Goal: Transaction & Acquisition: Purchase product/service

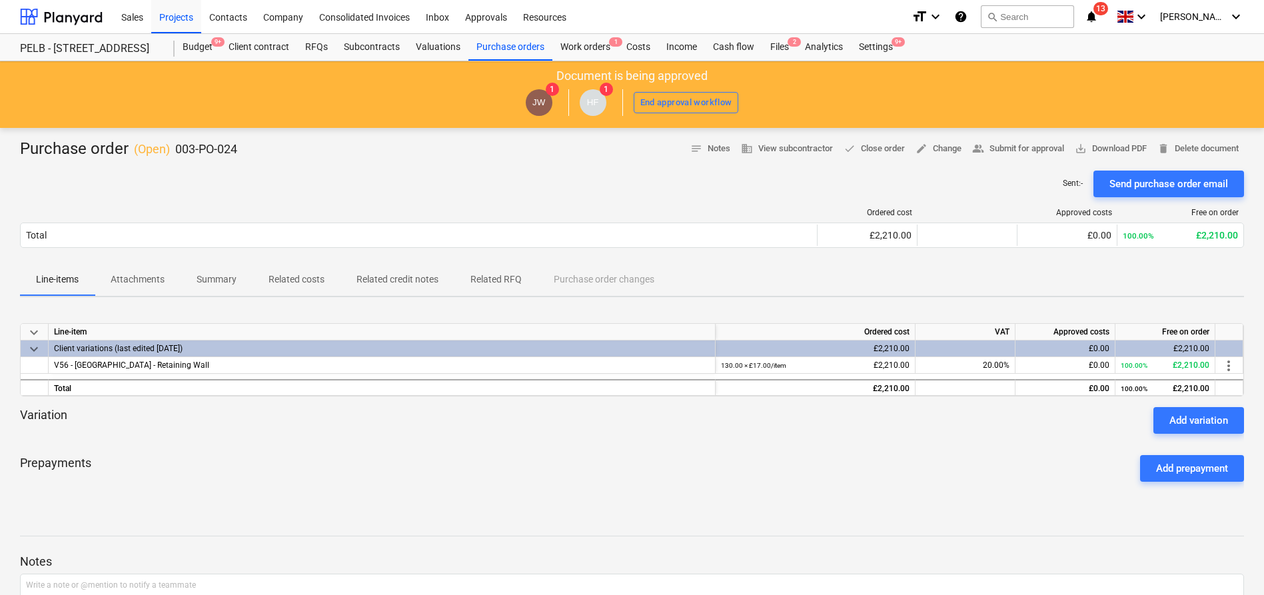
click at [323, 183] on div "Sent : - Send purchase order email" at bounding box center [632, 184] width 1224 height 27
click at [72, 15] on div at bounding box center [61, 16] width 83 height 33
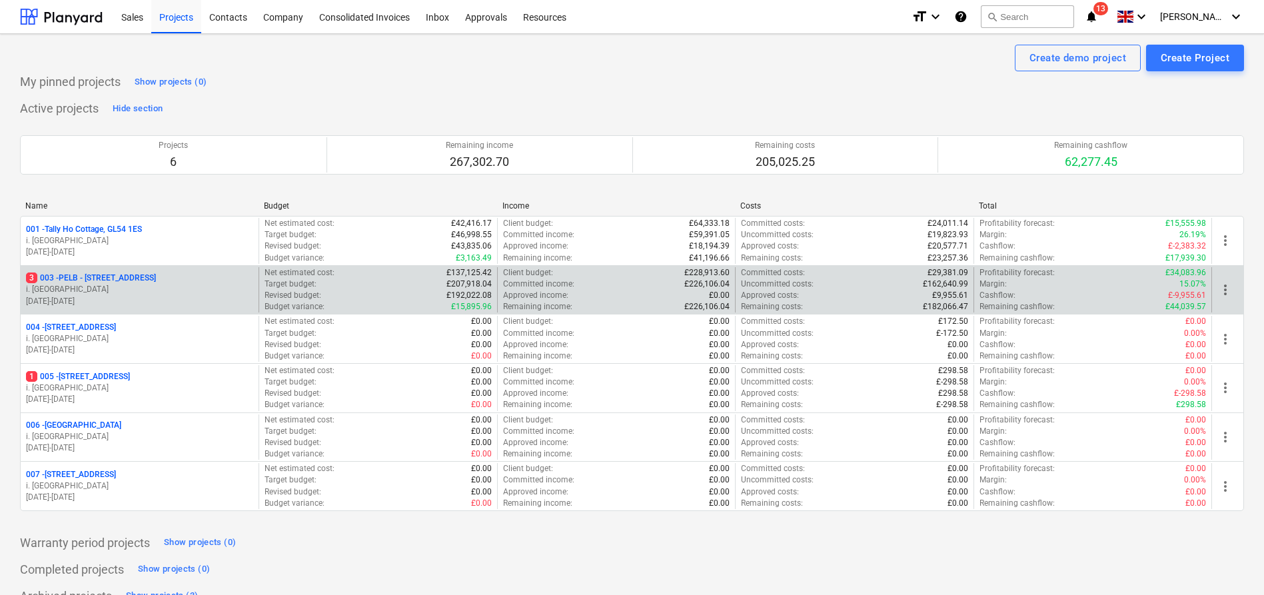
click at [156, 278] on p "3 003 - PELB - [GEOGRAPHIC_DATA], [GEOGRAPHIC_DATA], GL2 7NE" at bounding box center [91, 278] width 130 height 11
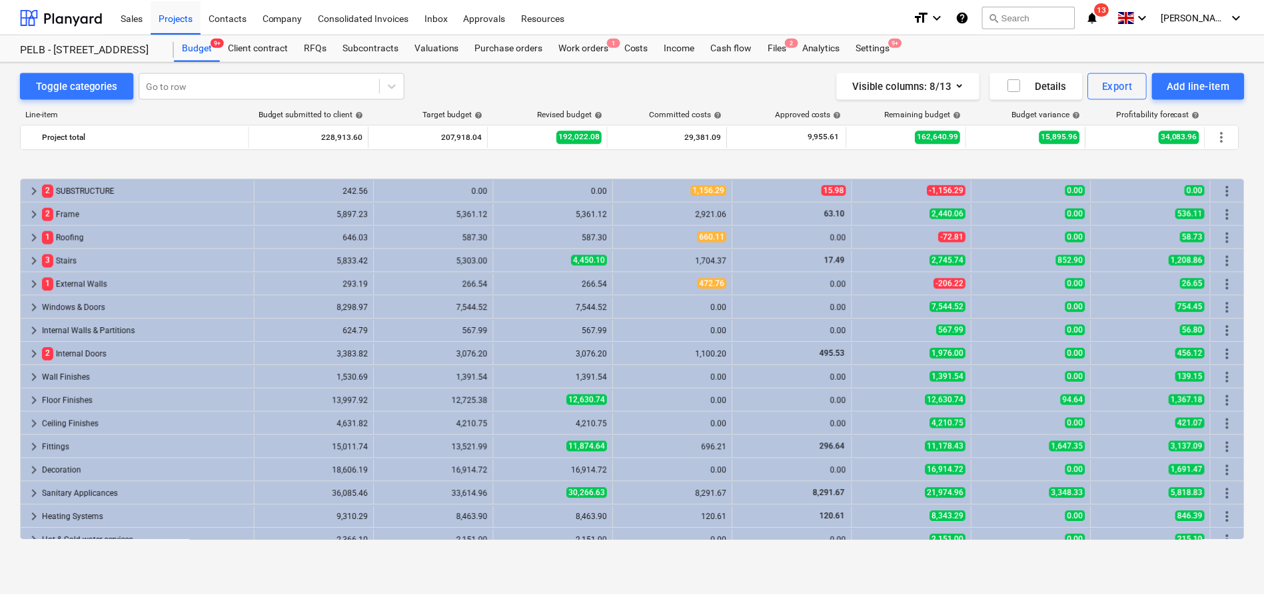
scroll to position [500, 0]
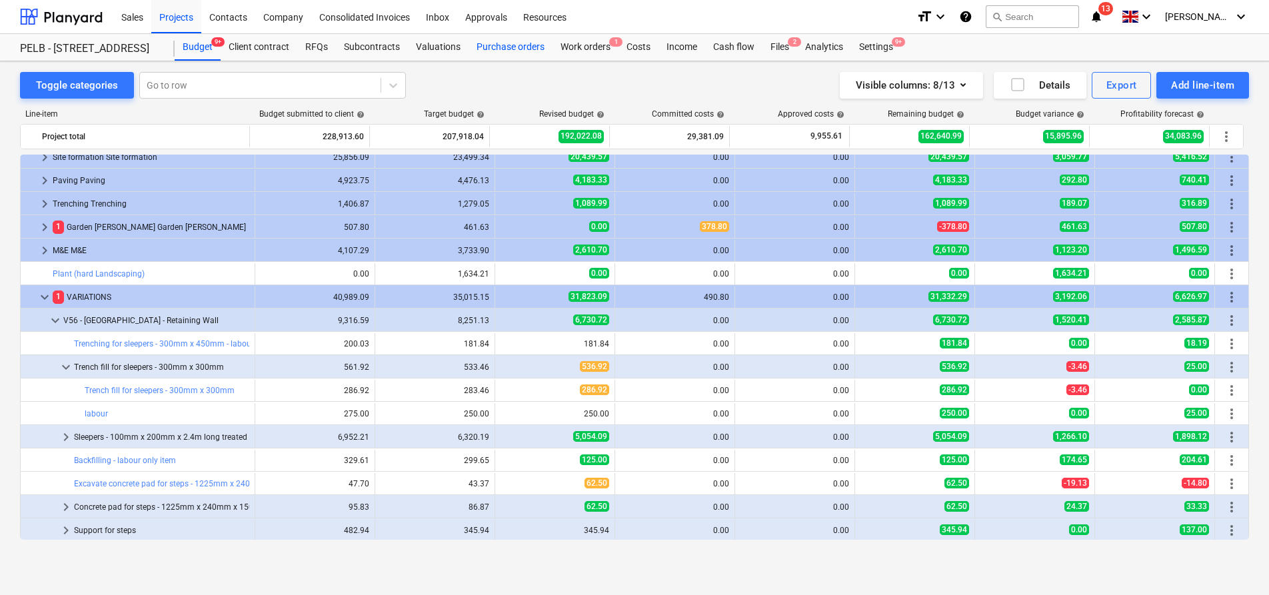
click at [502, 52] on div "Purchase orders" at bounding box center [510, 47] width 84 height 27
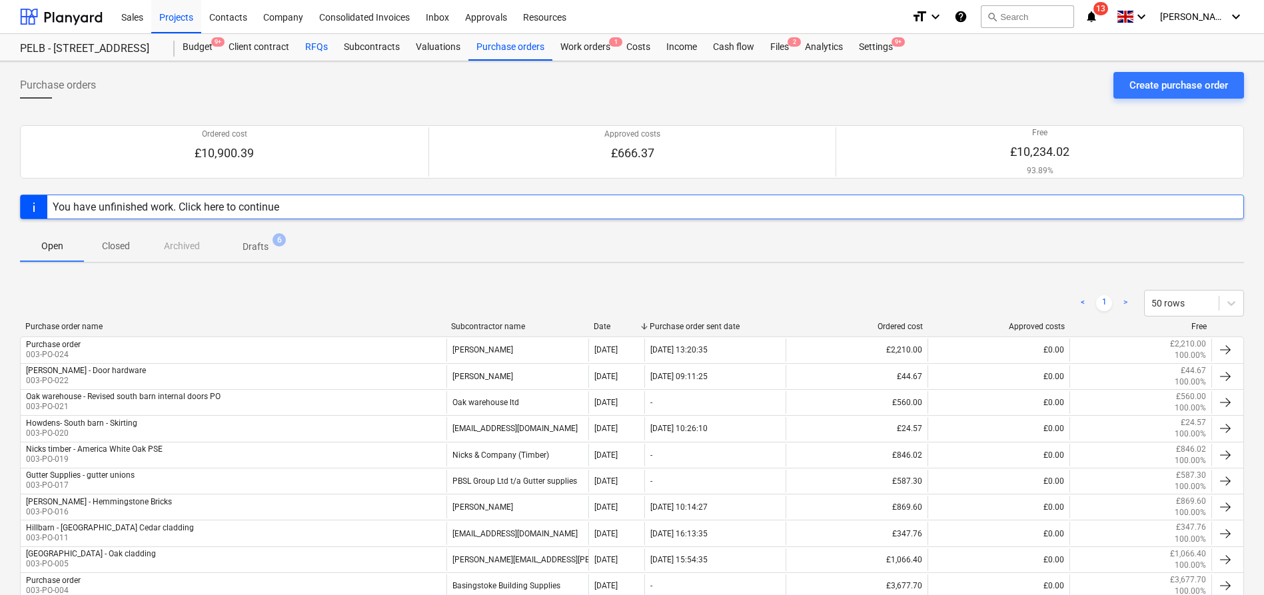
click at [312, 45] on div "RFQs" at bounding box center [316, 47] width 39 height 27
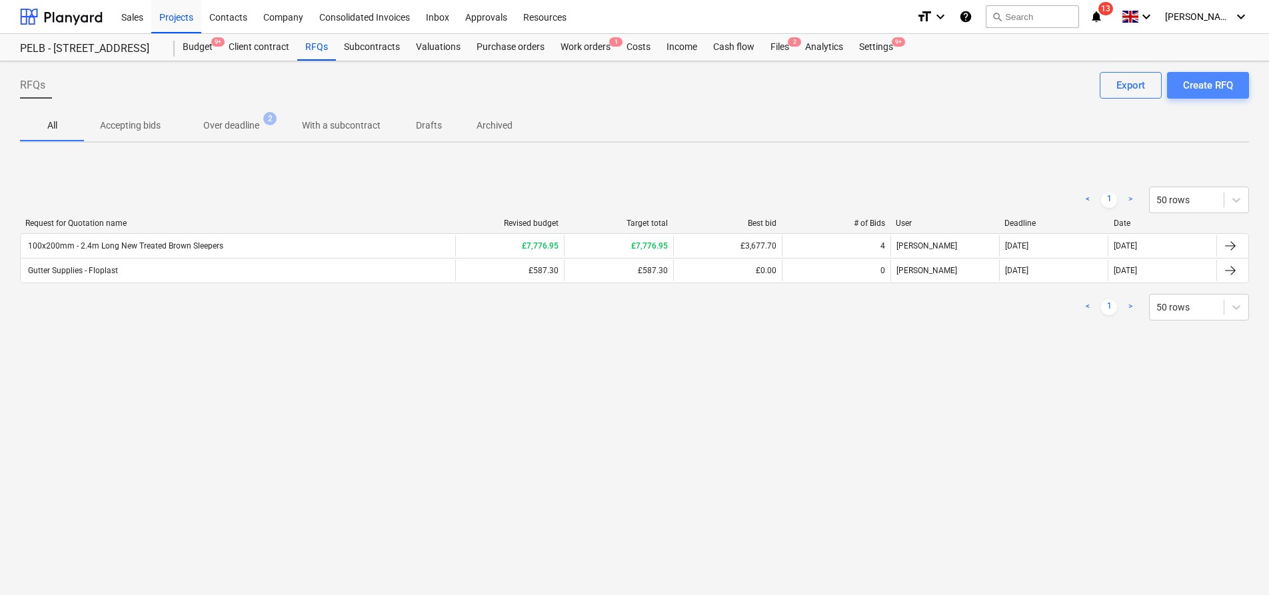
click at [1225, 95] on button "Create RFQ" at bounding box center [1208, 85] width 82 height 27
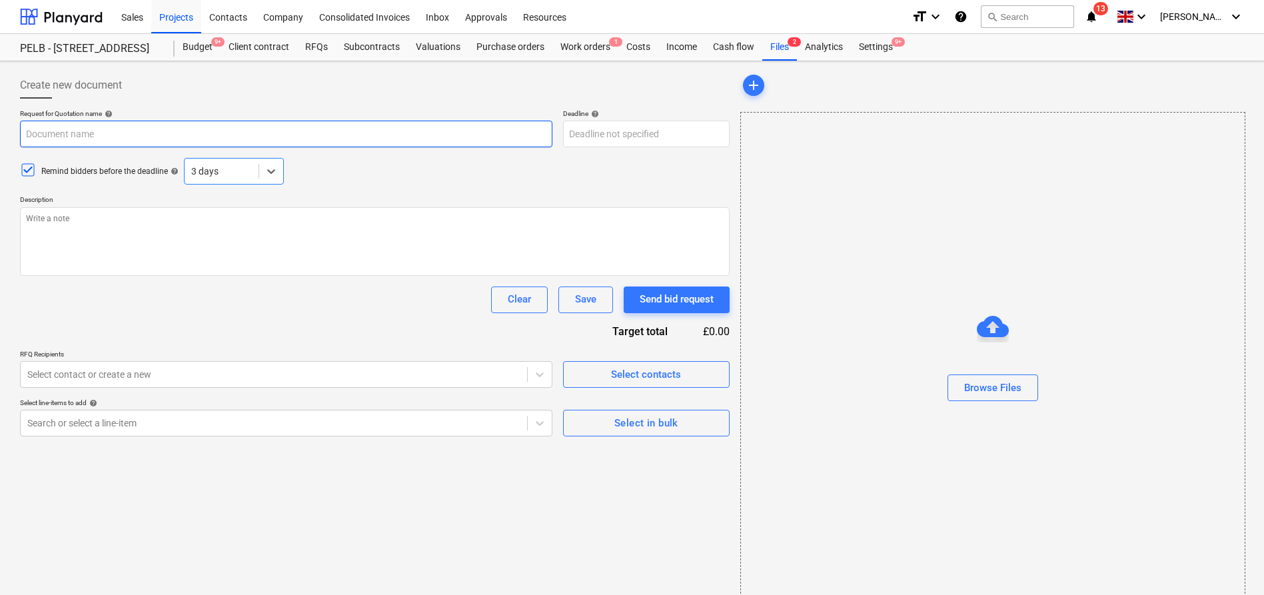
click at [127, 136] on input "text" at bounding box center [286, 134] width 532 height 27
type textarea "x"
type input "T"
type textarea "x"
type input "Ti"
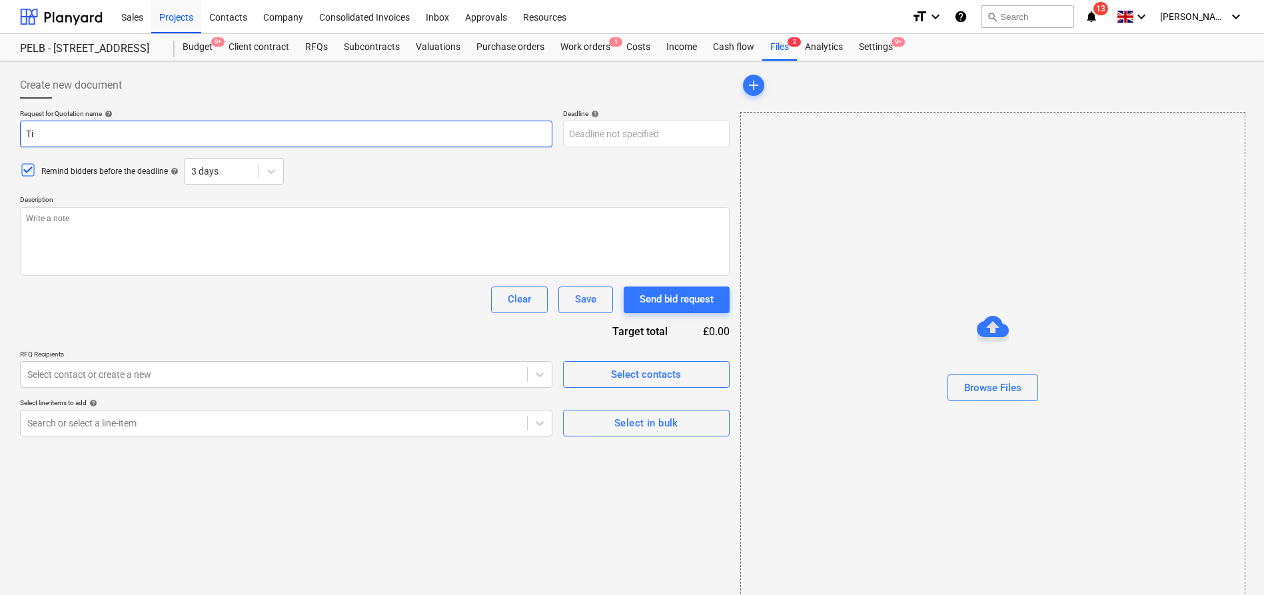
type textarea "x"
type input "[PERSON_NAME]"
type textarea "x"
type input "Timb"
type textarea "x"
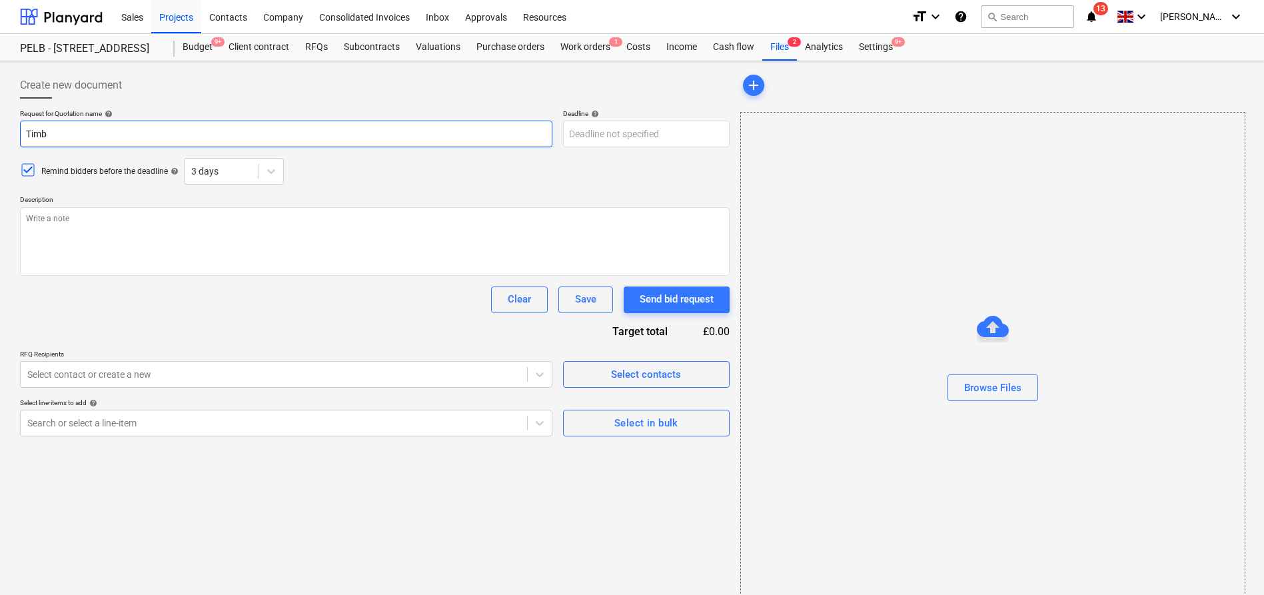
type input "Timbe"
type textarea "x"
type input "Timber"
type textarea "x"
type input "Timber"
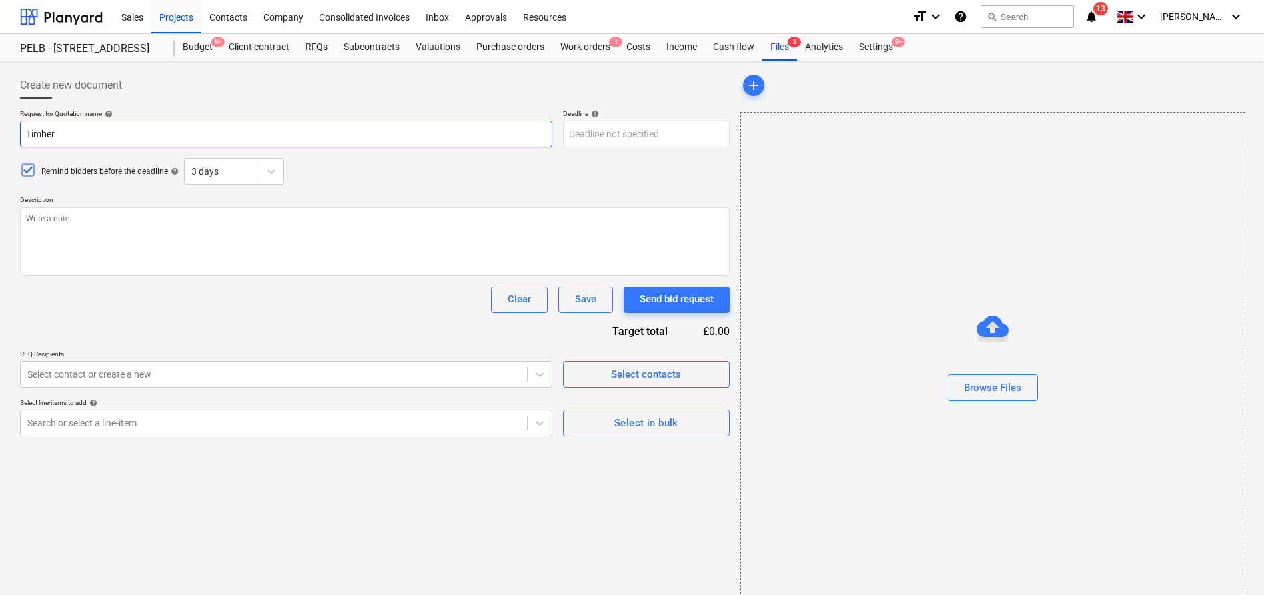
type textarea "x"
type input "Timber f"
type textarea "x"
type input "Timber fo"
type textarea "x"
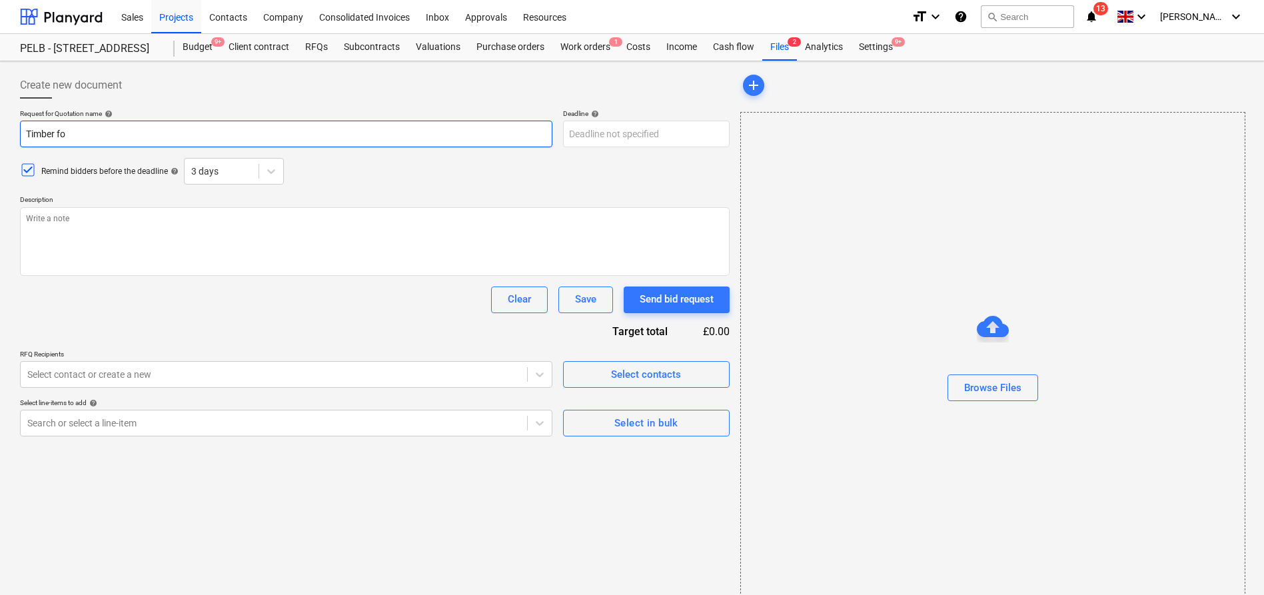
type input "Timber for"
type textarea "x"
type input "Timber for"
type textarea "x"
type input "Timber for s"
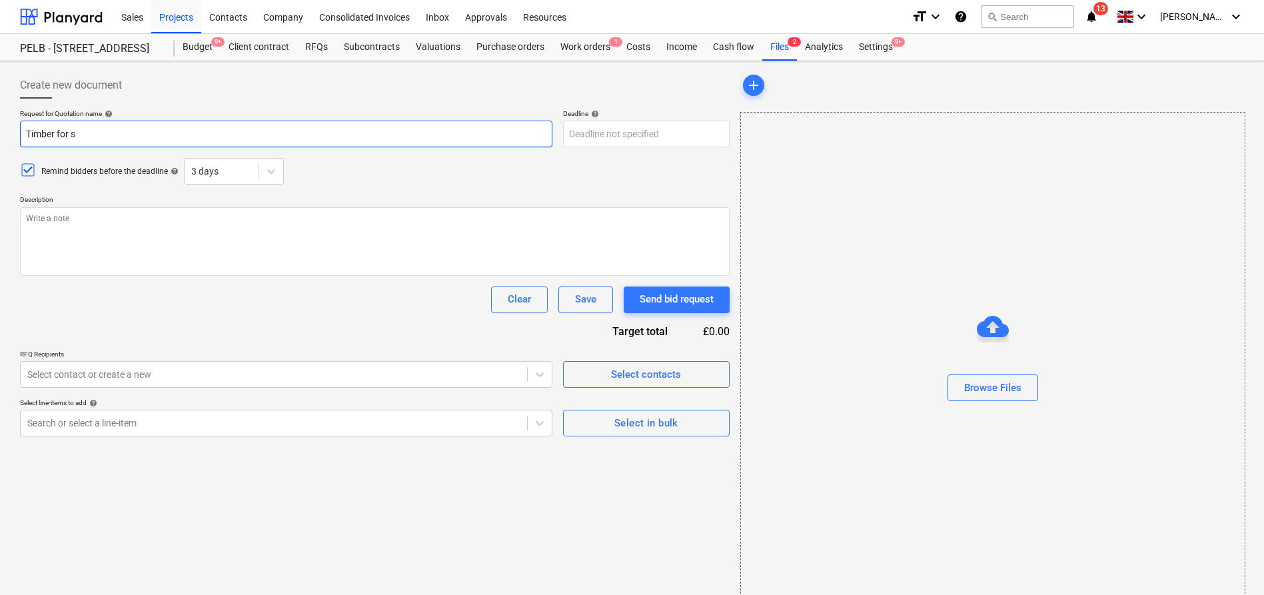
type textarea "x"
type input "Timber for sc"
type textarea "x"
type input "Timber for scr"
type textarea "x"
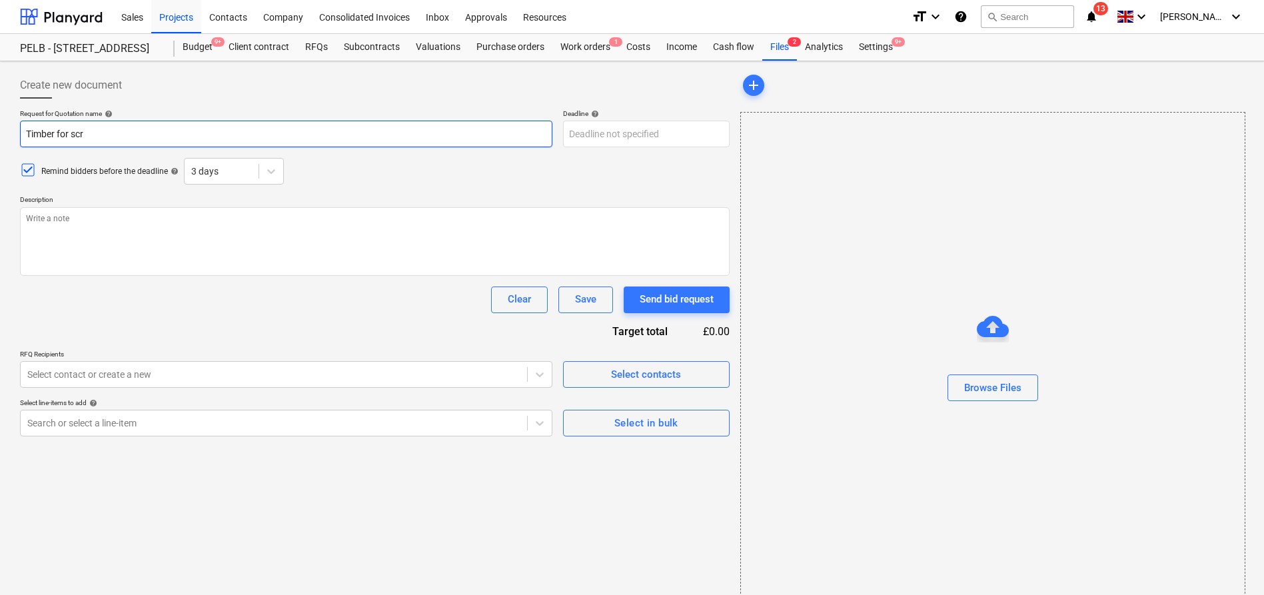
type input "Timber for scre"
type textarea "x"
type input "Timber for scree"
type textarea "x"
type input "Timber for screen"
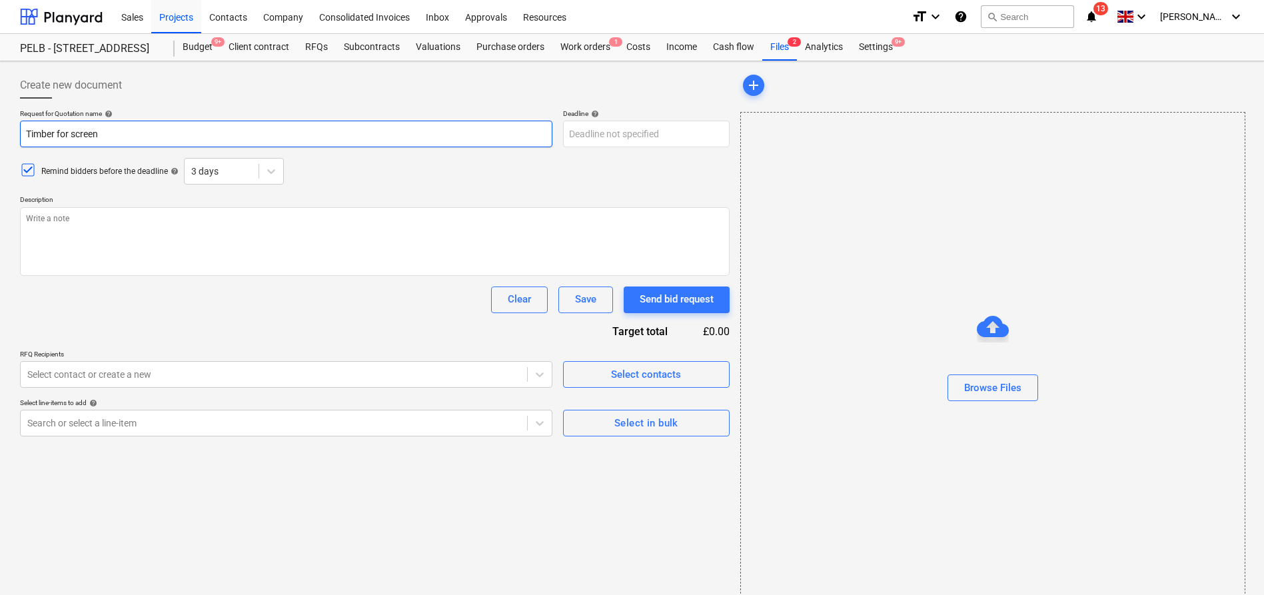
type textarea "x"
type input "Timber for screen"
type textarea "x"
type input "Timber for screen &"
type textarea "x"
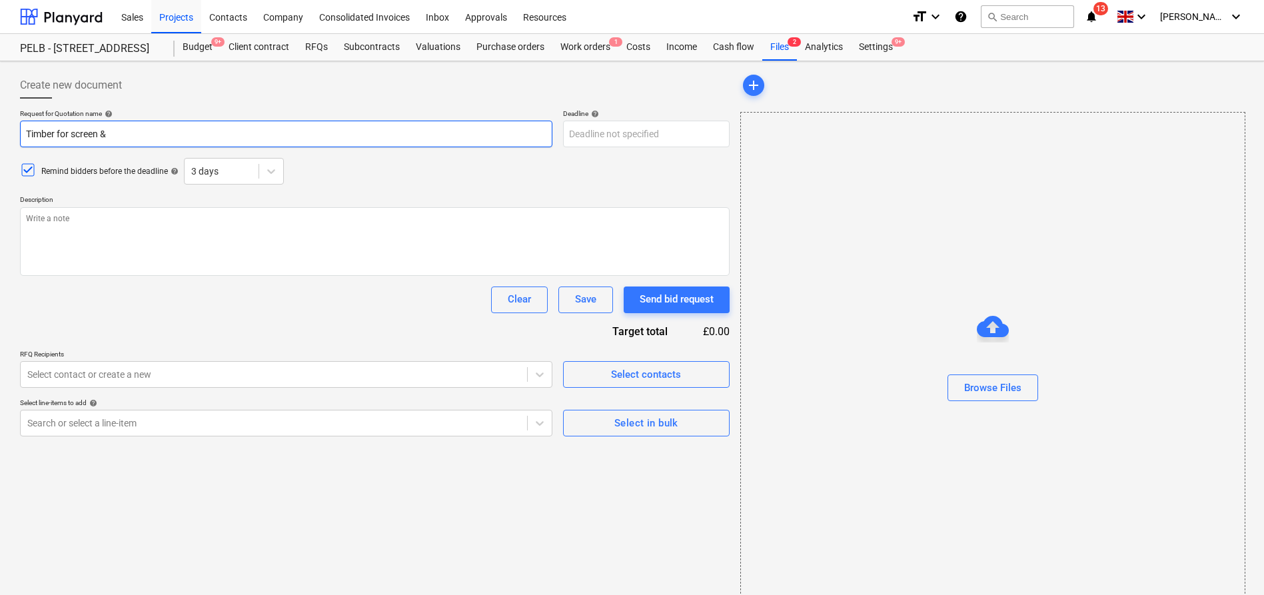
type input "Timber for screen &"
type textarea "x"
type input "Timber for screen & s"
type textarea "x"
type input "Timber for screen & st"
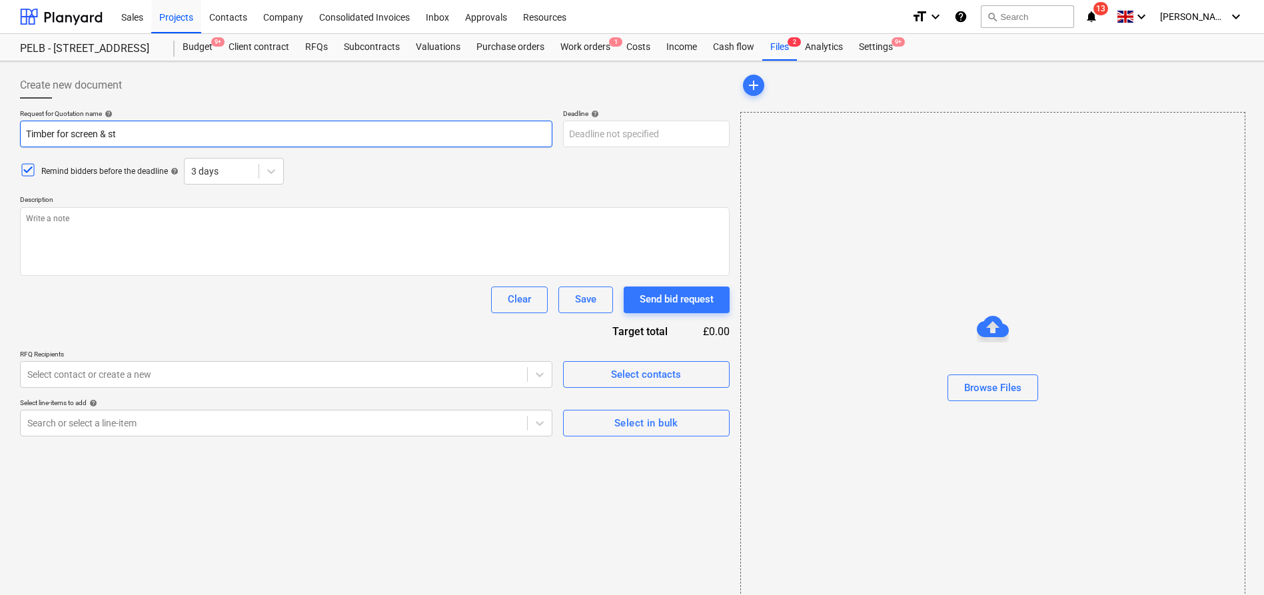
type textarea "x"
type input "Timber for screen & str"
type textarea "x"
type input "Timber for screen & stri"
type textarea "x"
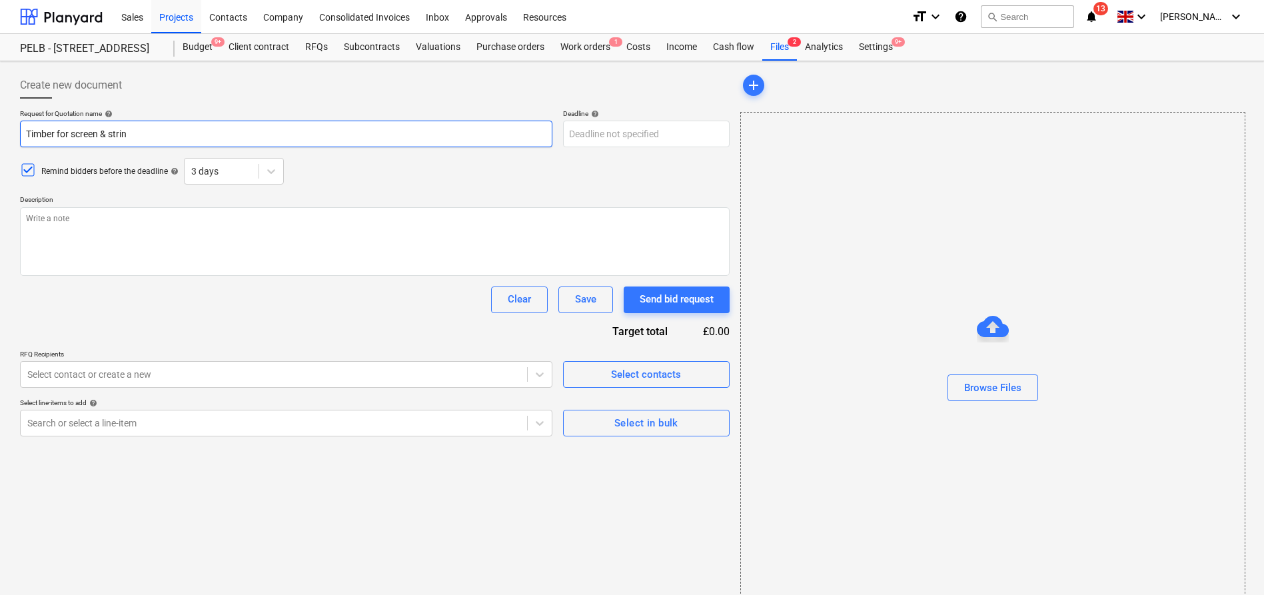
type input "Timber for screen & string"
type textarea "x"
type input "Timber for screen & stringe"
type textarea "x"
type input "Timber for screen & [PERSON_NAME]"
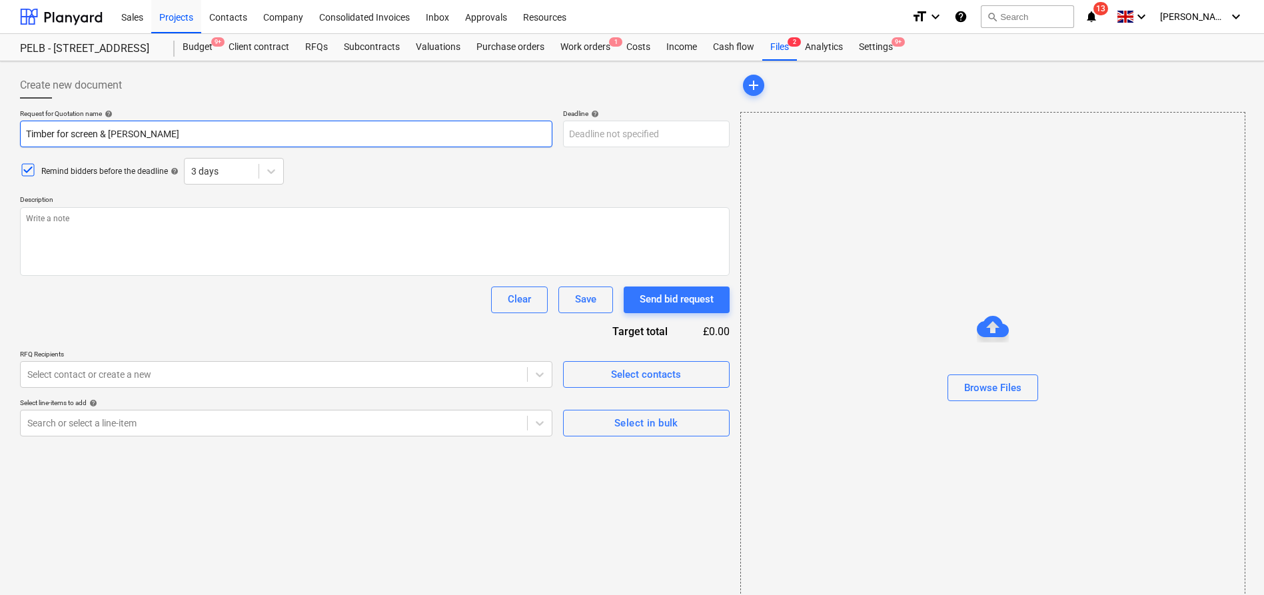
type textarea "x"
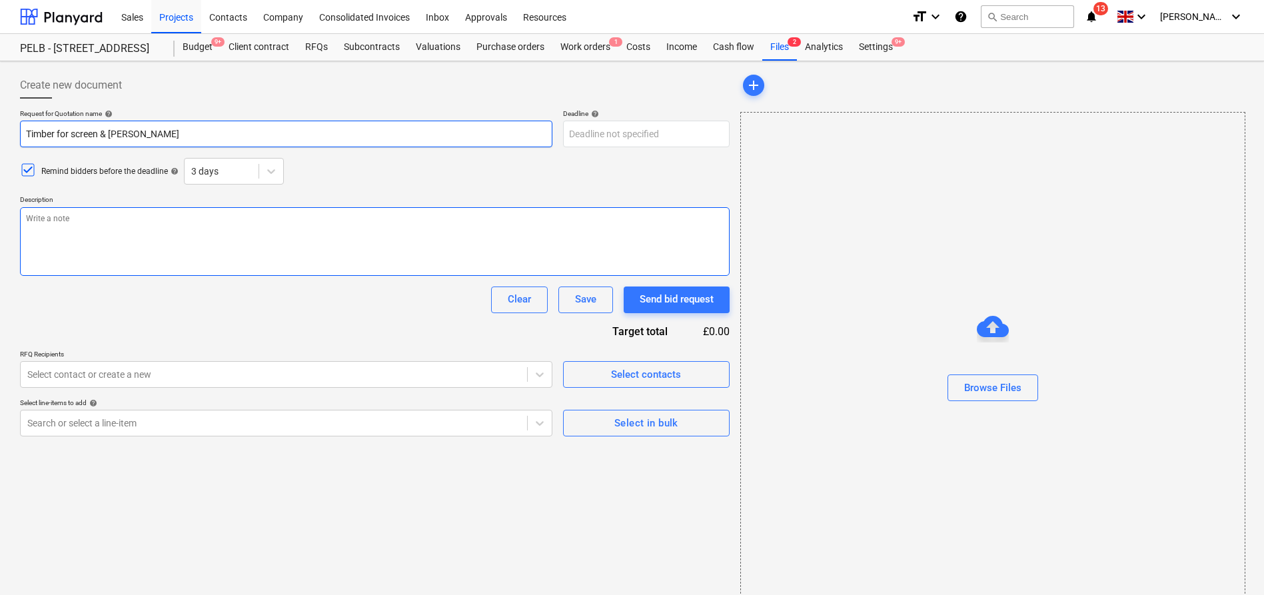
type input "Timber for screen & [PERSON_NAME]"
click at [207, 240] on textarea at bounding box center [375, 241] width 710 height 69
type textarea "x"
type textarea "N"
type textarea "x"
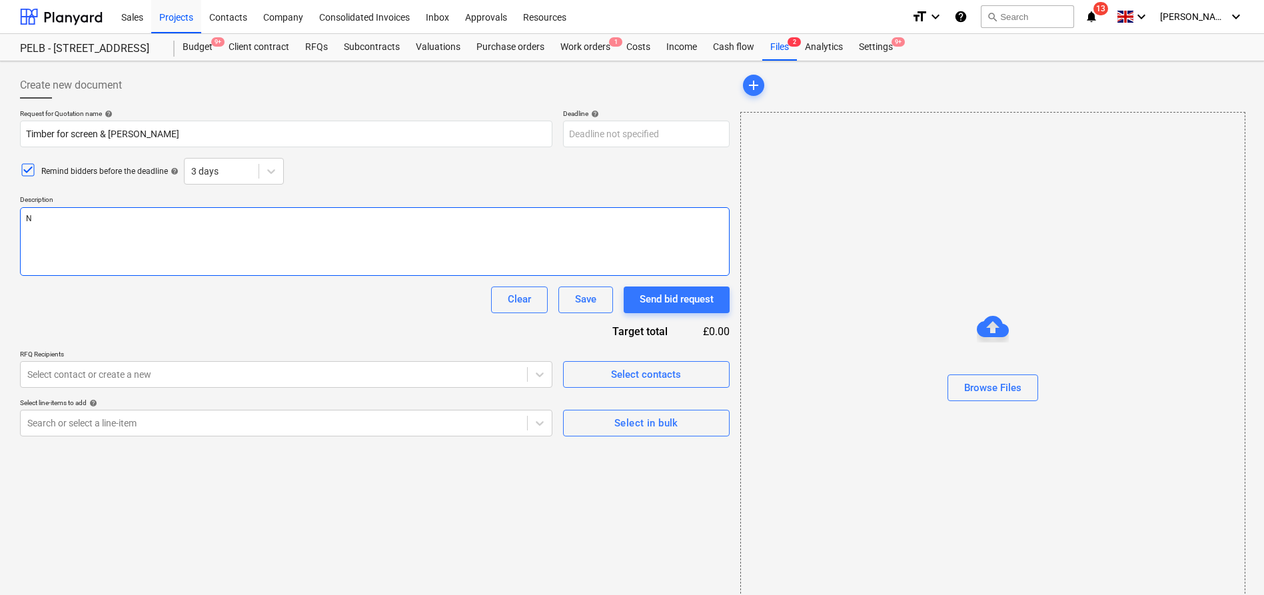
type textarea "Ni"
type textarea "x"
type textarea "Nic"
type textarea "x"
type textarea "[PERSON_NAME]"
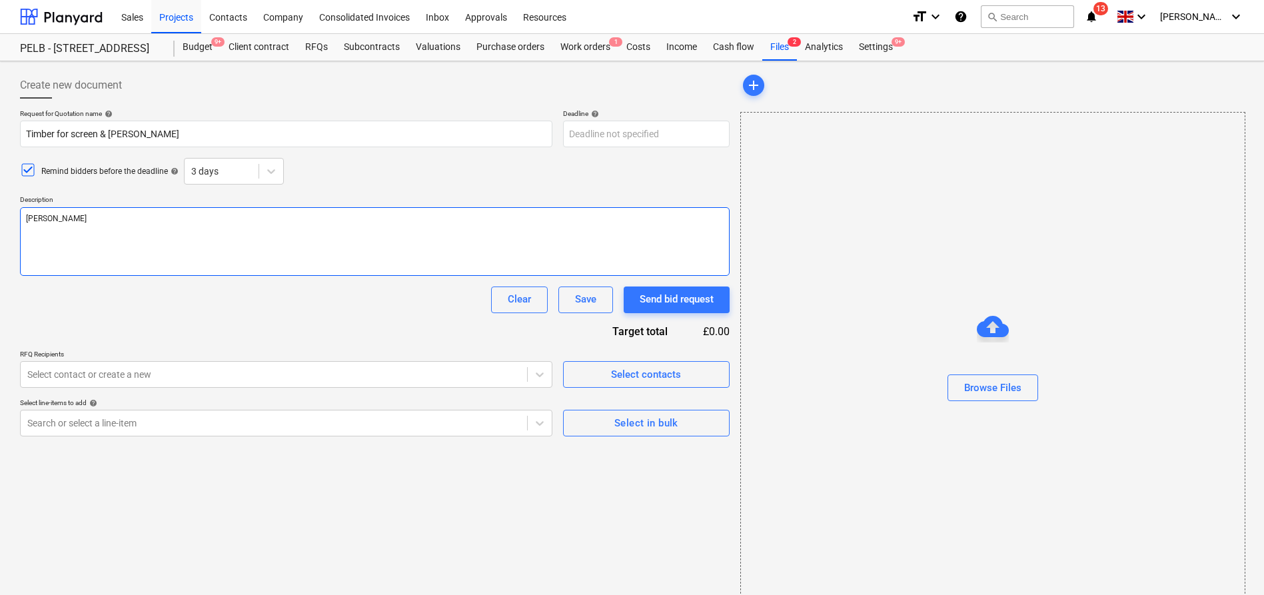
type textarea "x"
type textarea "[PERSON_NAME]"
type textarea "x"
type textarea "[PERSON_NAME]"
type textarea "x"
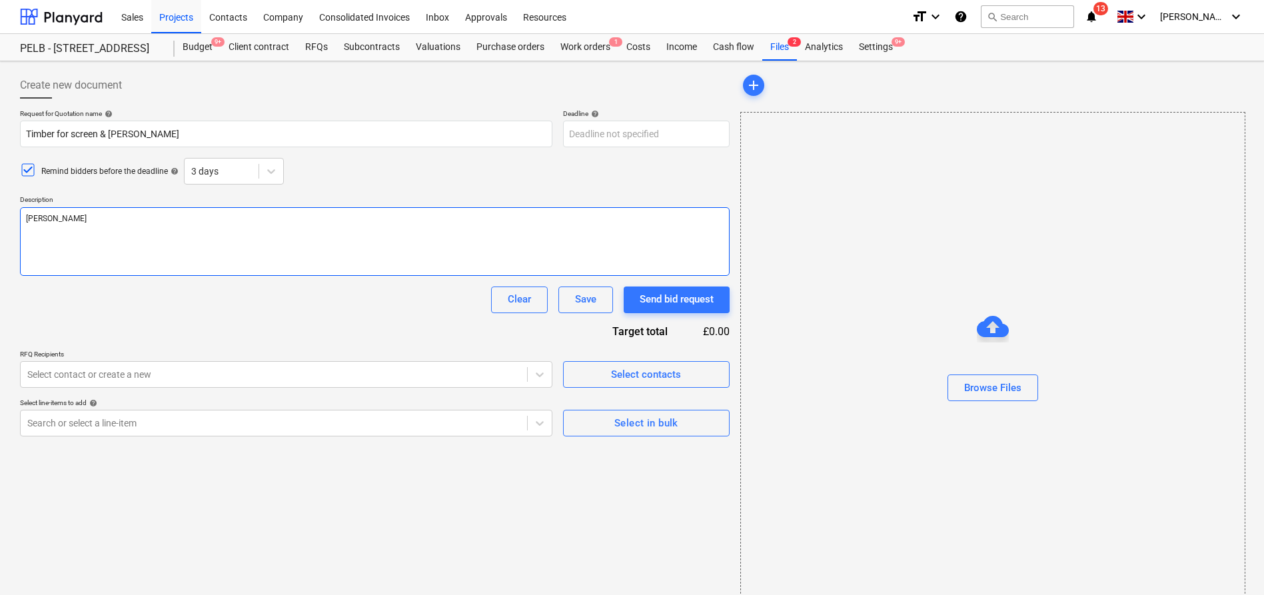
type textarea "Nicks"
type textarea "x"
type textarea "Nicks"
type textarea "x"
type textarea "Nicks t"
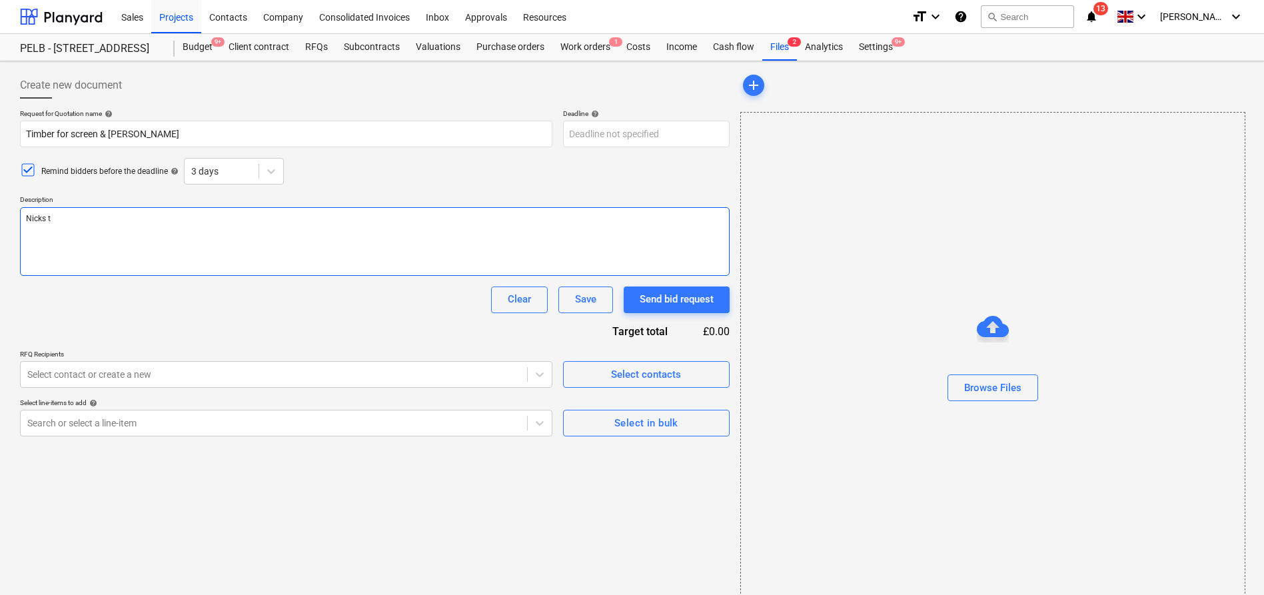
type textarea "x"
type textarea "Nicks ti"
type textarea "x"
type textarea "[PERSON_NAME]"
type textarea "x"
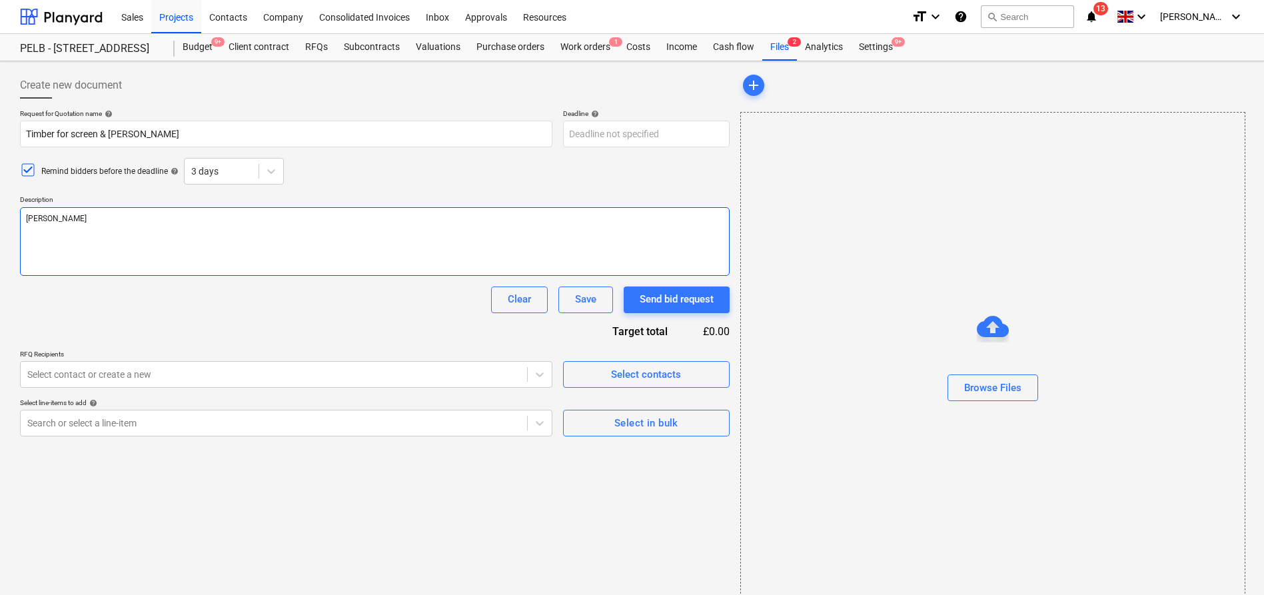
type textarea "[PERSON_NAME]"
type textarea "x"
type textarea "[PERSON_NAME]"
type textarea "x"
type textarea "Nicks timber"
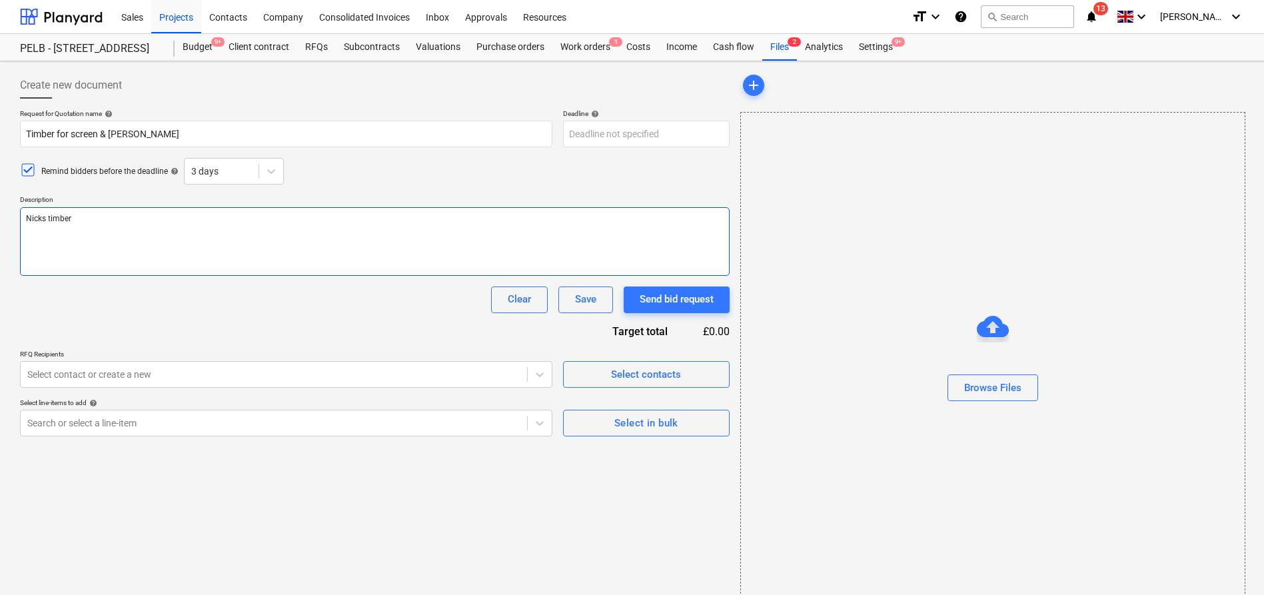
type textarea "x"
type textarea "Nicks timber"
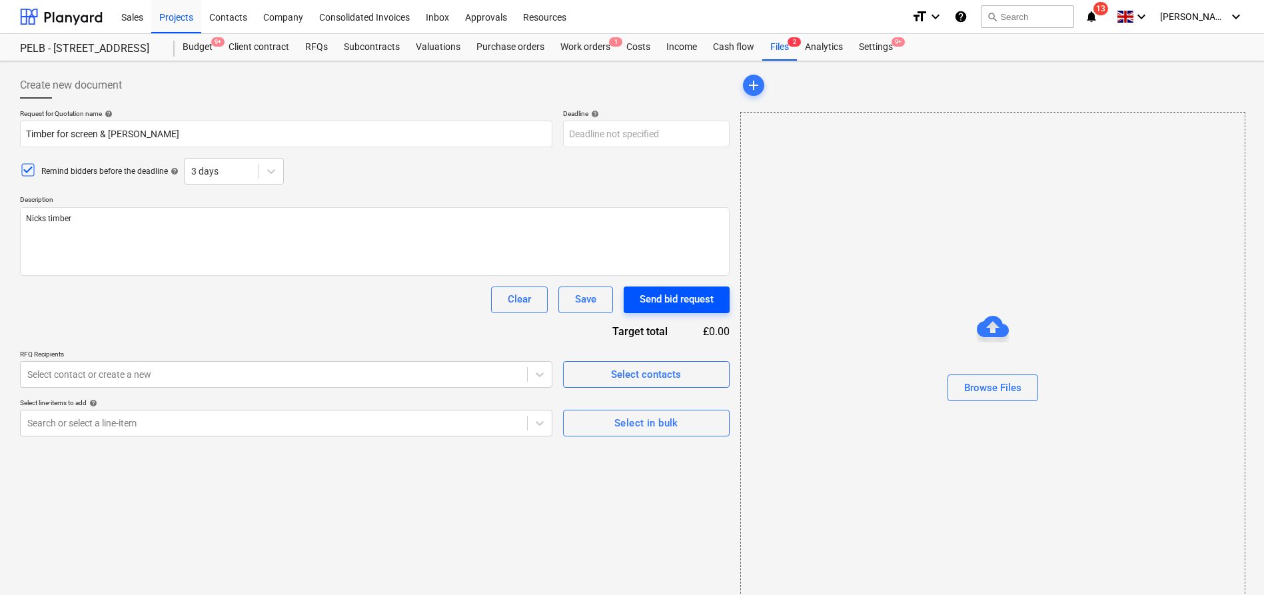
click at [666, 308] on div "Send bid request" at bounding box center [677, 299] width 74 height 17
type textarea "x"
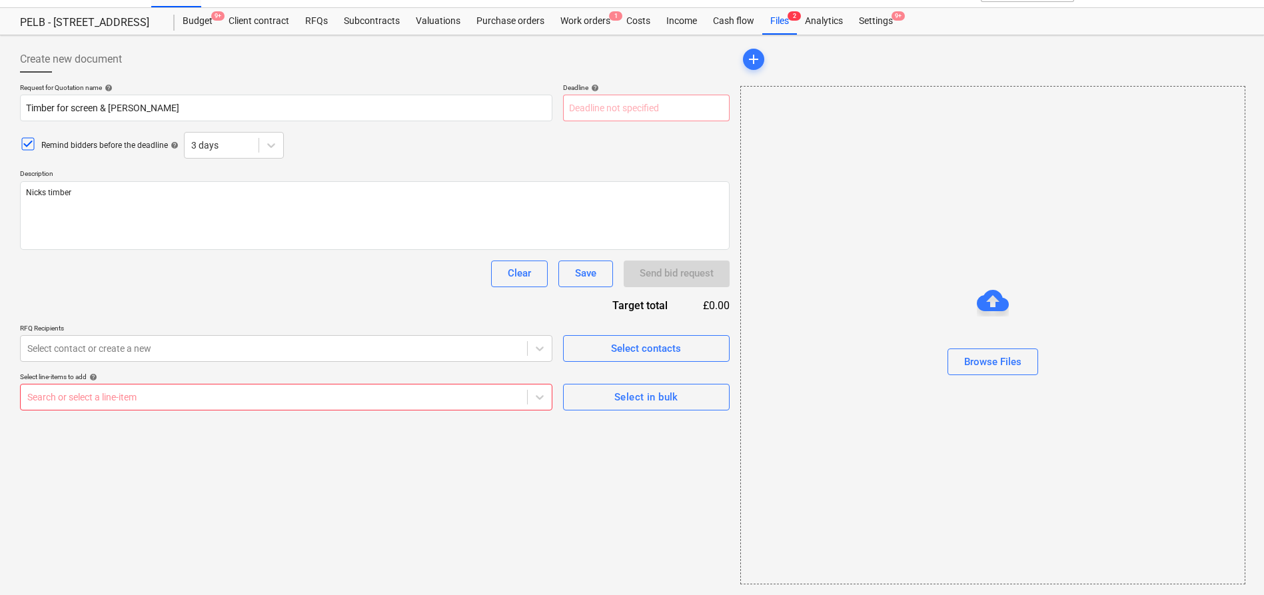
click at [375, 427] on body "Sales Projects Contacts Company Consolidated Invoices Inbox Approvals Resources…" at bounding box center [632, 271] width 1264 height 595
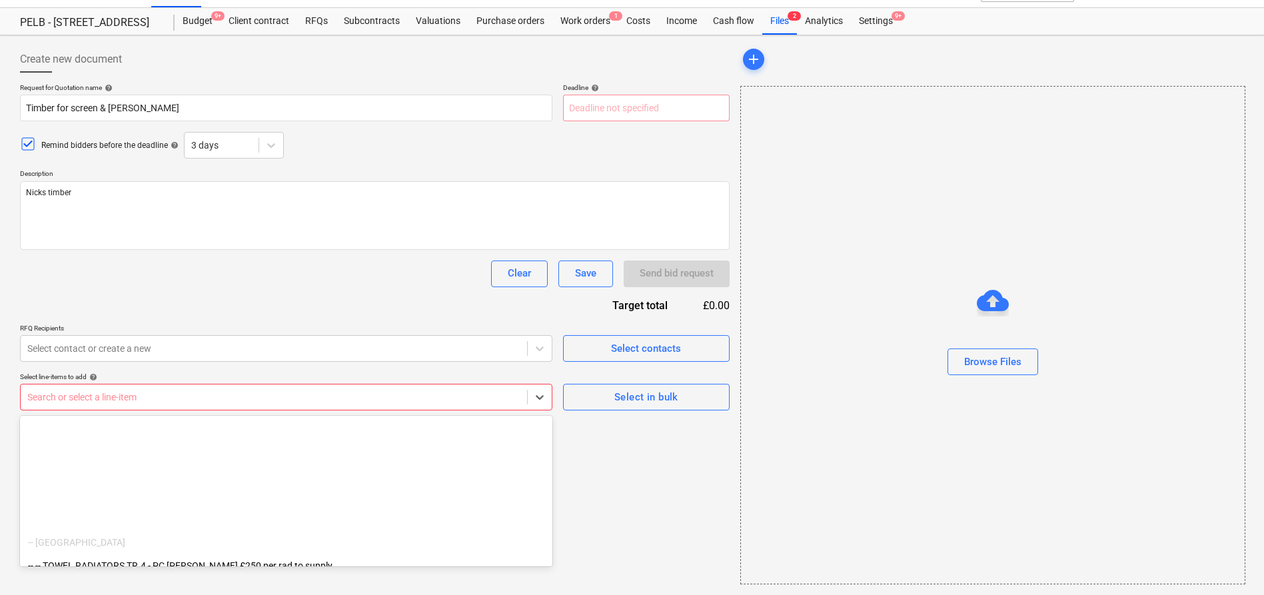
scroll to position [3336, 0]
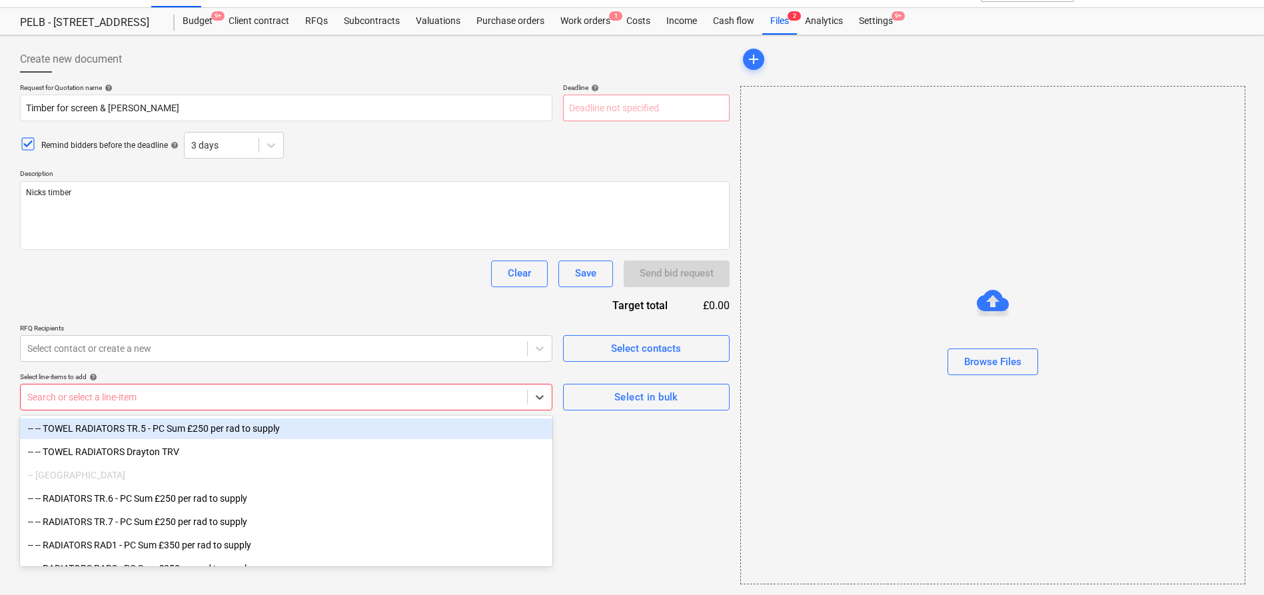
click at [131, 400] on div at bounding box center [273, 396] width 493 height 13
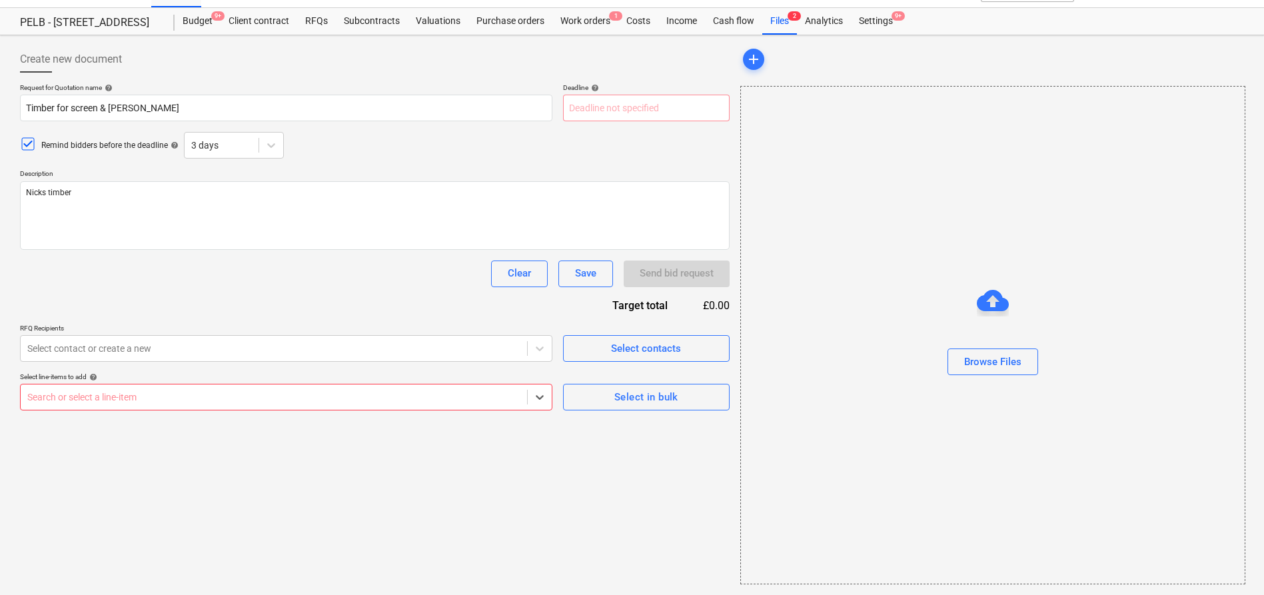
click at [138, 394] on div at bounding box center [273, 396] width 493 height 13
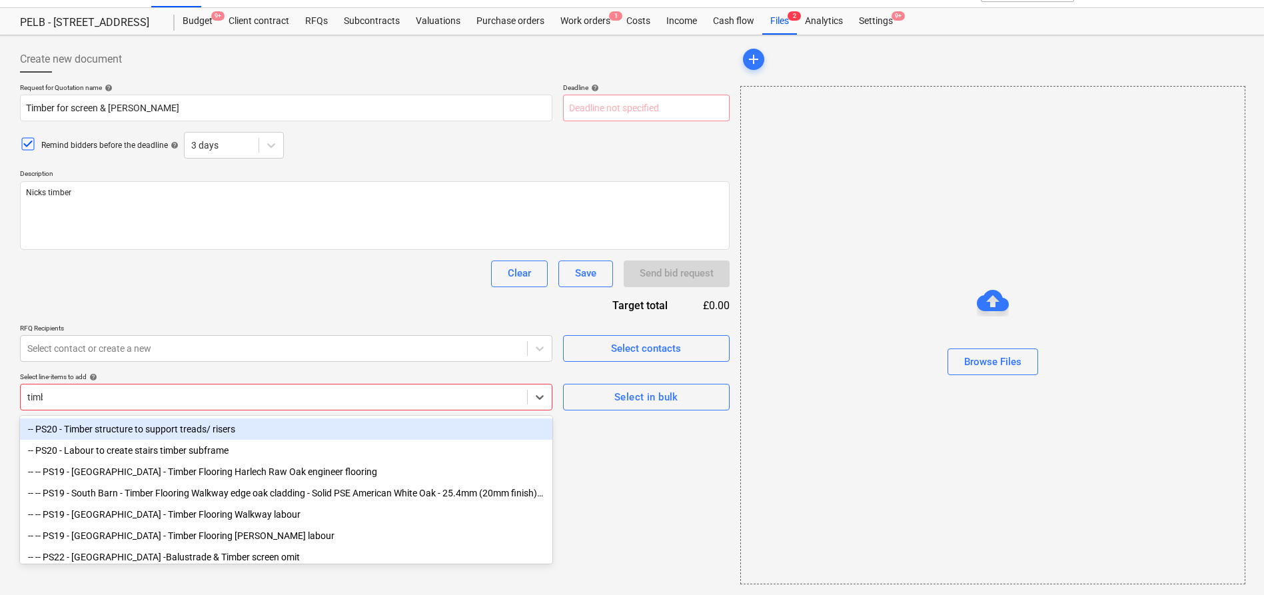
type input "timber"
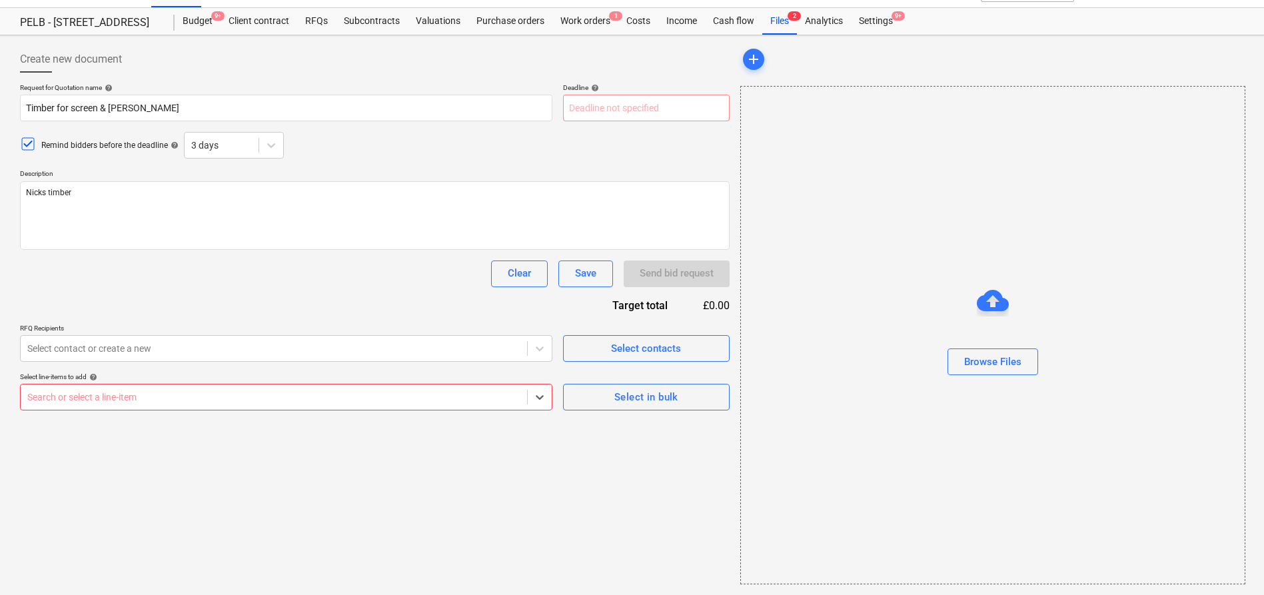
drag, startPoint x: 163, startPoint y: 393, endPoint x: -19, endPoint y: 382, distance: 182.3
click at [0, 382] on html "Sales Projects Contacts Company Consolidated Invoices Inbox Approvals Resources…" at bounding box center [632, 271] width 1264 height 595
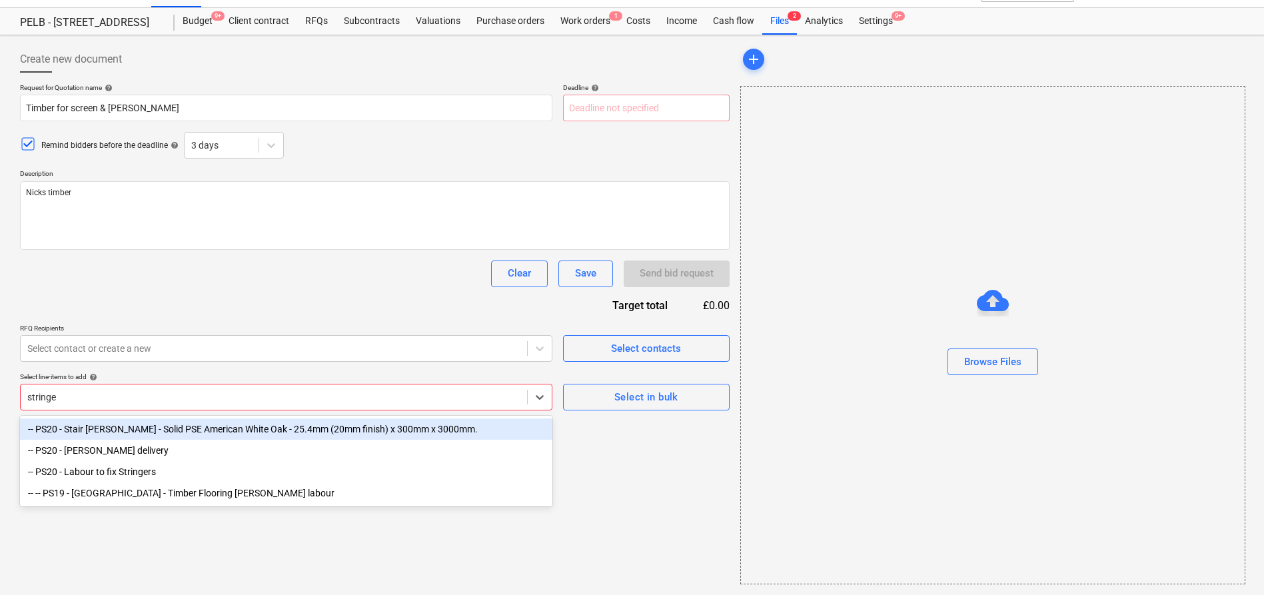
type input "[PERSON_NAME]"
click at [183, 432] on div "-- PS20 - Stair [PERSON_NAME] - Solid PSE American White Oak - 25.4mm (20mm fin…" at bounding box center [286, 428] width 532 height 21
type textarea "x"
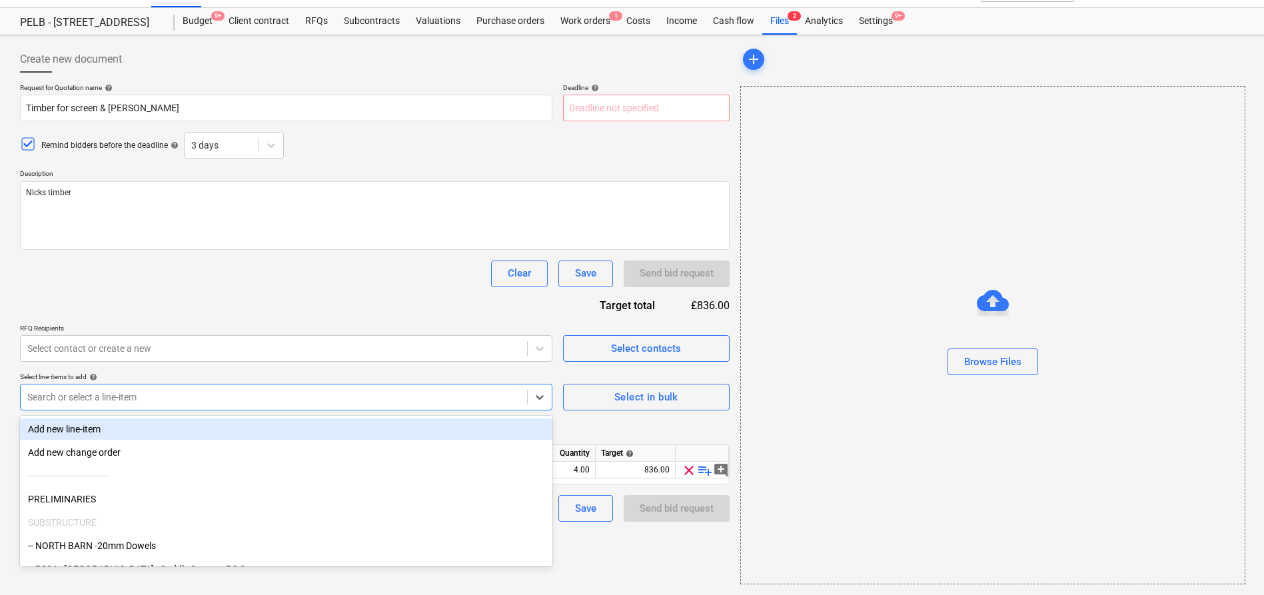
click at [155, 397] on div at bounding box center [273, 396] width 493 height 13
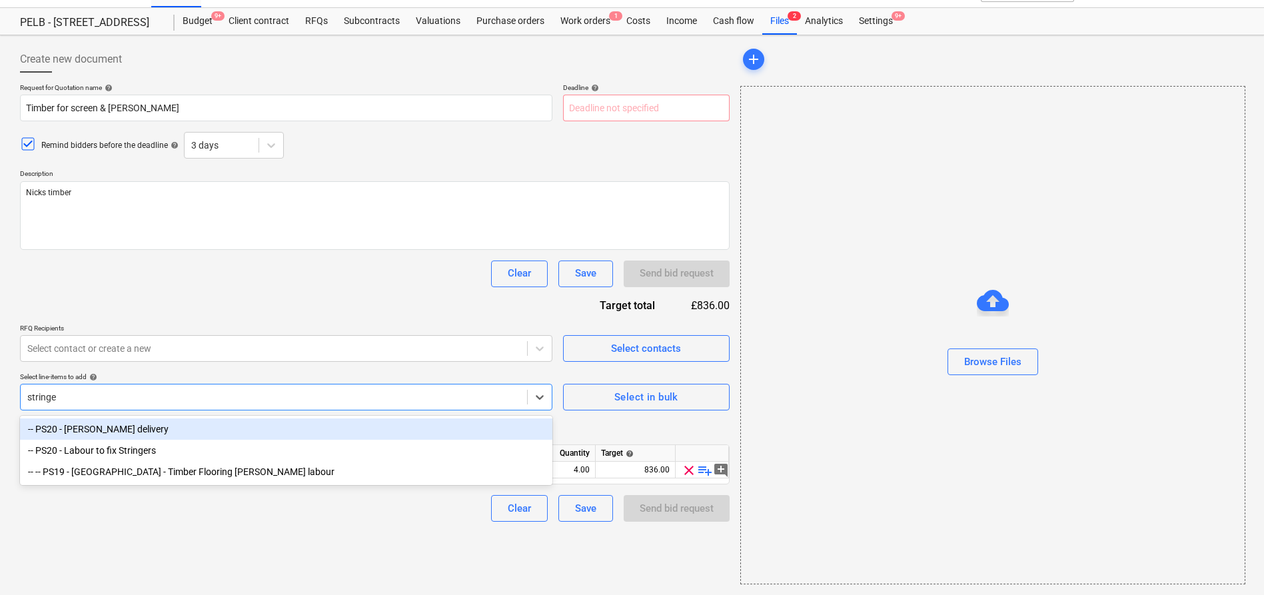
type input "[PERSON_NAME]"
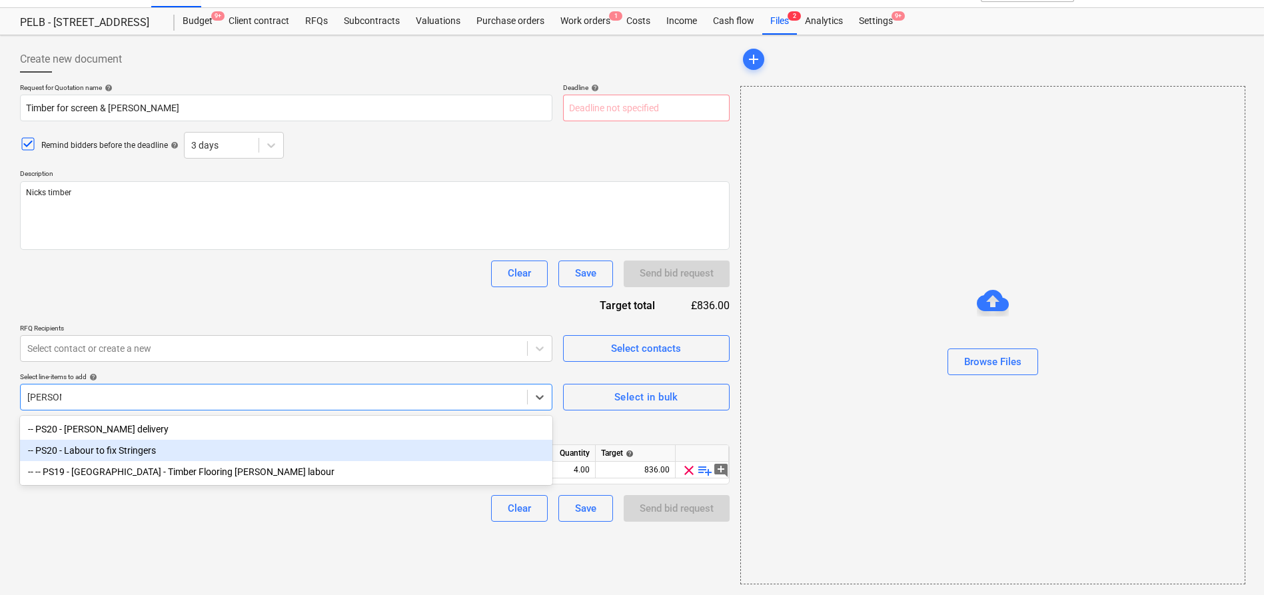
click at [153, 446] on div "-- PS20 - Labour to fix Stringers" at bounding box center [286, 450] width 532 height 21
type textarea "x"
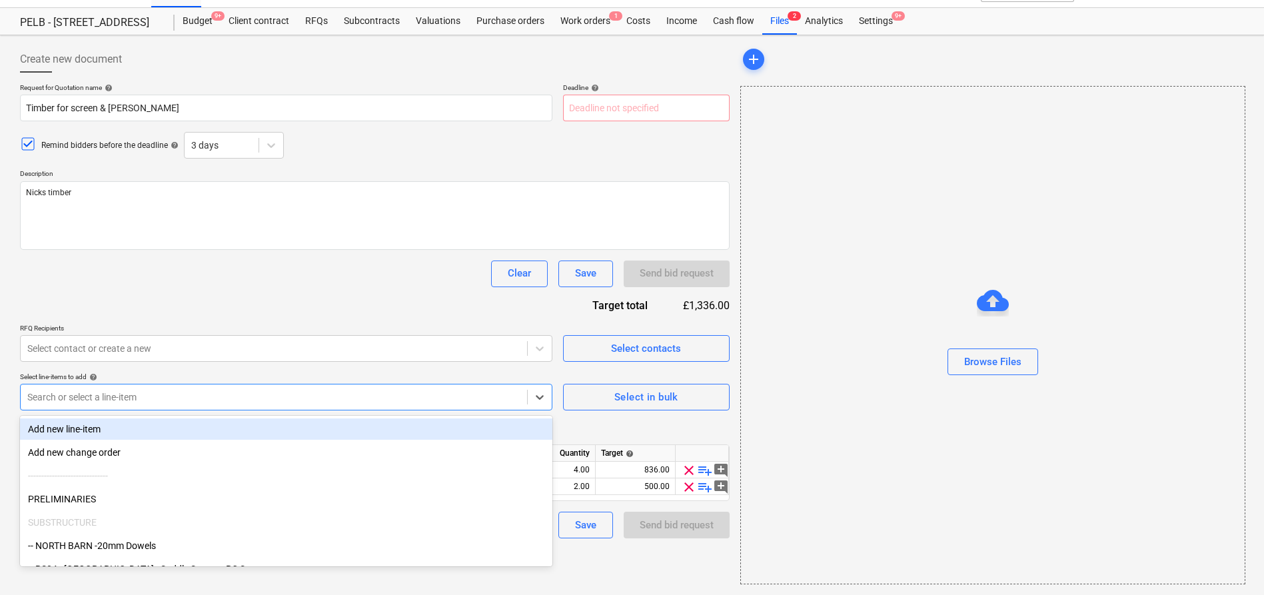
click at [209, 398] on div at bounding box center [273, 396] width 493 height 13
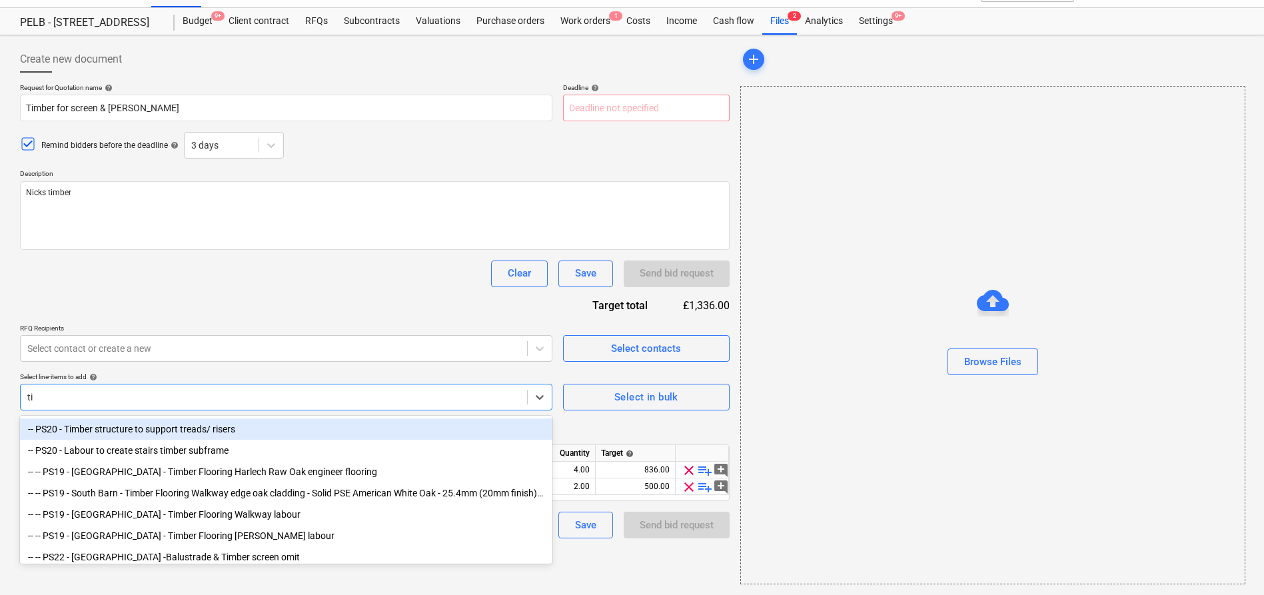
type input "t"
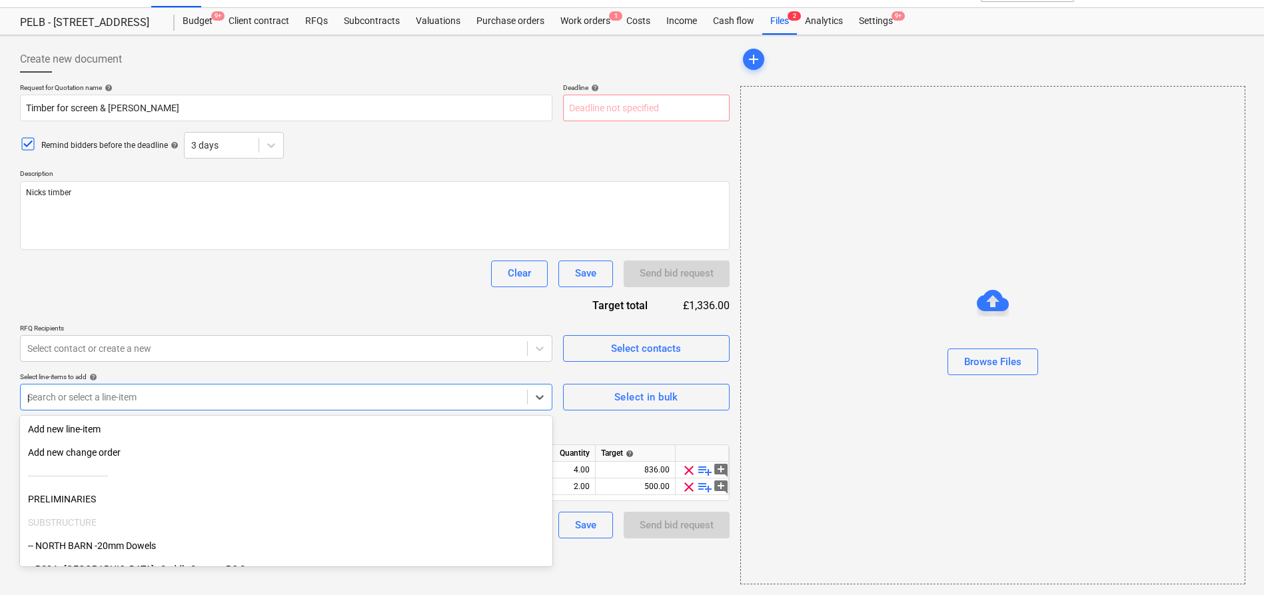
type input "pse"
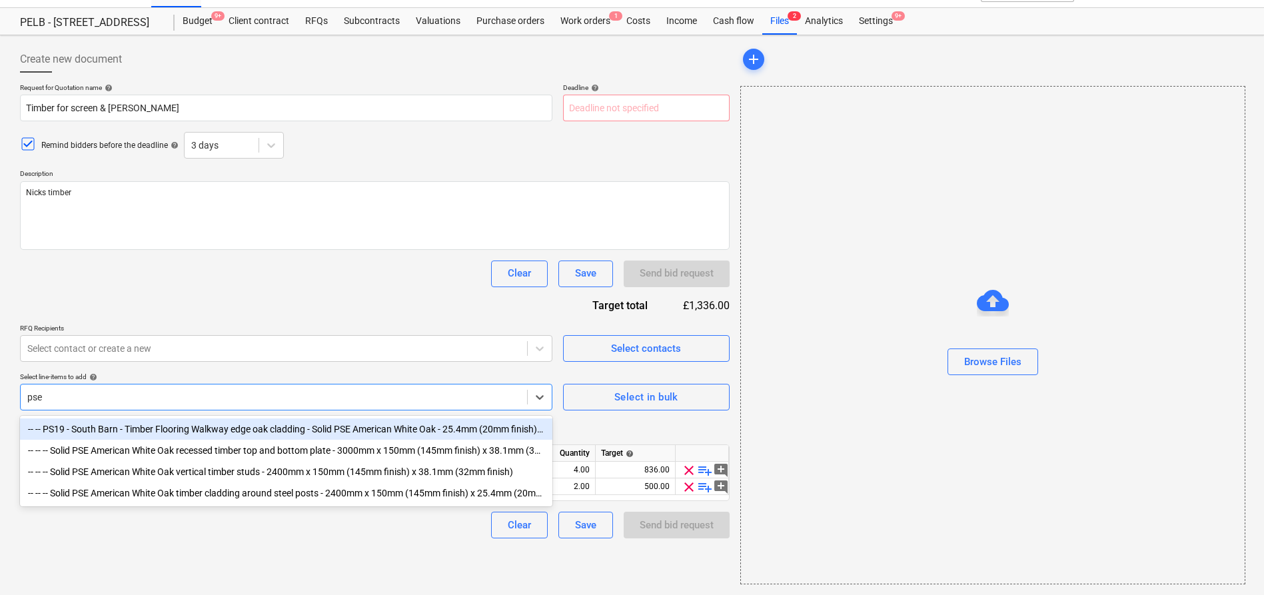
click at [496, 433] on div "-- -- PS19 - South Barn - Timber Flooring Walkway edge oak cladding - Solid PSE…" at bounding box center [286, 428] width 532 height 21
type textarea "x"
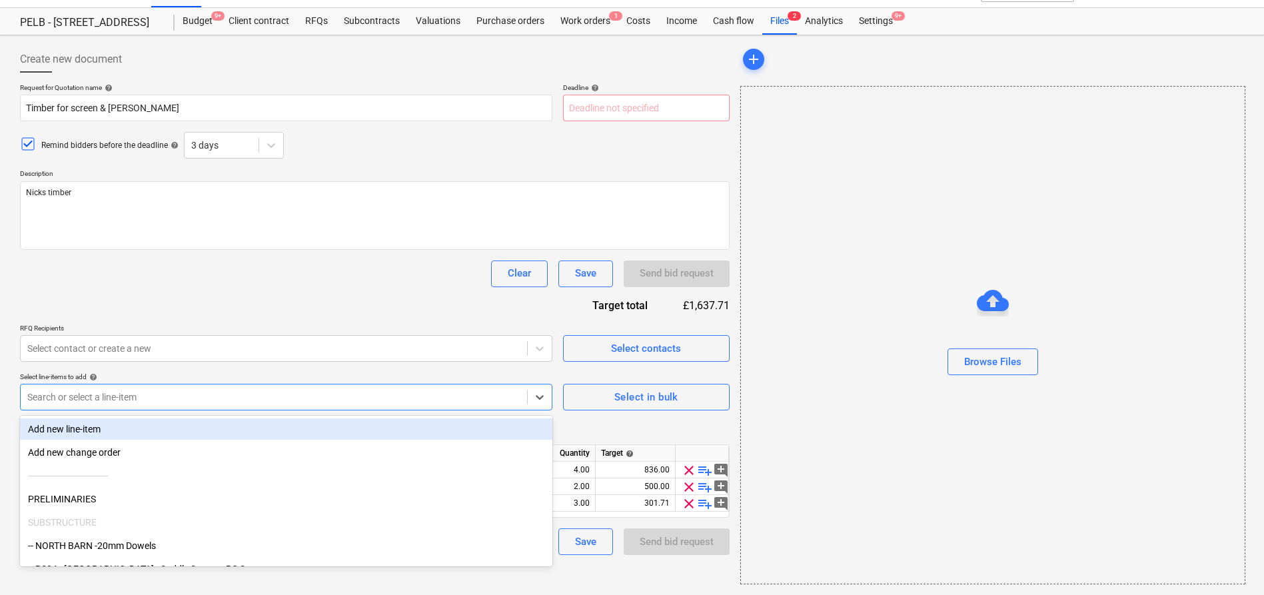
click at [143, 401] on div at bounding box center [273, 396] width 493 height 13
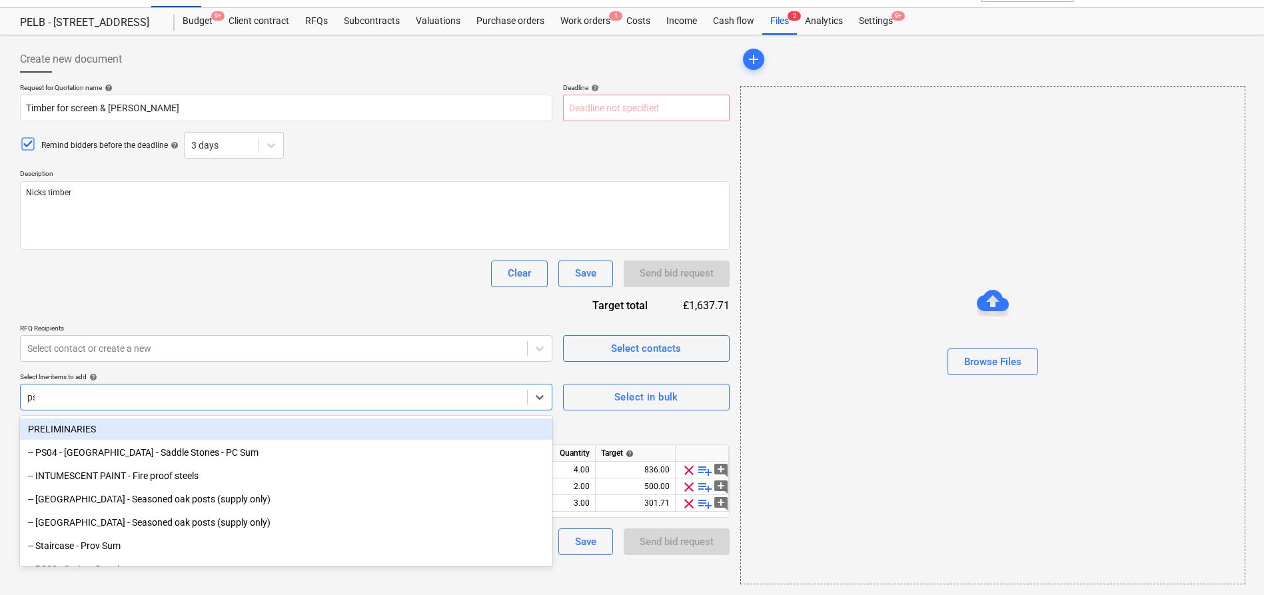
type input "pse"
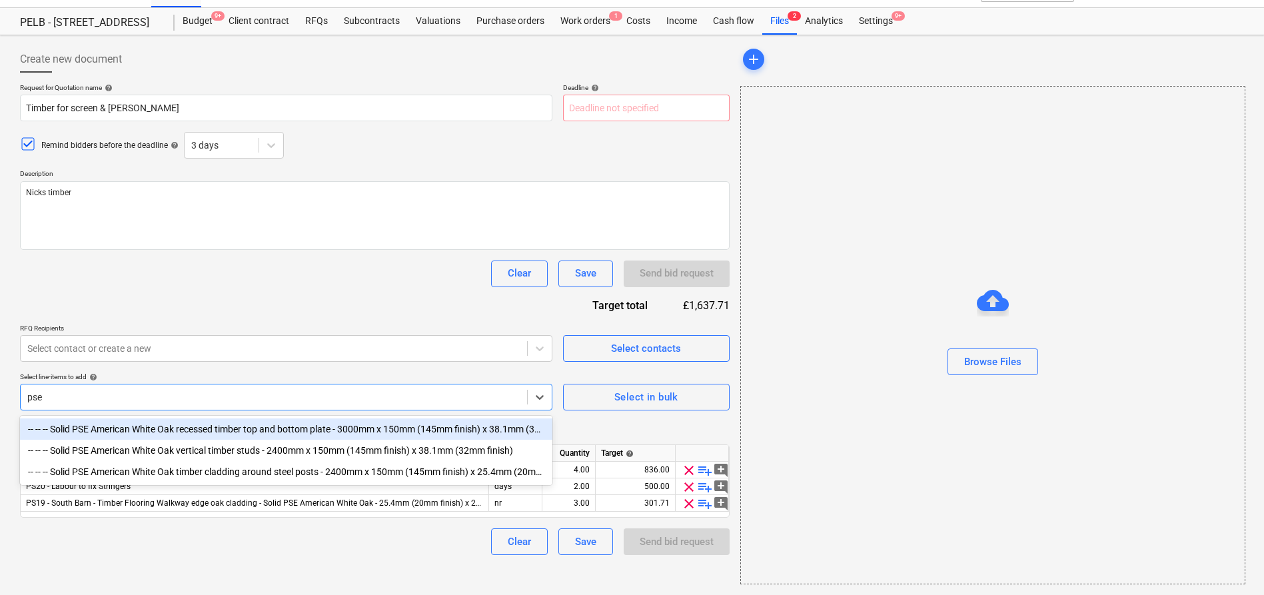
click at [185, 429] on div "-- -- -- Solid PSE American White Oak recessed timber top and bottom plate - 30…" at bounding box center [286, 428] width 532 height 21
type textarea "x"
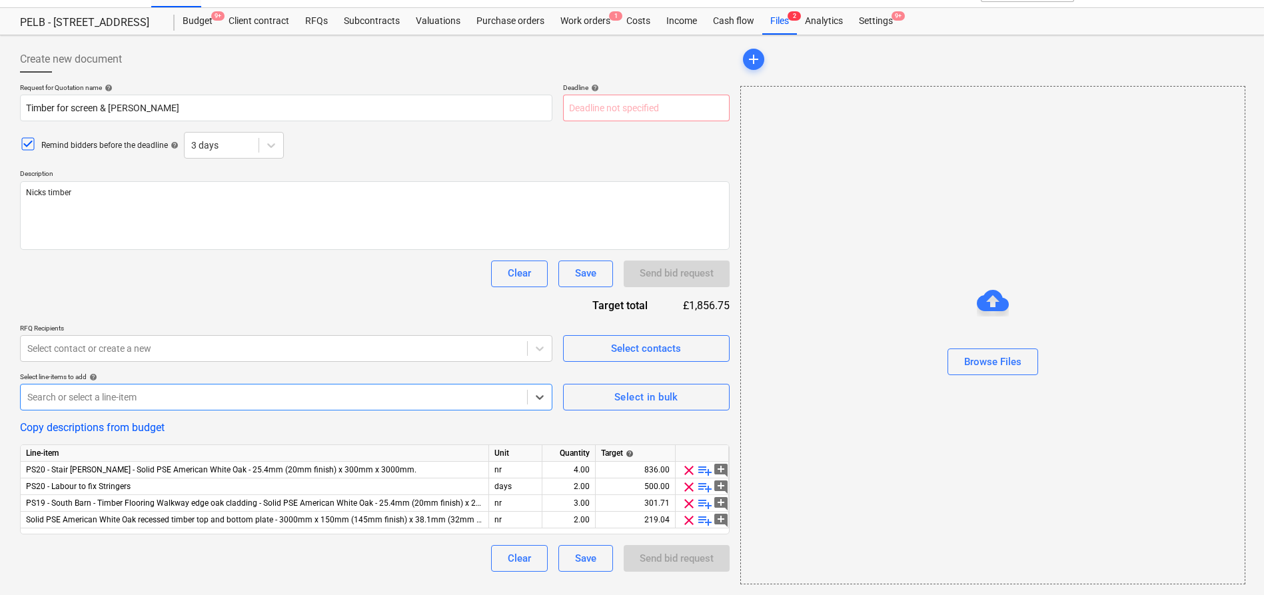
click at [175, 398] on div at bounding box center [273, 396] width 493 height 13
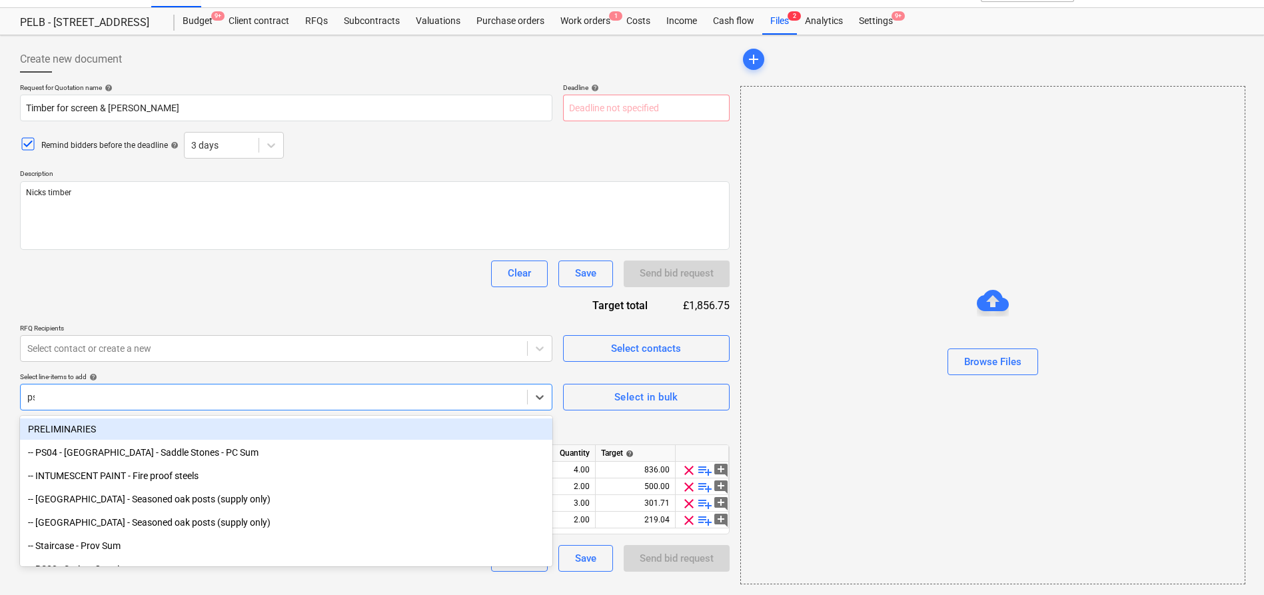
type input "pse"
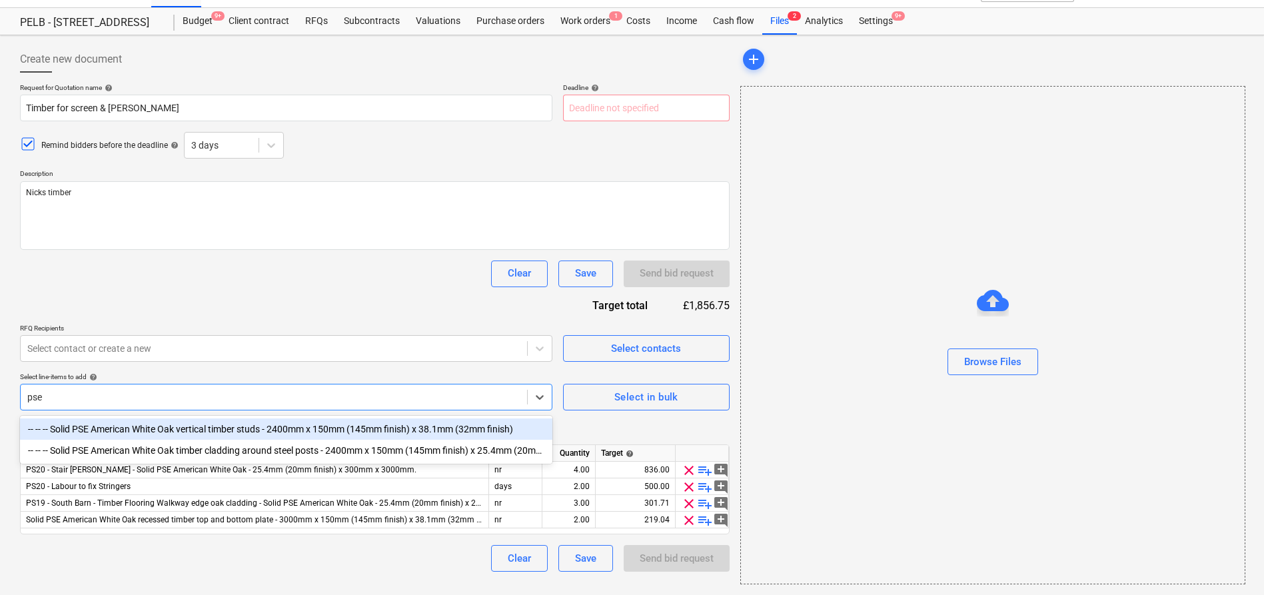
click at [160, 425] on div "-- -- -- Solid PSE American White Oak vertical timber studs - 2400mm x 150mm (1…" at bounding box center [286, 428] width 532 height 21
type textarea "x"
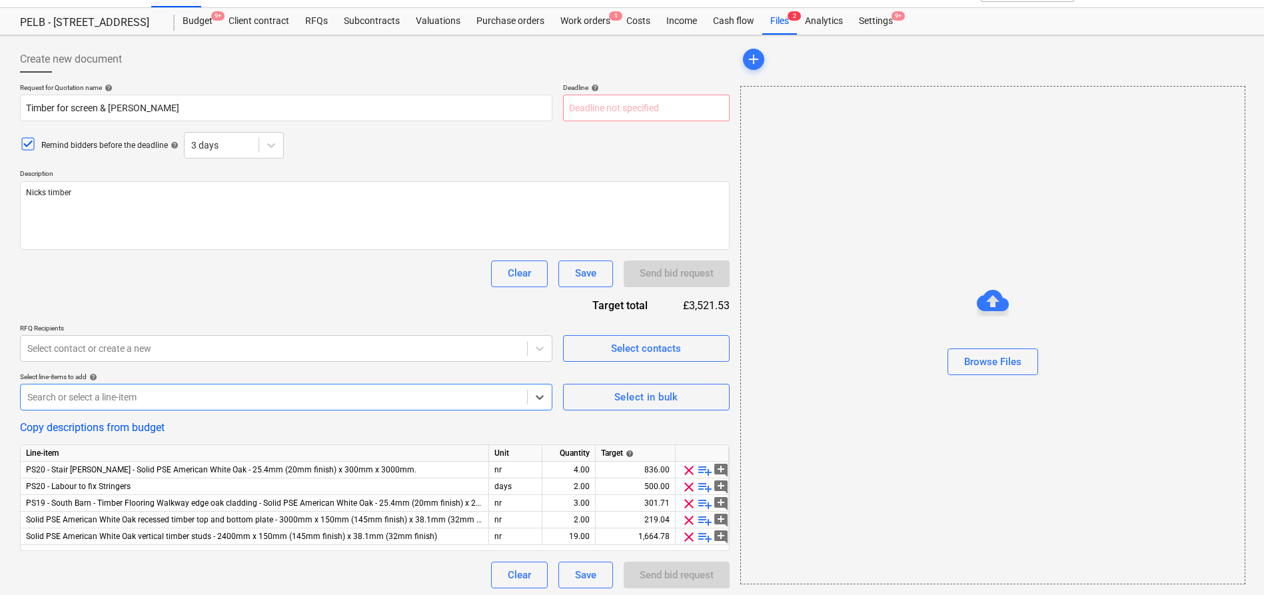
scroll to position [30, 0]
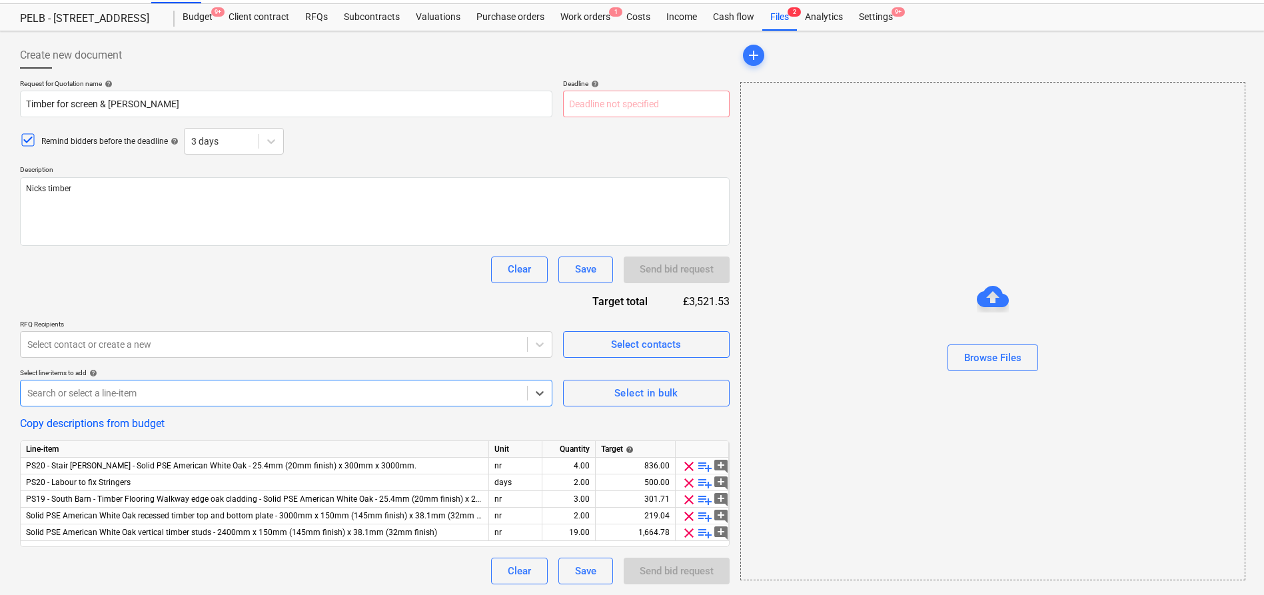
click at [156, 394] on div at bounding box center [273, 392] width 493 height 13
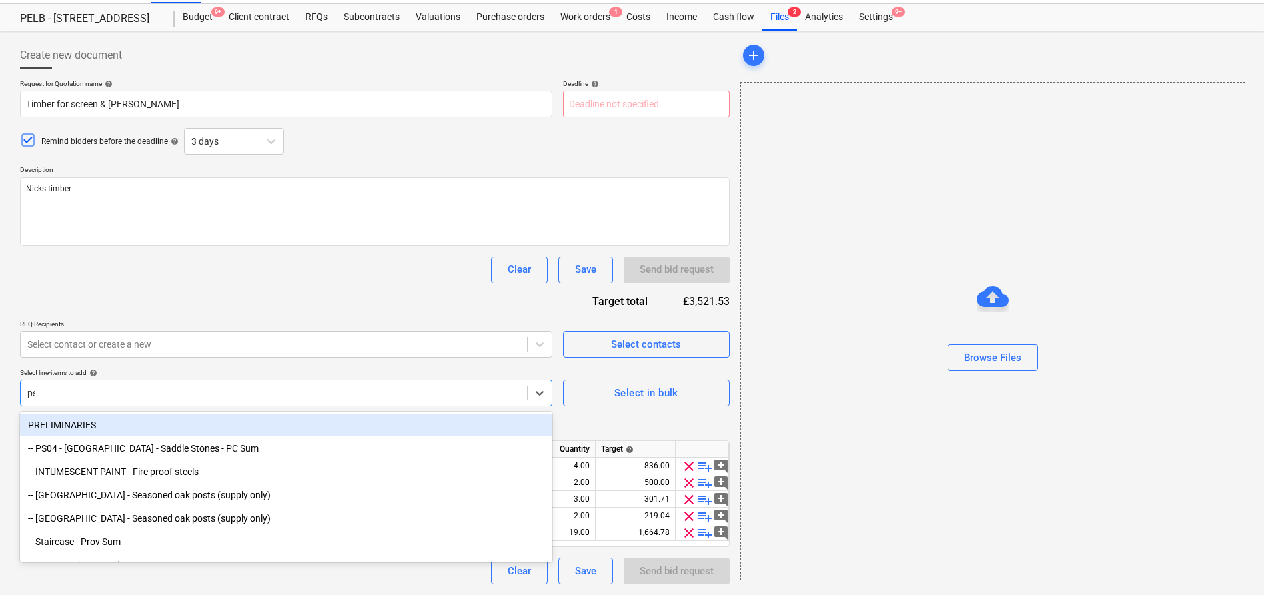
type input "pse"
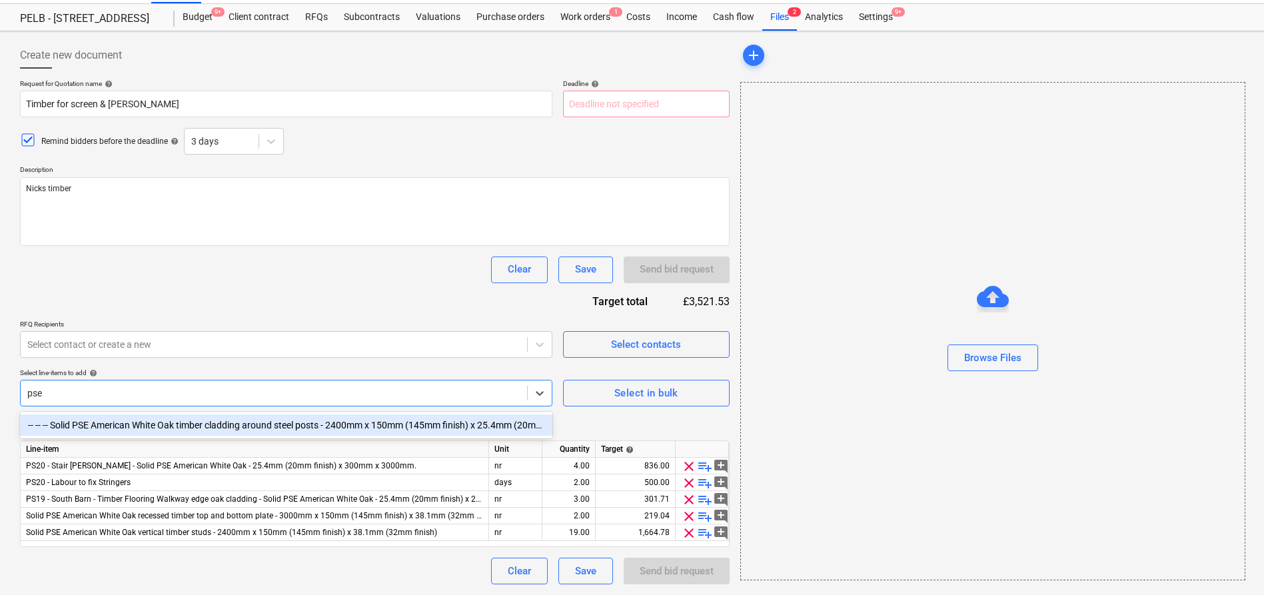
click at [168, 424] on div "-- -- -- Solid PSE American White Oak timber cladding around steel posts - 2400…" at bounding box center [286, 424] width 532 height 21
type textarea "x"
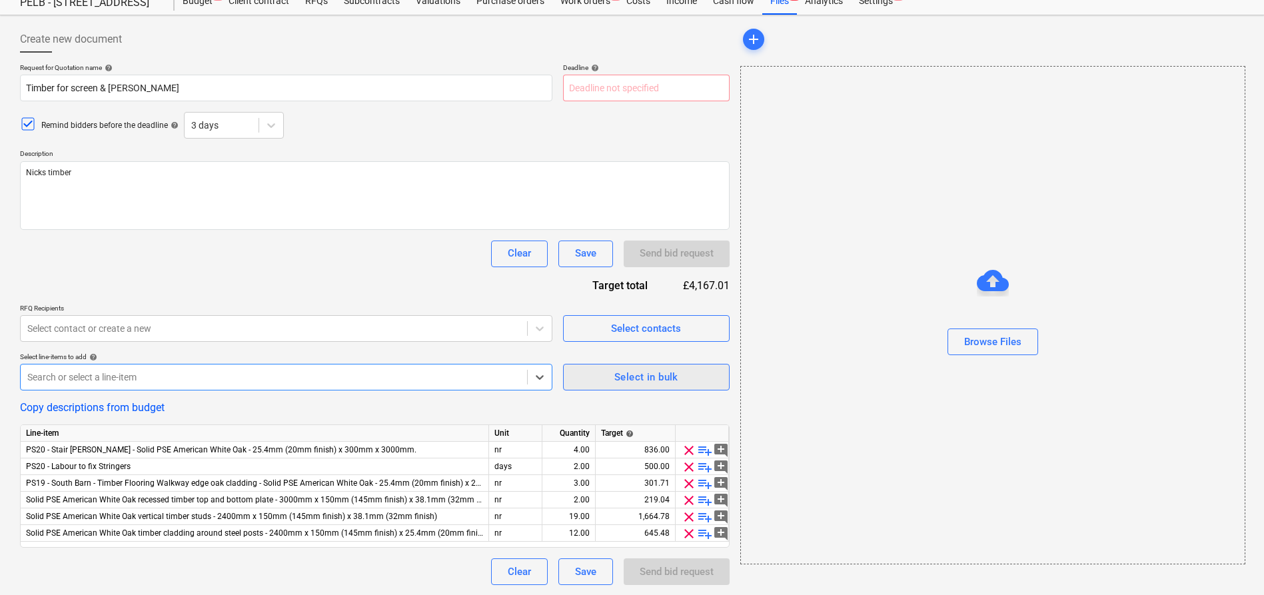
scroll to position [47, 0]
click at [314, 412] on div "Copy descriptions from budget" at bounding box center [375, 406] width 710 height 13
click at [265, 363] on div "Search or select a line-item" at bounding box center [286, 376] width 532 height 27
click at [349, 253] on div "Clear Save Send bid request" at bounding box center [375, 253] width 710 height 27
click at [596, 572] on button "Save" at bounding box center [585, 571] width 55 height 27
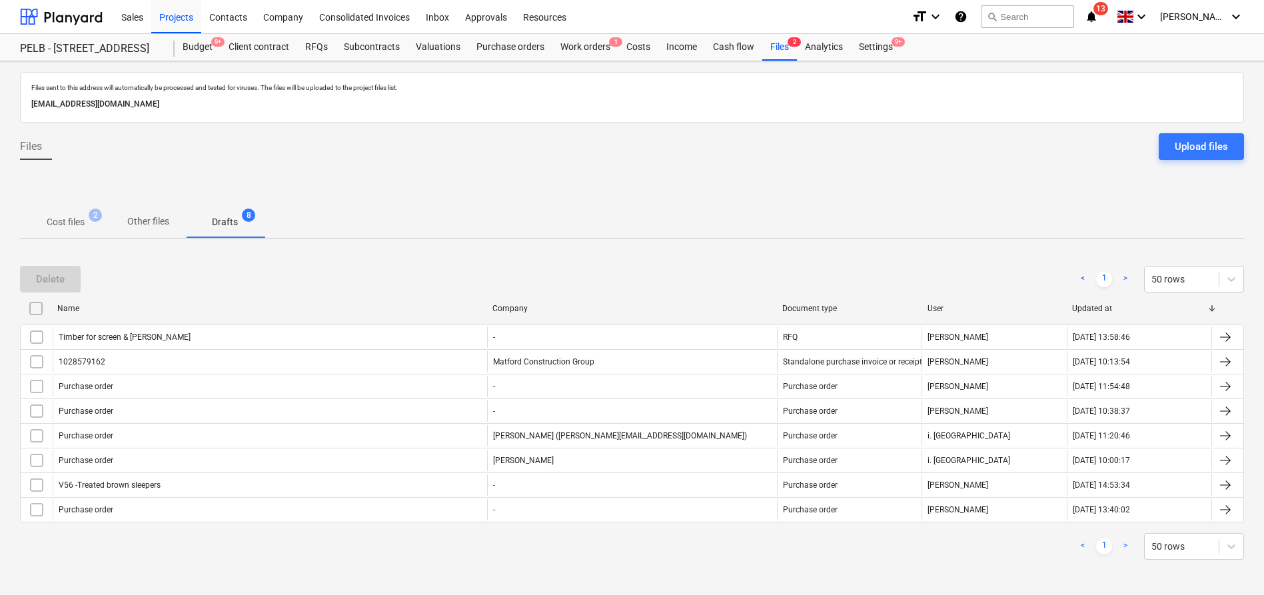
click at [81, 223] on p "Cost files" at bounding box center [66, 222] width 38 height 14
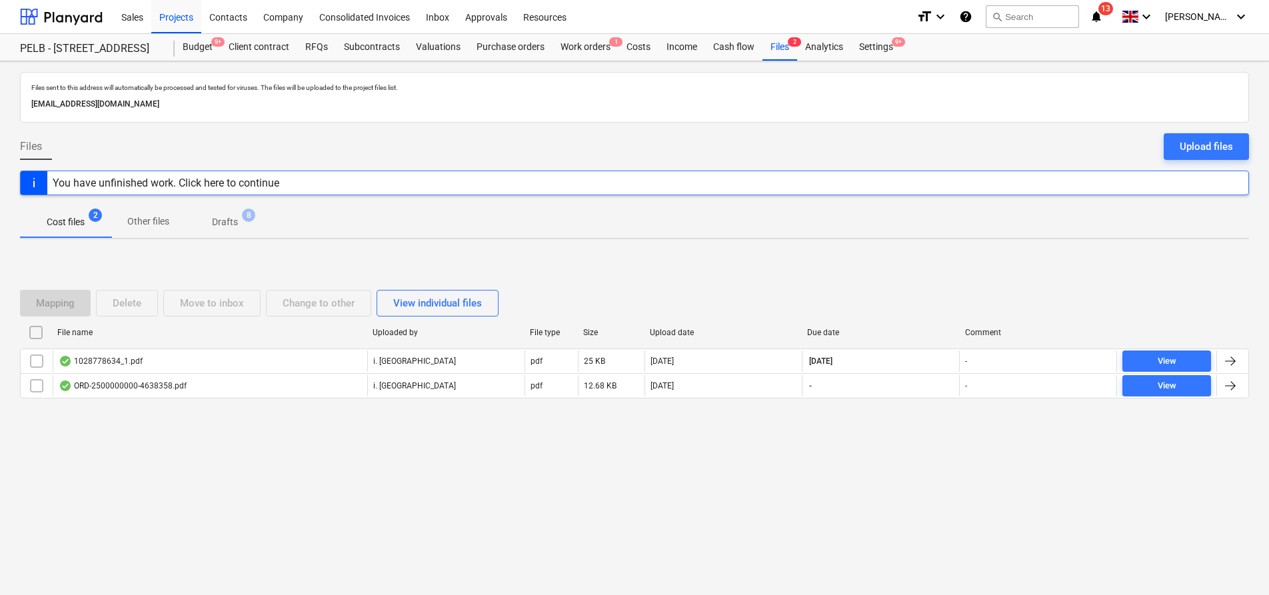
click at [152, 225] on p "Other files" at bounding box center [148, 222] width 42 height 14
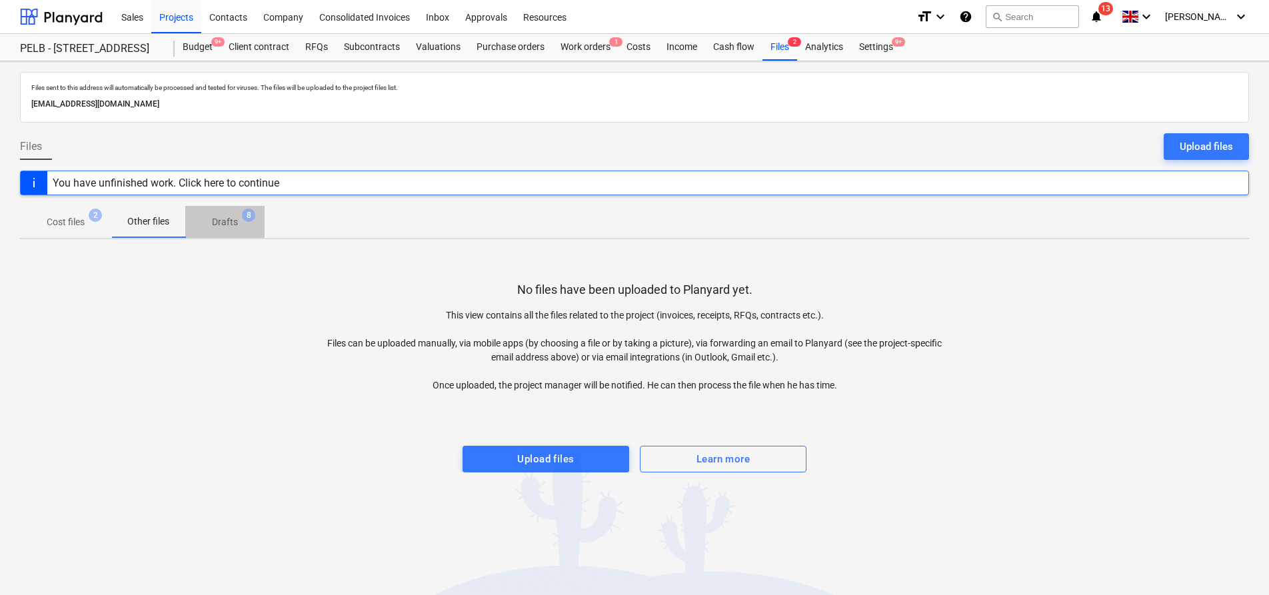
click at [237, 223] on p "Drafts" at bounding box center [225, 222] width 26 height 14
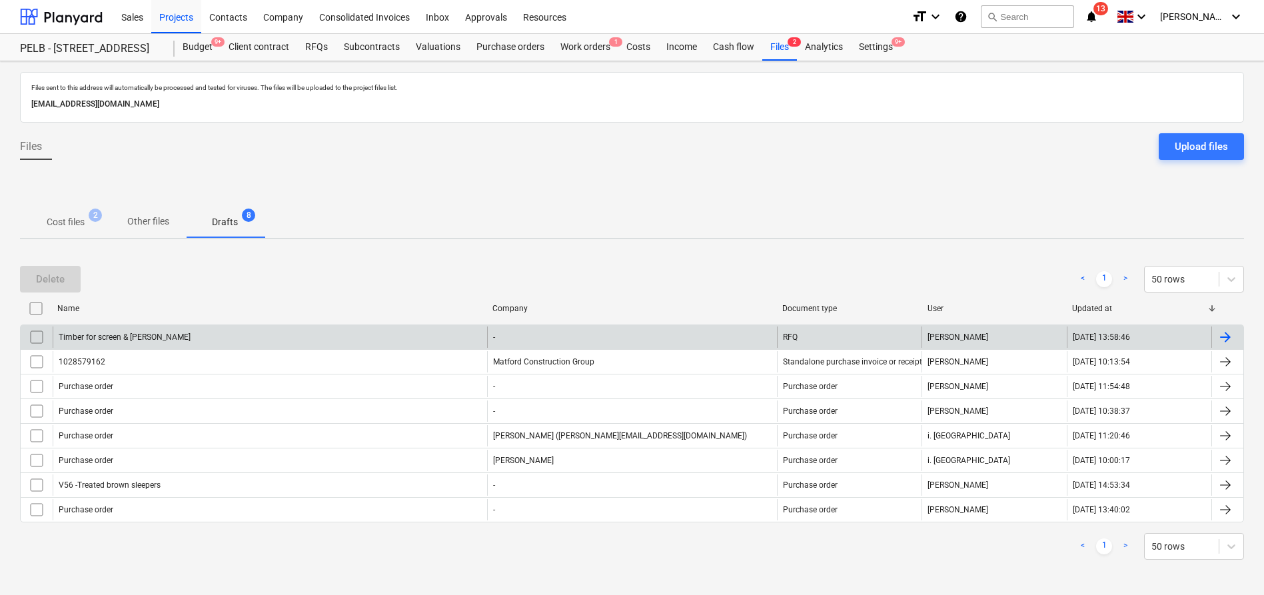
click at [164, 329] on div "Timber for screen & [PERSON_NAME]" at bounding box center [270, 337] width 434 height 21
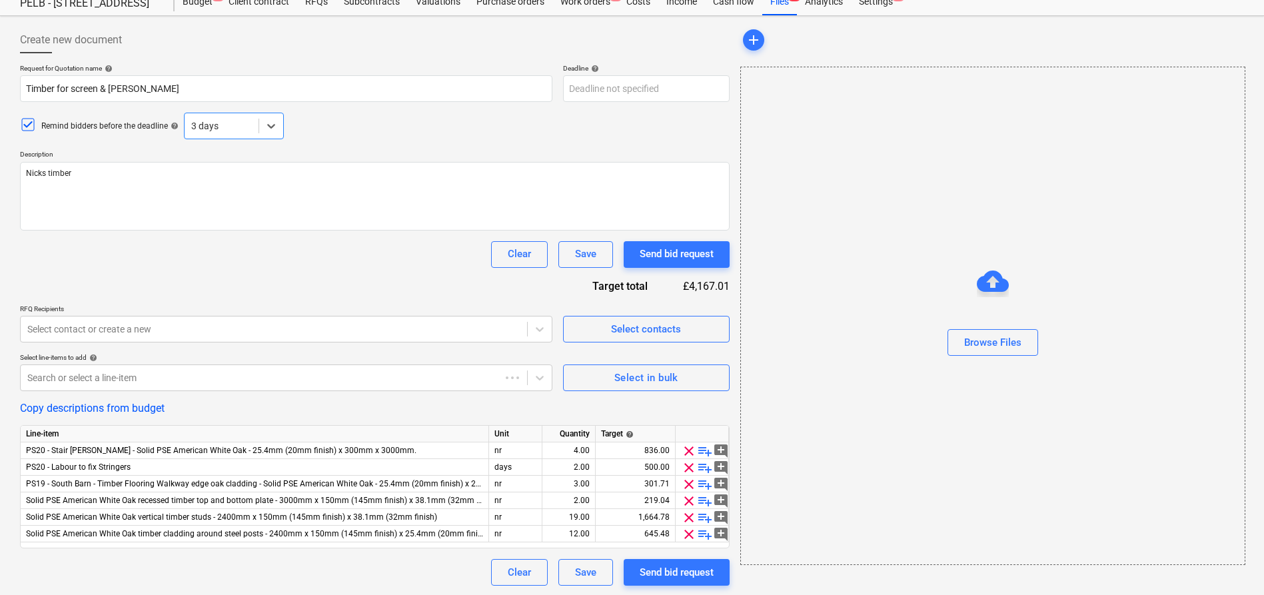
scroll to position [47, 0]
click at [281, 378] on div at bounding box center [273, 376] width 493 height 13
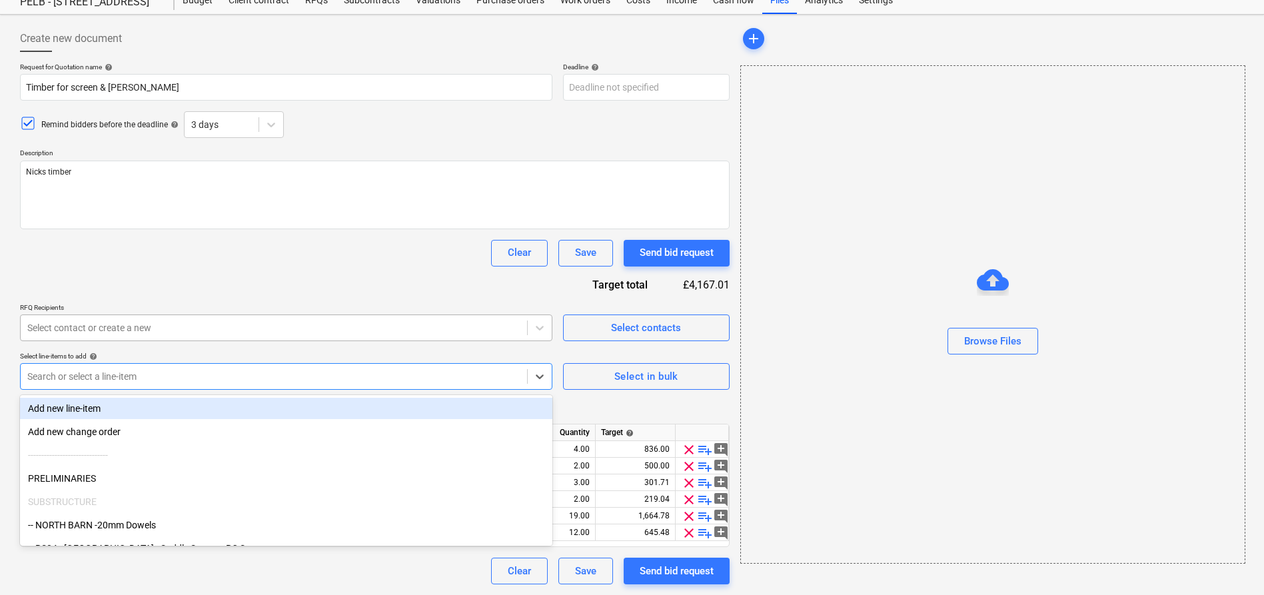
type textarea "x"
click at [297, 316] on div "Select contact or create a new" at bounding box center [286, 328] width 532 height 27
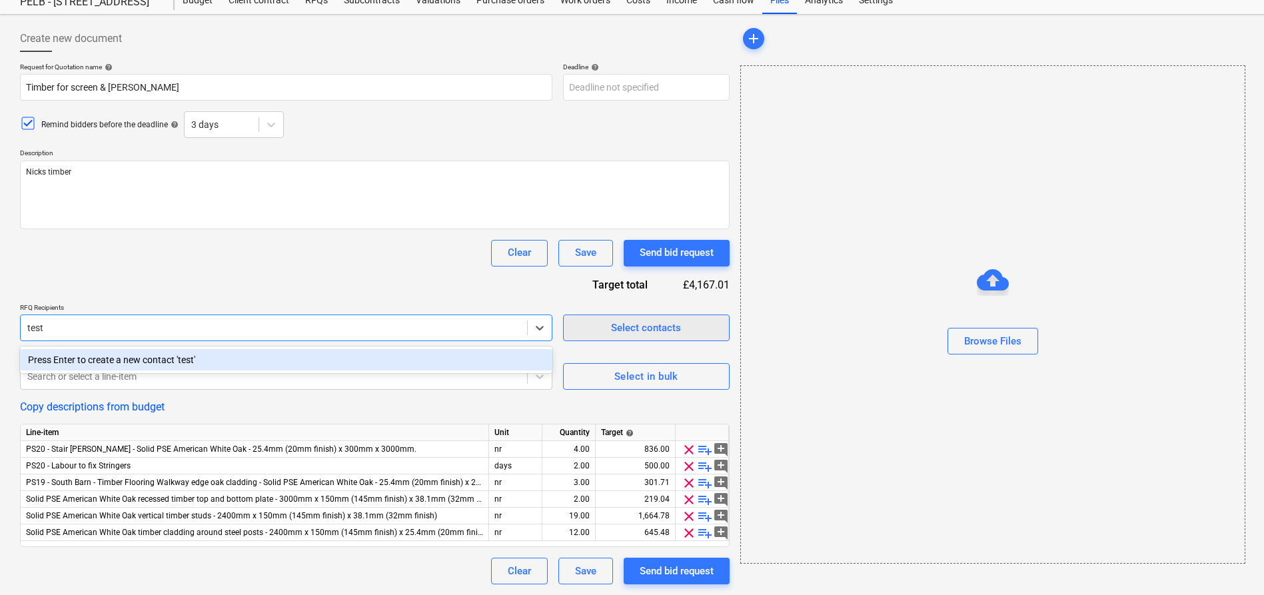
type input "test"
click at [581, 335] on span "Select contacts" at bounding box center [646, 327] width 133 height 17
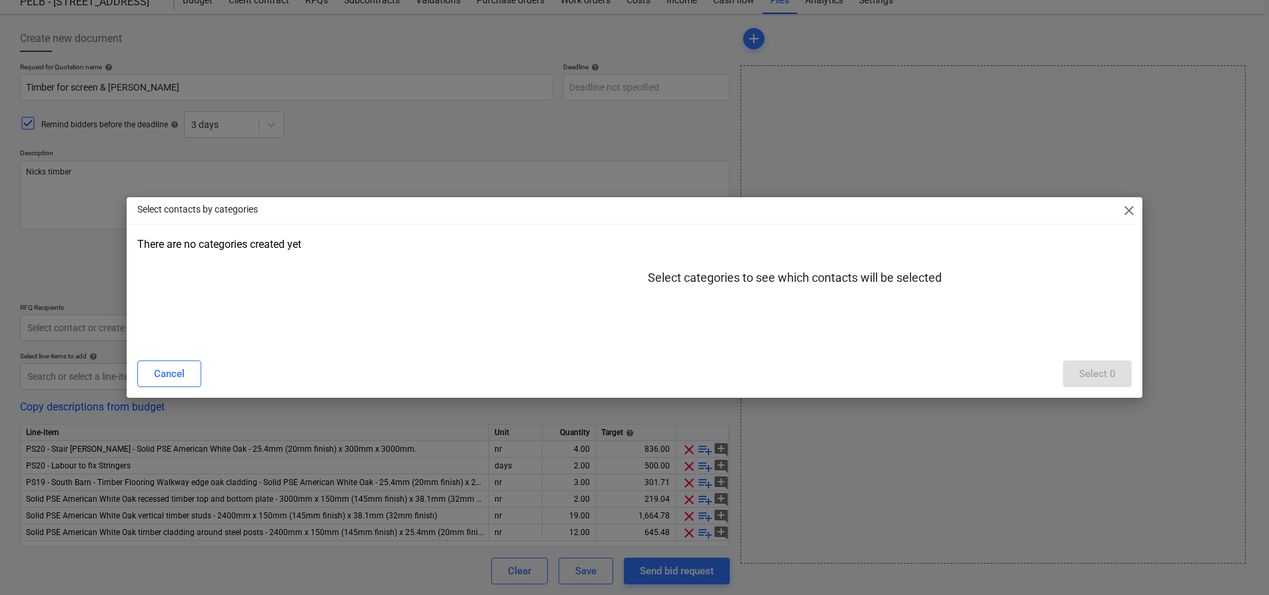
click at [1129, 212] on span "close" at bounding box center [1129, 211] width 16 height 16
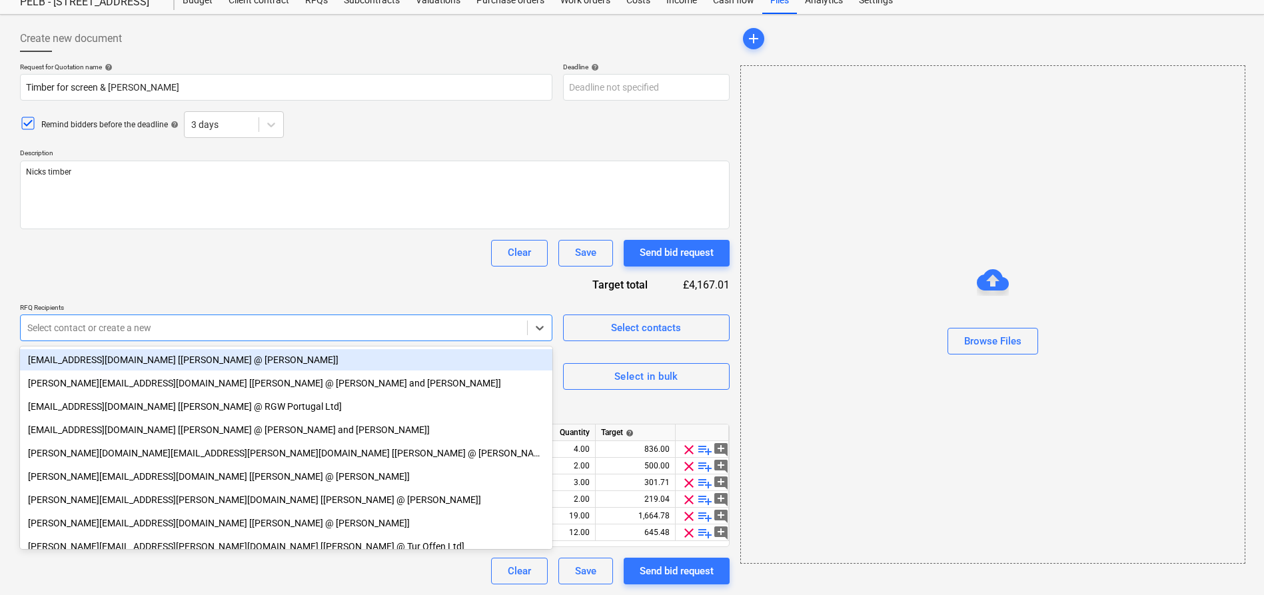
click at [101, 329] on div at bounding box center [273, 327] width 493 height 13
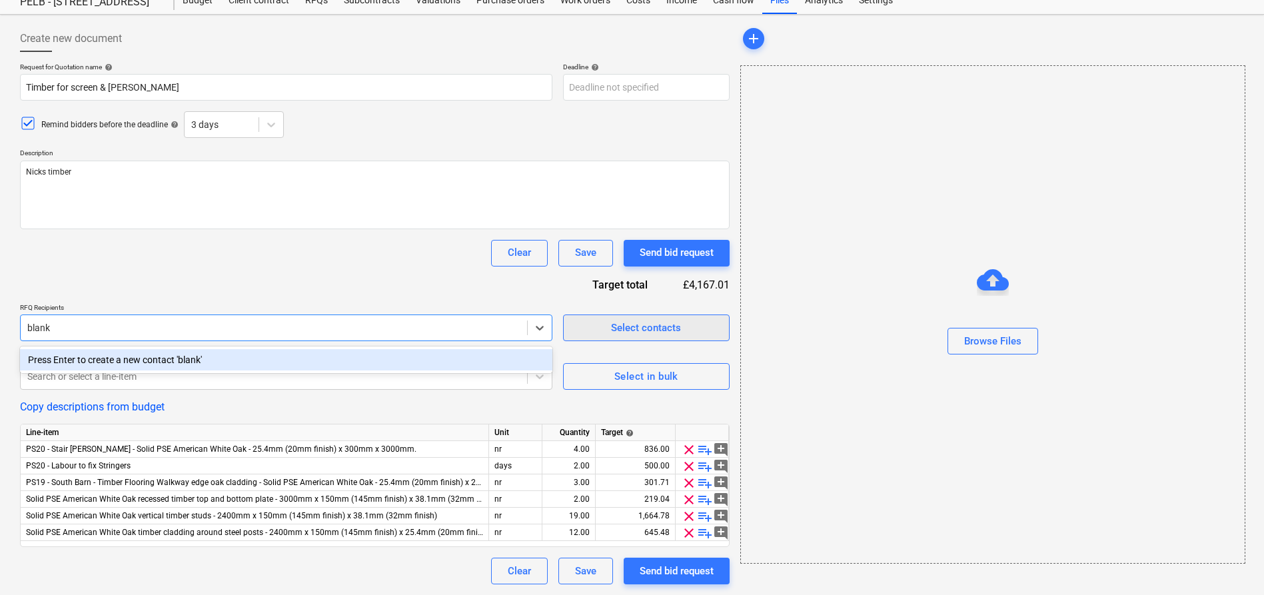
type input "blank"
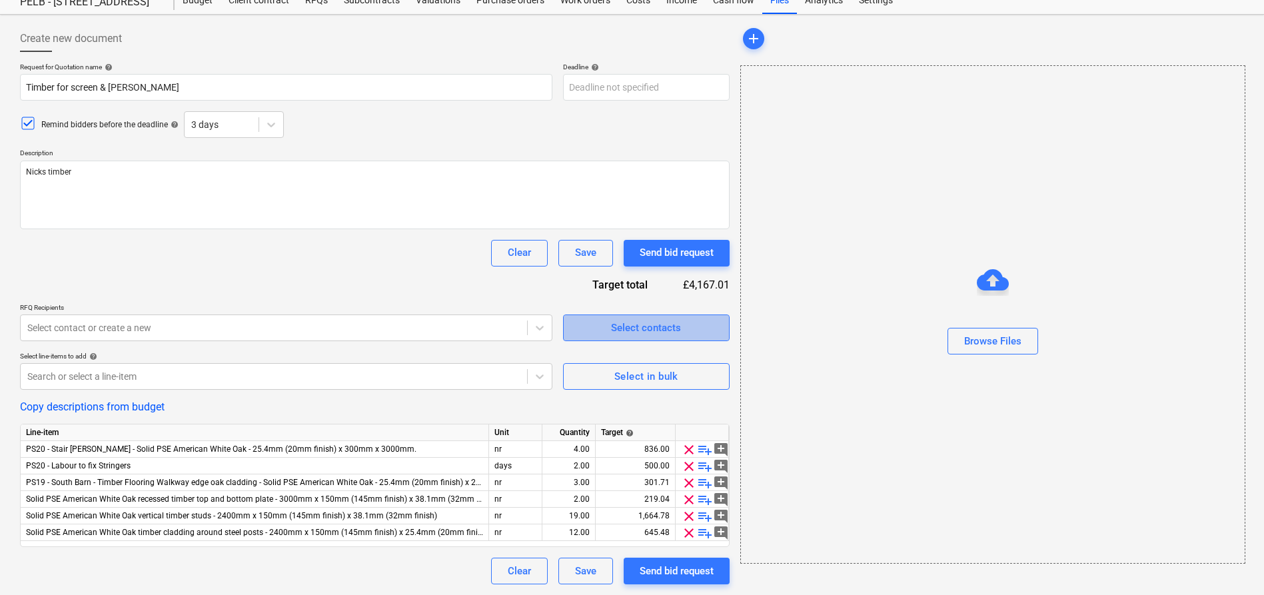
click at [591, 319] on span "Select contacts" at bounding box center [646, 327] width 133 height 17
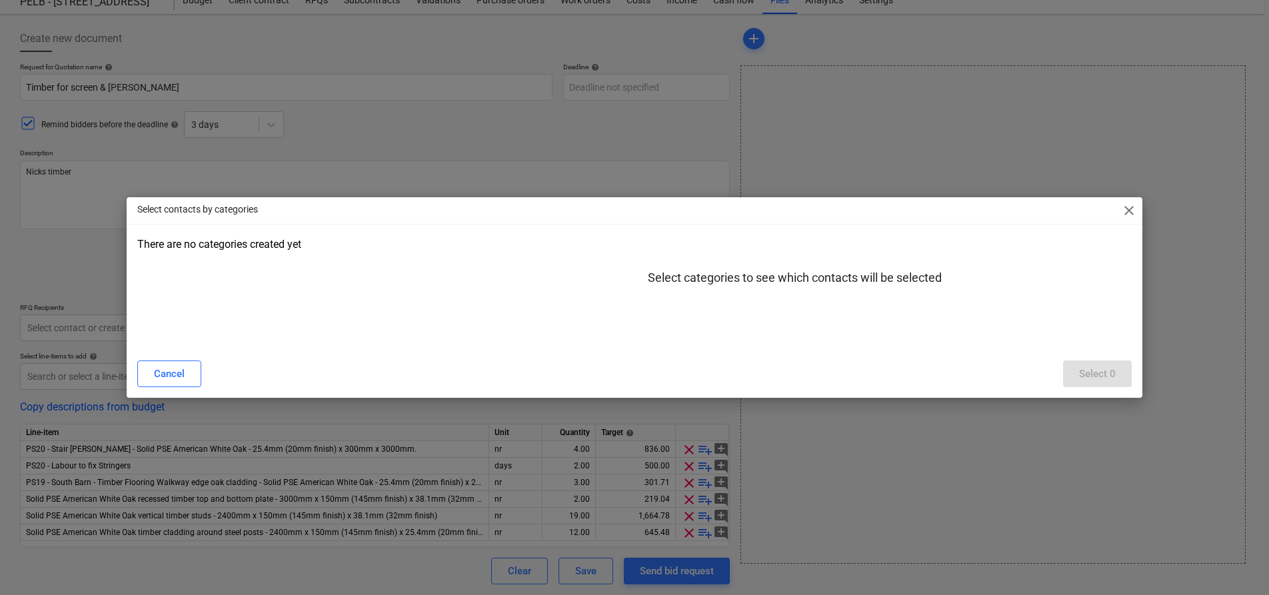
click at [832, 318] on div at bounding box center [794, 326] width 652 height 27
click at [1135, 213] on span "close" at bounding box center [1129, 211] width 16 height 16
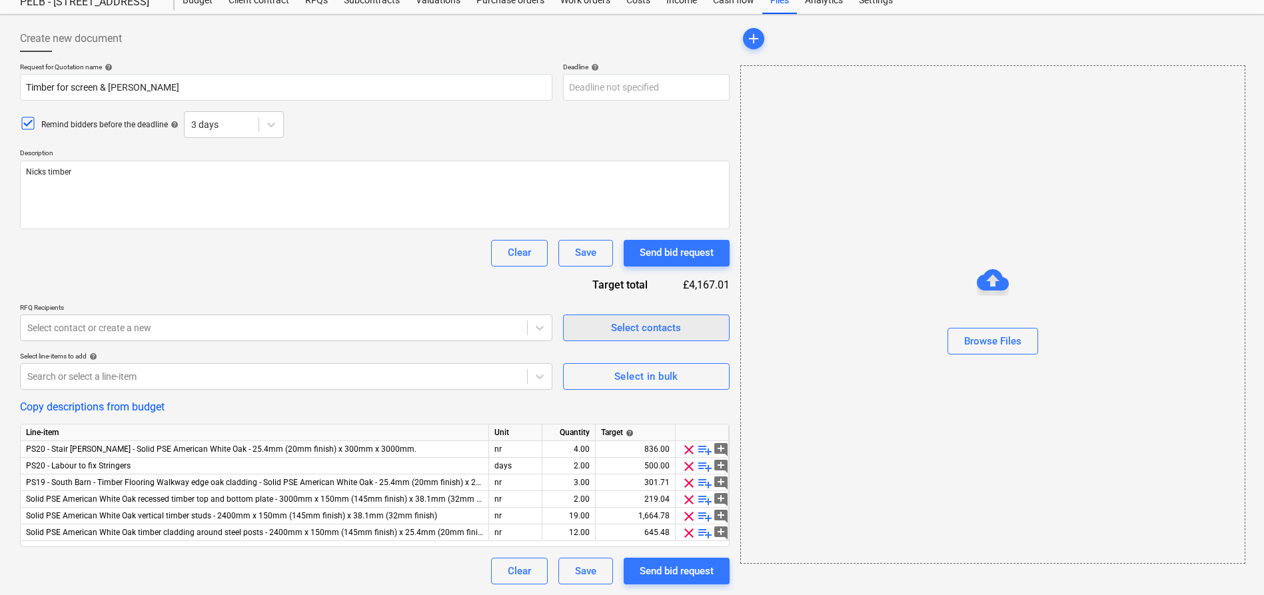
click at [652, 324] on div "Select contacts" at bounding box center [646, 327] width 70 height 17
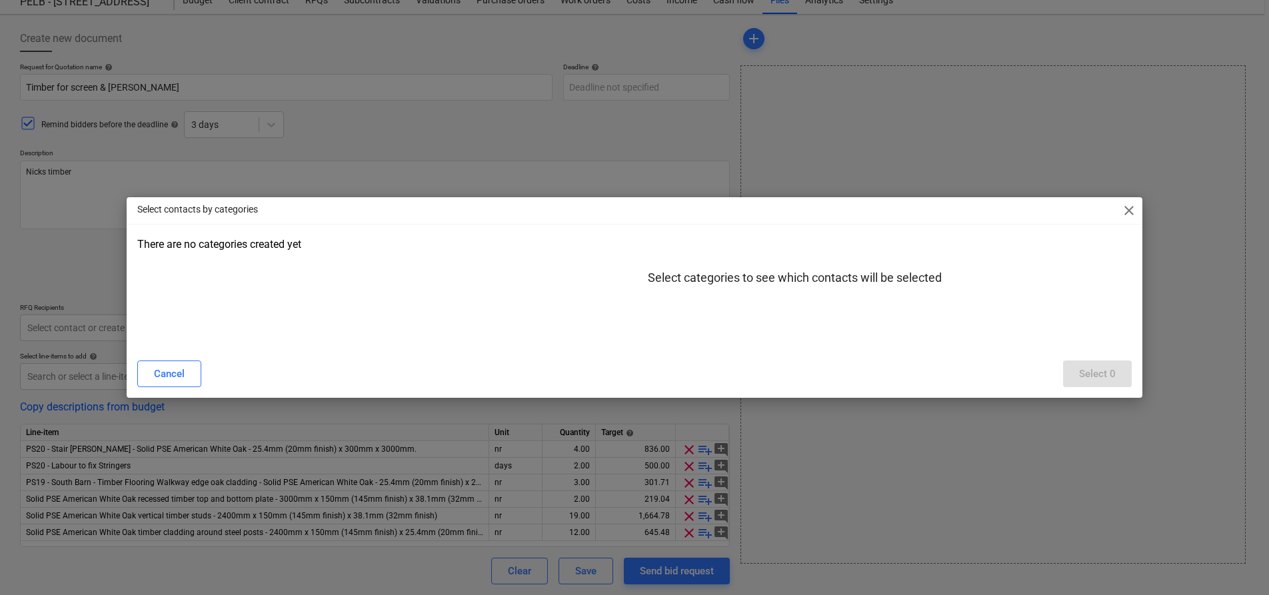
click at [1130, 209] on span "close" at bounding box center [1129, 211] width 16 height 16
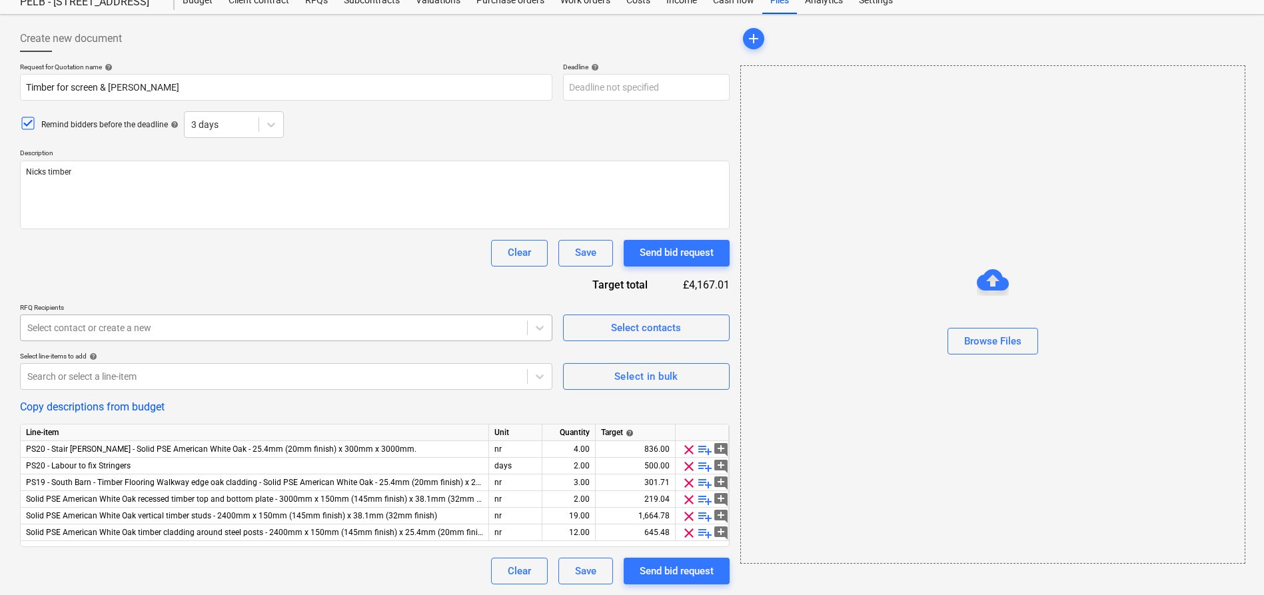
click at [386, 333] on div at bounding box center [273, 327] width 493 height 13
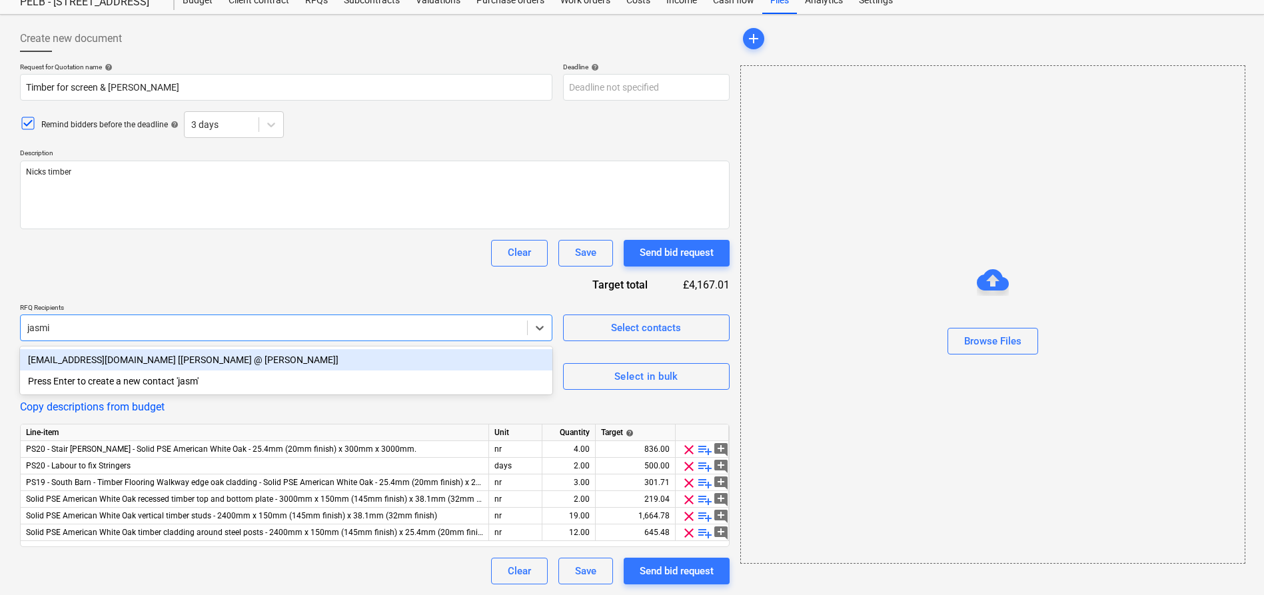
type input "jasmin"
click at [313, 362] on div "[EMAIL_ADDRESS][DOMAIN_NAME] [[PERSON_NAME] @ [PERSON_NAME]]" at bounding box center [286, 359] width 532 height 21
type textarea "x"
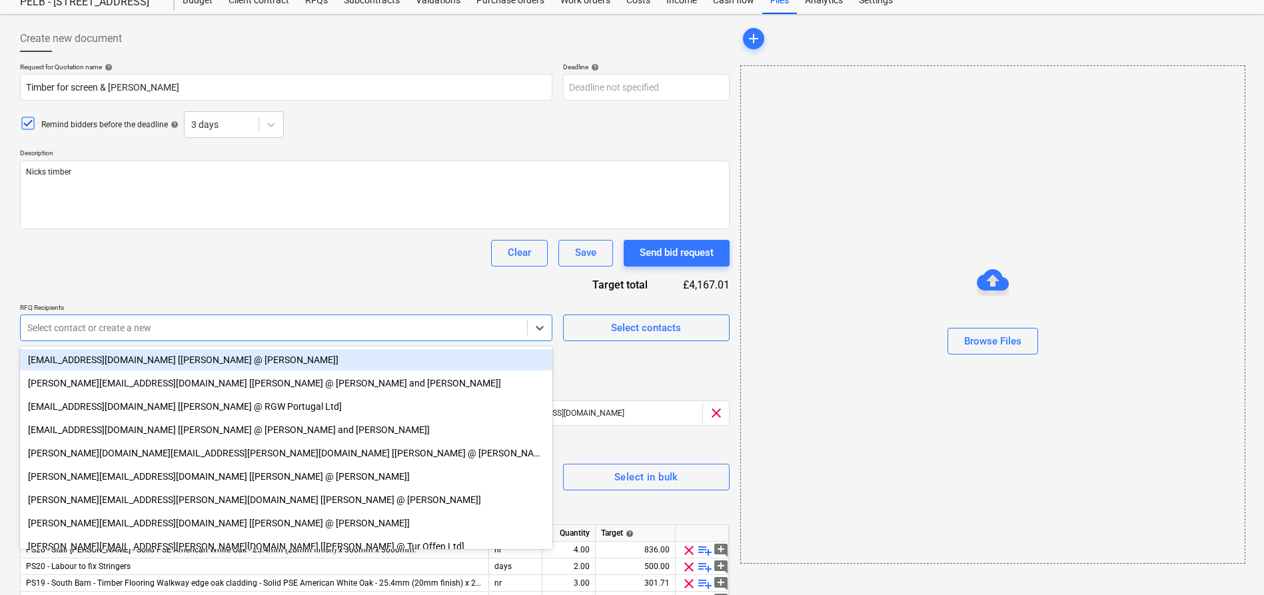
type textarea "x"
click at [277, 267] on div "Request for Quotation name help Timber for screen & [PERSON_NAME] Deadline help…" at bounding box center [375, 374] width 710 height 622
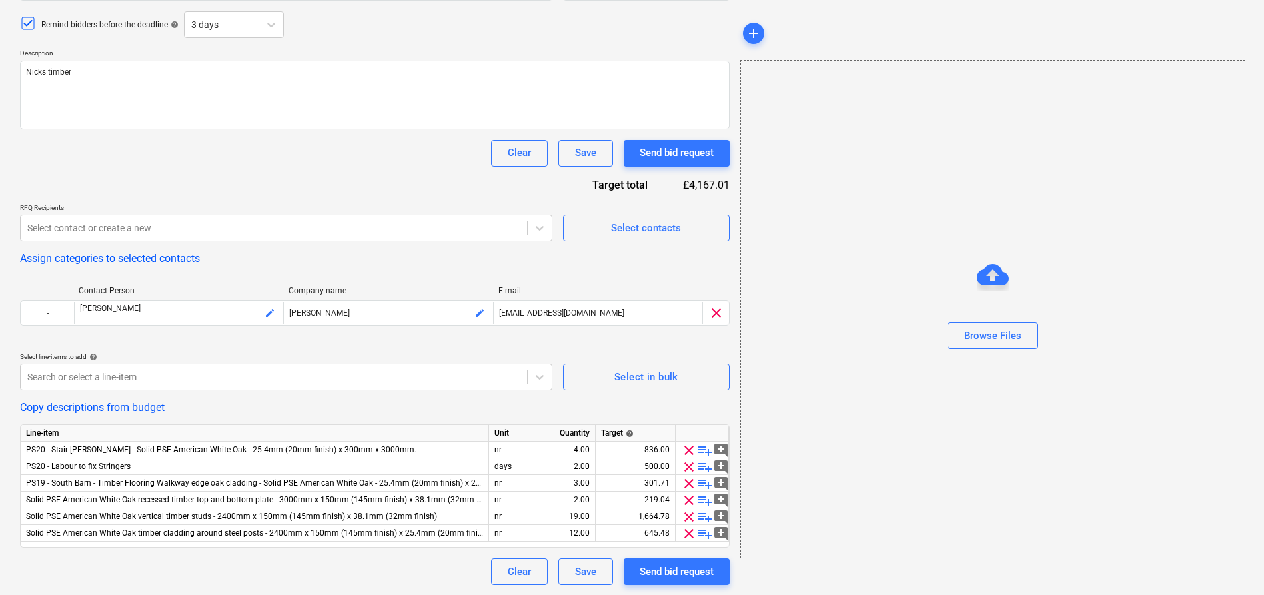
scroll to position [147, 0]
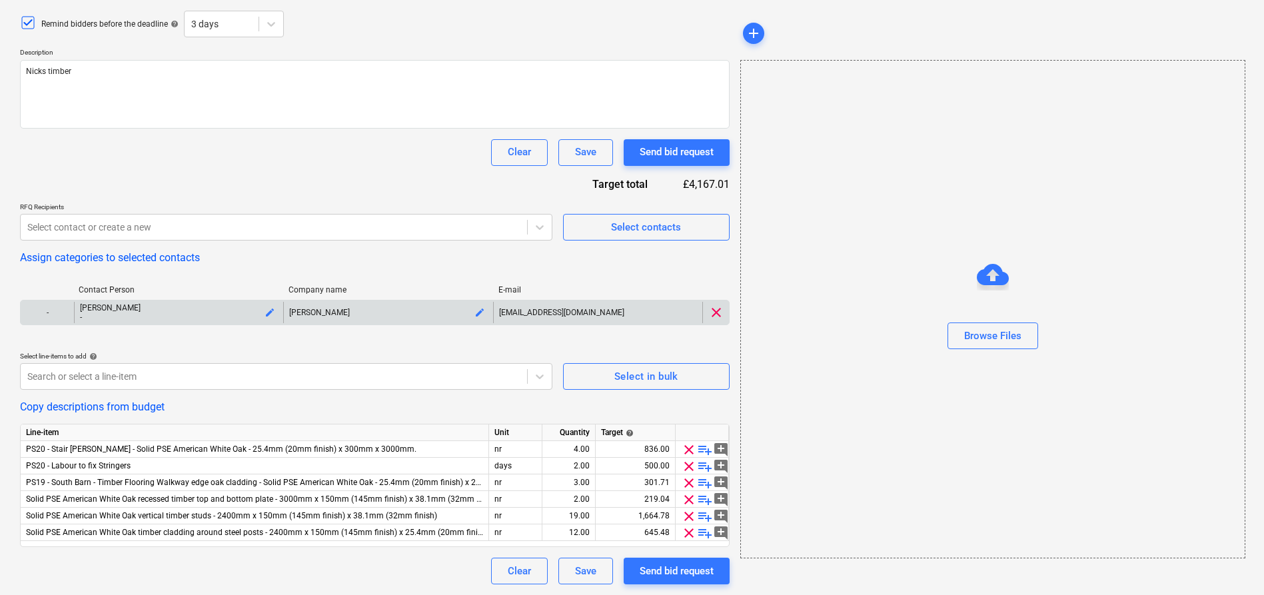
click at [271, 313] on span "edit" at bounding box center [270, 312] width 11 height 11
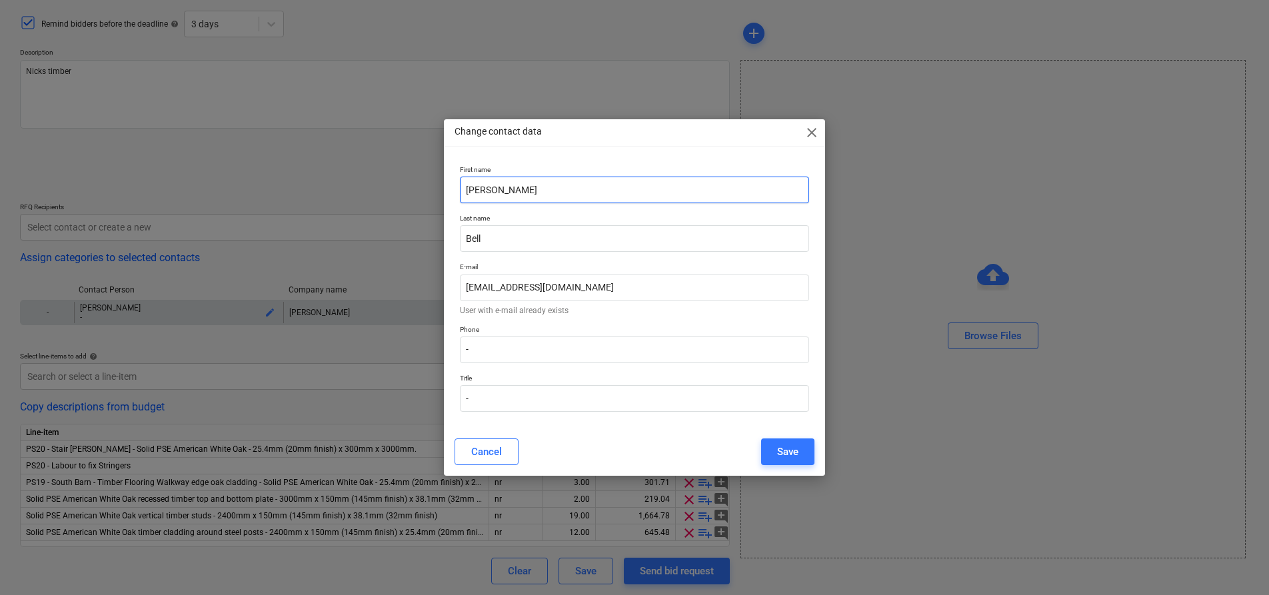
drag, startPoint x: 516, startPoint y: 186, endPoint x: 442, endPoint y: 185, distance: 74.0
click at [442, 185] on div "Change contact data close First name [PERSON_NAME] Last name [PERSON_NAME] E-ma…" at bounding box center [634, 297] width 1269 height 595
type input "Test"
drag, startPoint x: 537, startPoint y: 245, endPoint x: 446, endPoint y: 234, distance: 91.9
click at [446, 234] on div "First name Test Last name [PERSON_NAME] E-mail [PERSON_NAME][EMAIL_ADDRESS][DOM…" at bounding box center [634, 294] width 380 height 268
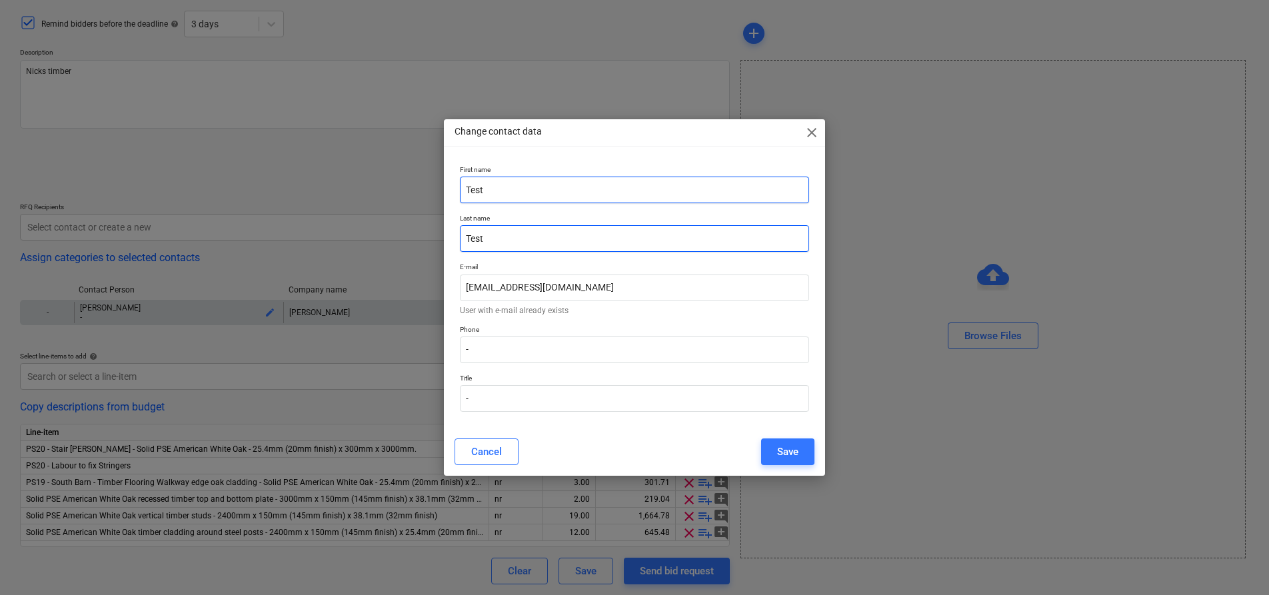
type input "Test"
drag, startPoint x: 539, startPoint y: 192, endPoint x: 414, endPoint y: 183, distance: 125.0
click at [414, 183] on div "Change contact data close First name Test Last name Test E-mail [PERSON_NAME][E…" at bounding box center [634, 297] width 1269 height 595
type input "Blank"
drag, startPoint x: 480, startPoint y: 235, endPoint x: 414, endPoint y: 229, distance: 66.2
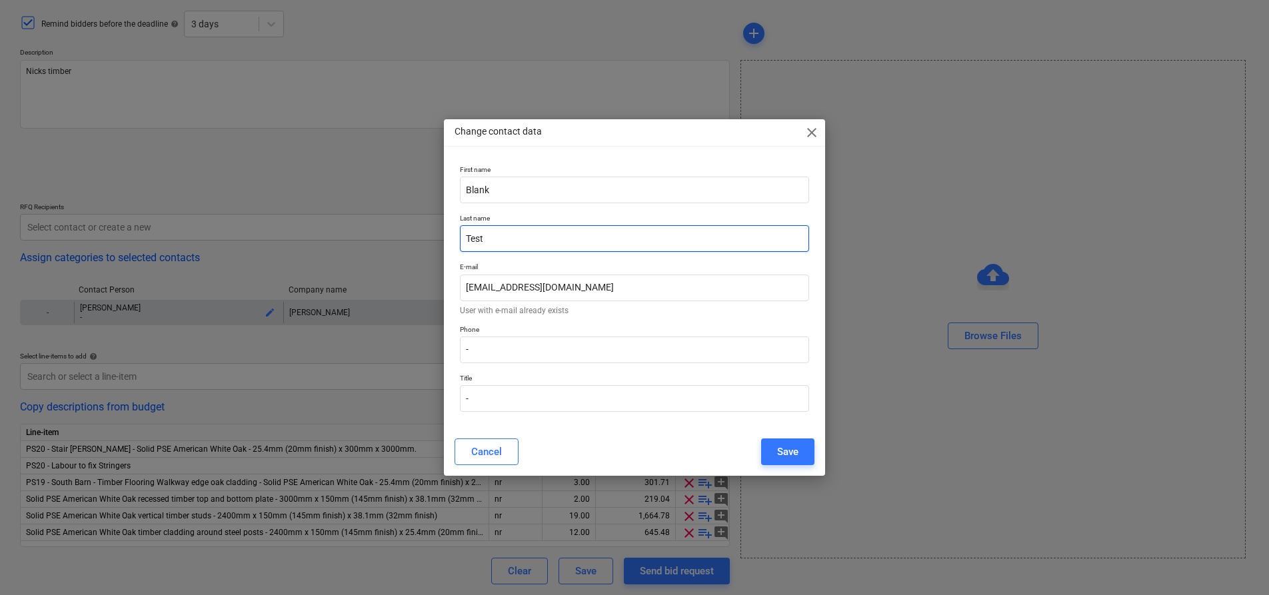
click at [414, 229] on div "Change contact data close First name Blank Last name Test E-mail [PERSON_NAME][…" at bounding box center [634, 297] width 1269 height 595
type input "Blank"
click at [784, 444] on div "Save" at bounding box center [787, 451] width 21 height 17
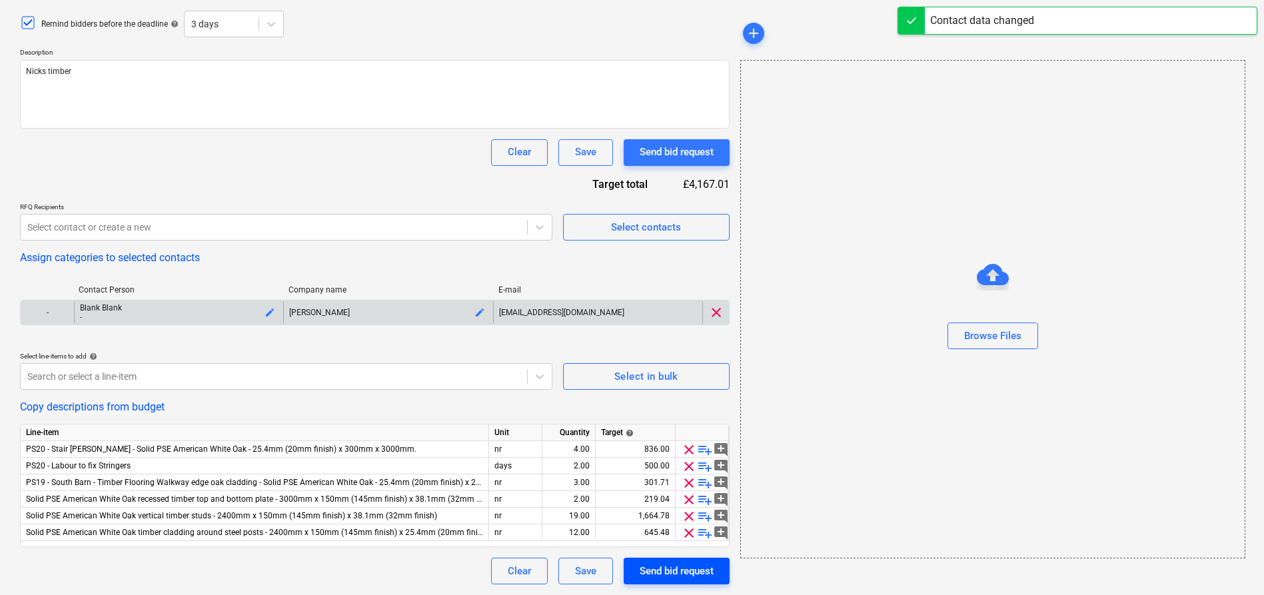
click at [692, 570] on div "Send bid request" at bounding box center [677, 570] width 74 height 17
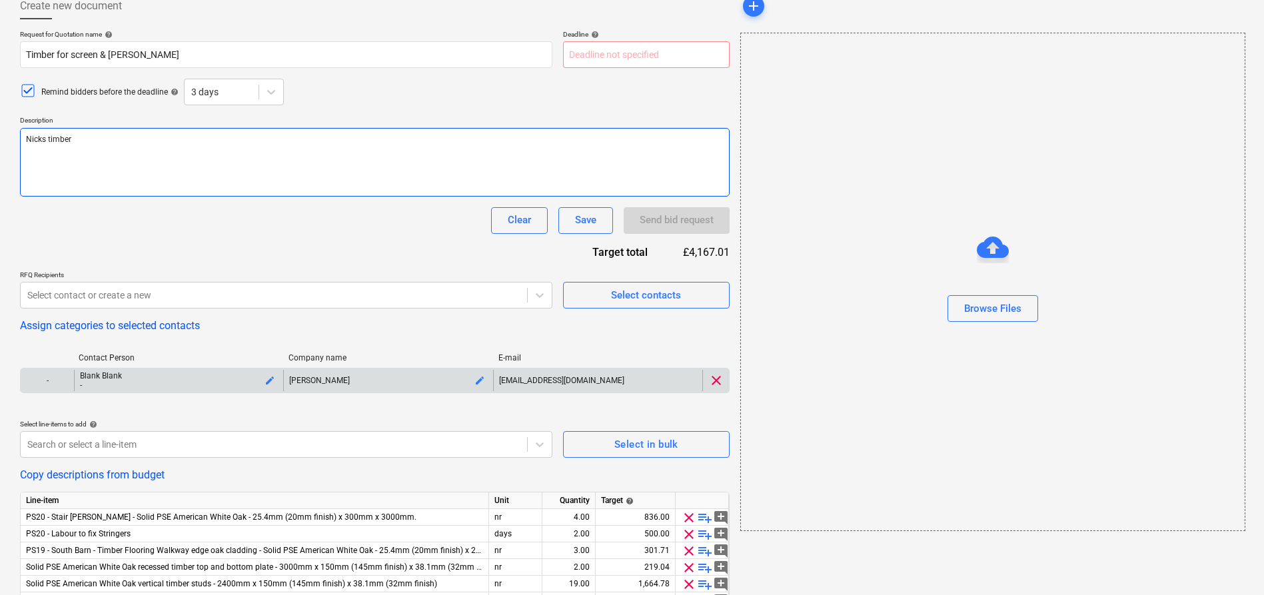
scroll to position [0, 0]
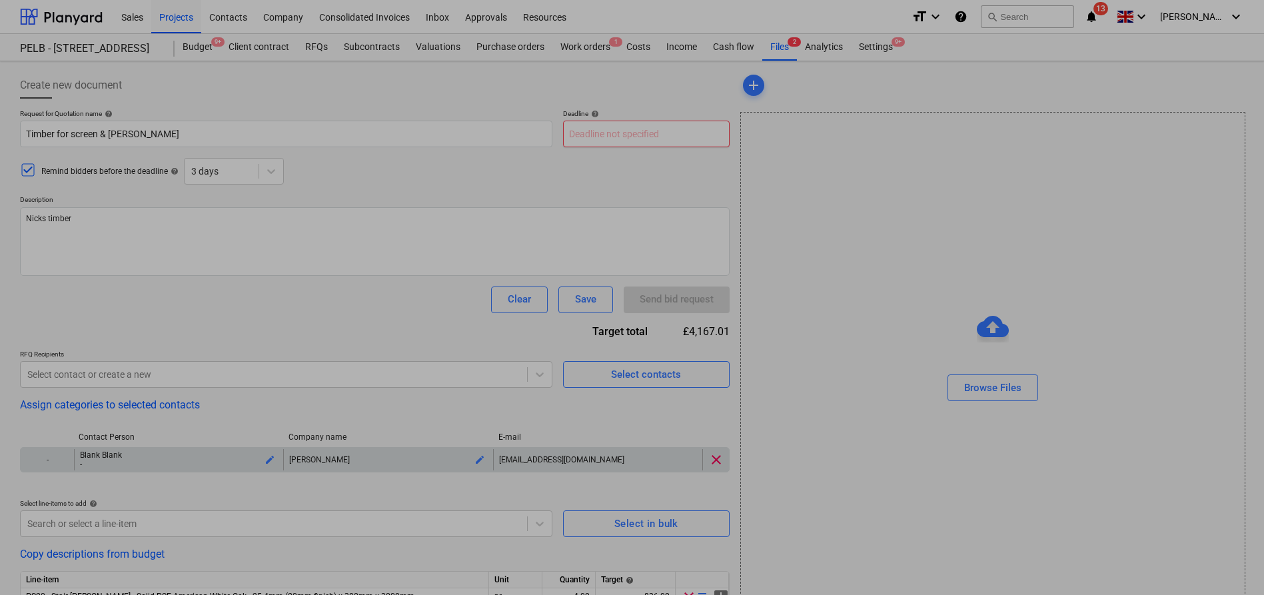
click at [639, 143] on body "Sales Projects Contacts Company Consolidated Invoices Inbox Approvals Resources…" at bounding box center [632, 297] width 1264 height 595
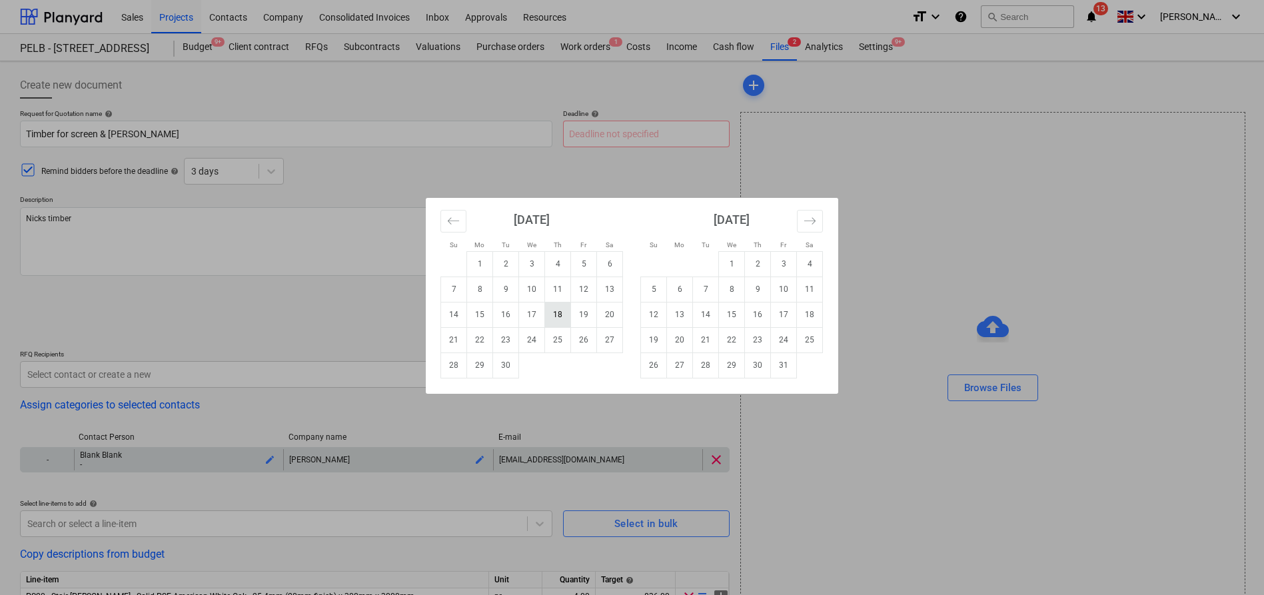
click at [554, 315] on td "18" at bounding box center [558, 314] width 26 height 25
type textarea "x"
type input "[DATE]"
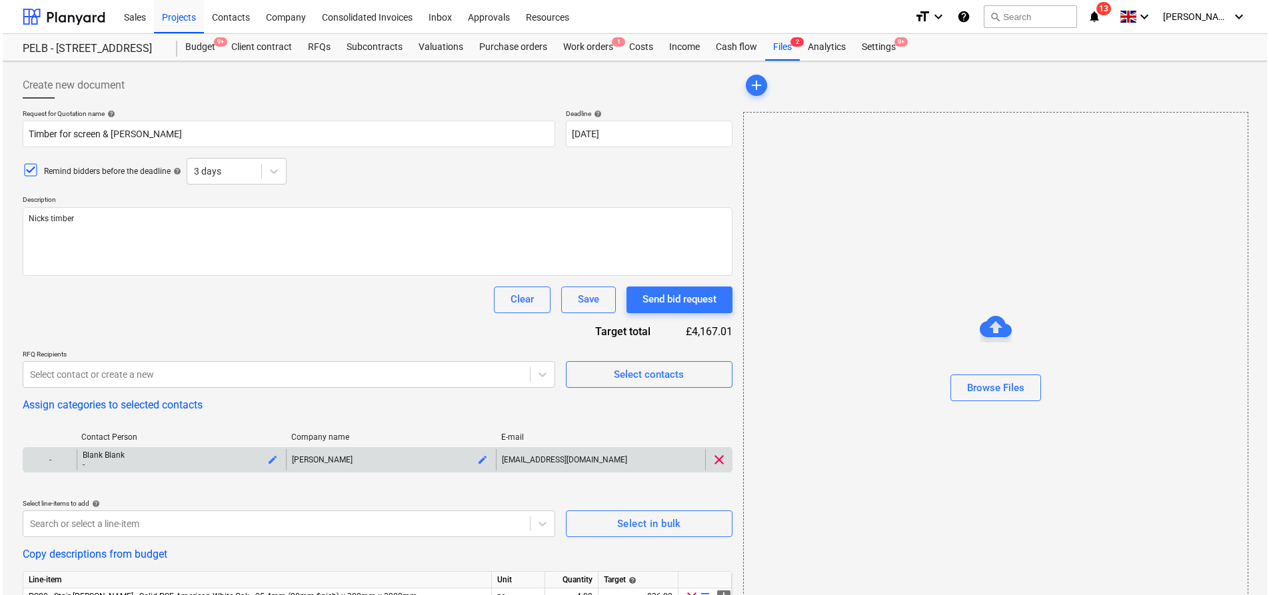
scroll to position [147, 0]
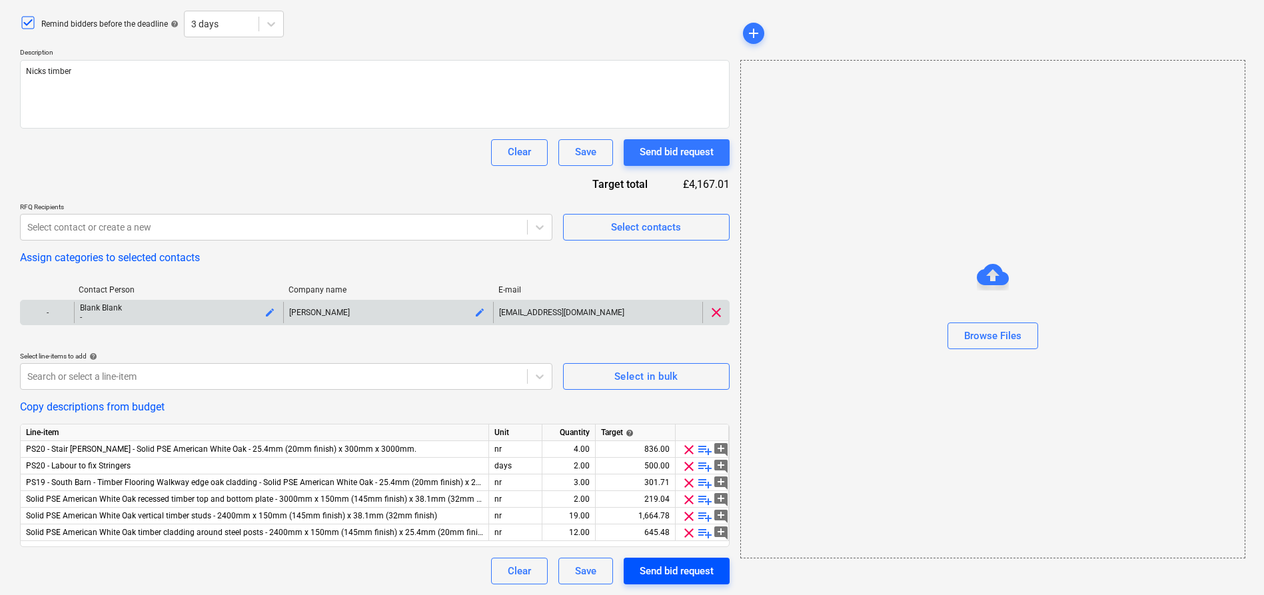
click at [699, 574] on div "Send bid request" at bounding box center [677, 570] width 74 height 17
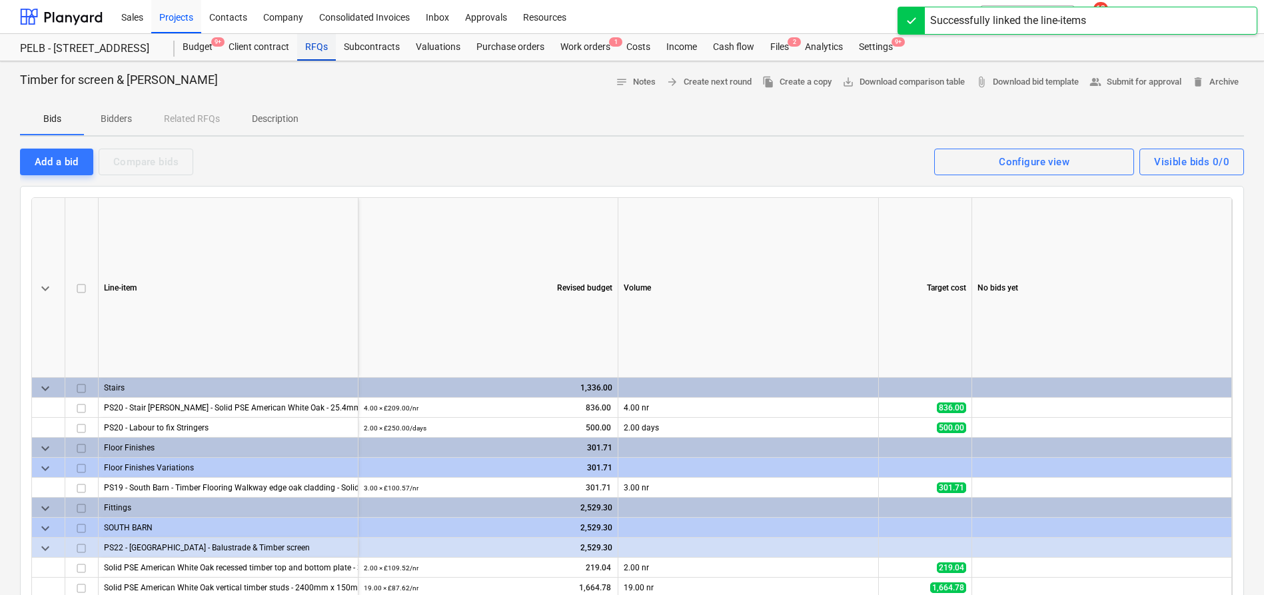
click at [316, 51] on div "RFQs" at bounding box center [316, 47] width 39 height 27
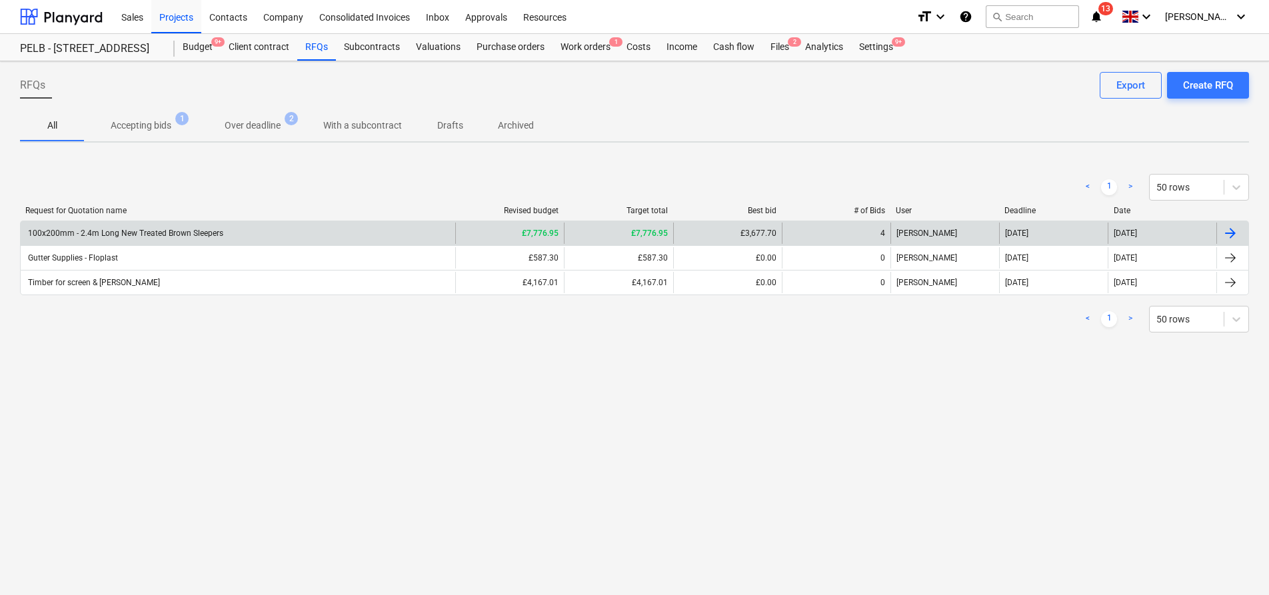
click at [229, 235] on div "100x200mm - 2.4m Long New Treated Brown Sleepers" at bounding box center [238, 233] width 434 height 21
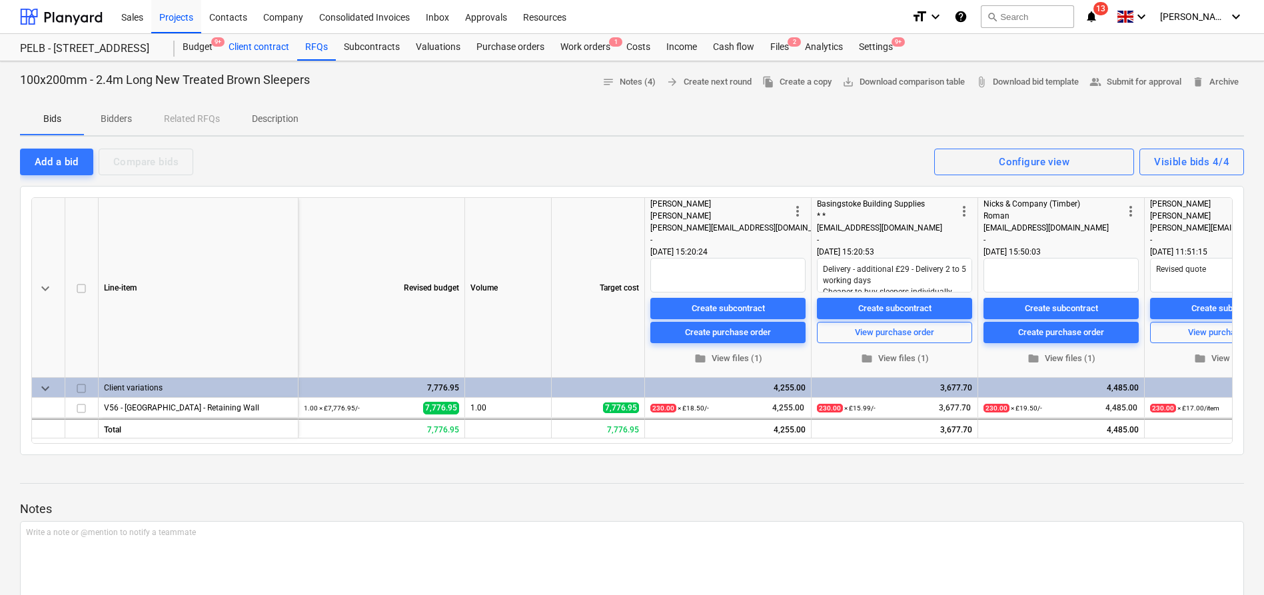
click at [257, 49] on div "Client contract" at bounding box center [259, 47] width 77 height 27
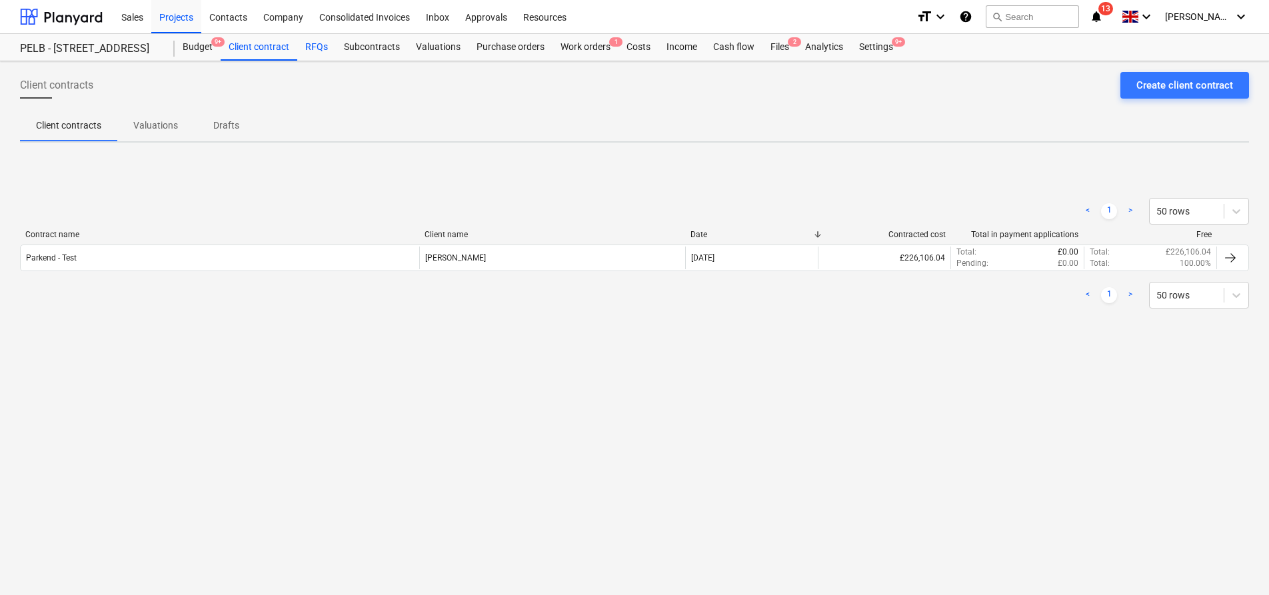
click at [316, 49] on div "RFQs" at bounding box center [316, 47] width 39 height 27
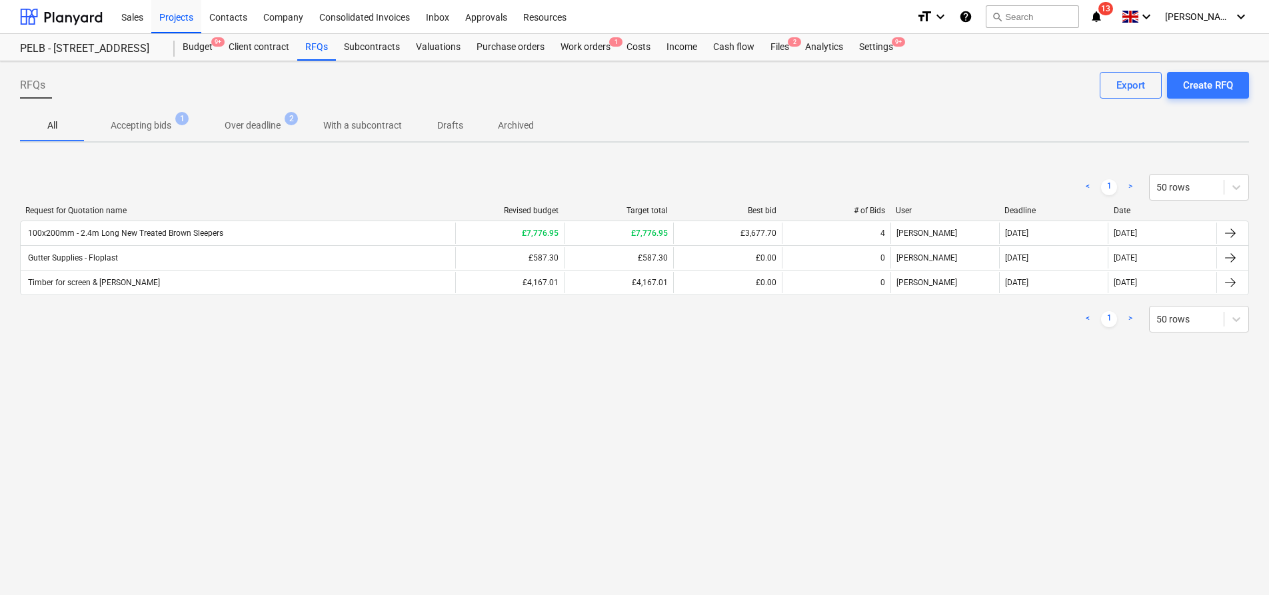
click at [133, 124] on p "Accepting bids" at bounding box center [141, 126] width 61 height 14
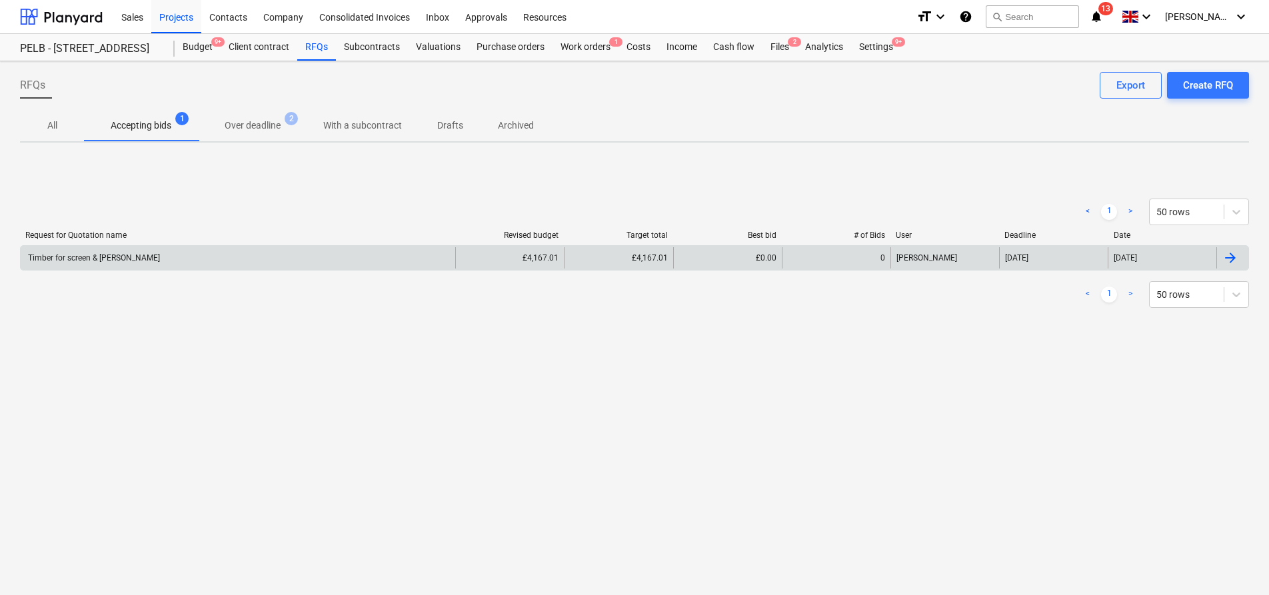
click at [218, 255] on div "Timber for screen & [PERSON_NAME]" at bounding box center [238, 257] width 434 height 21
type textarea "x"
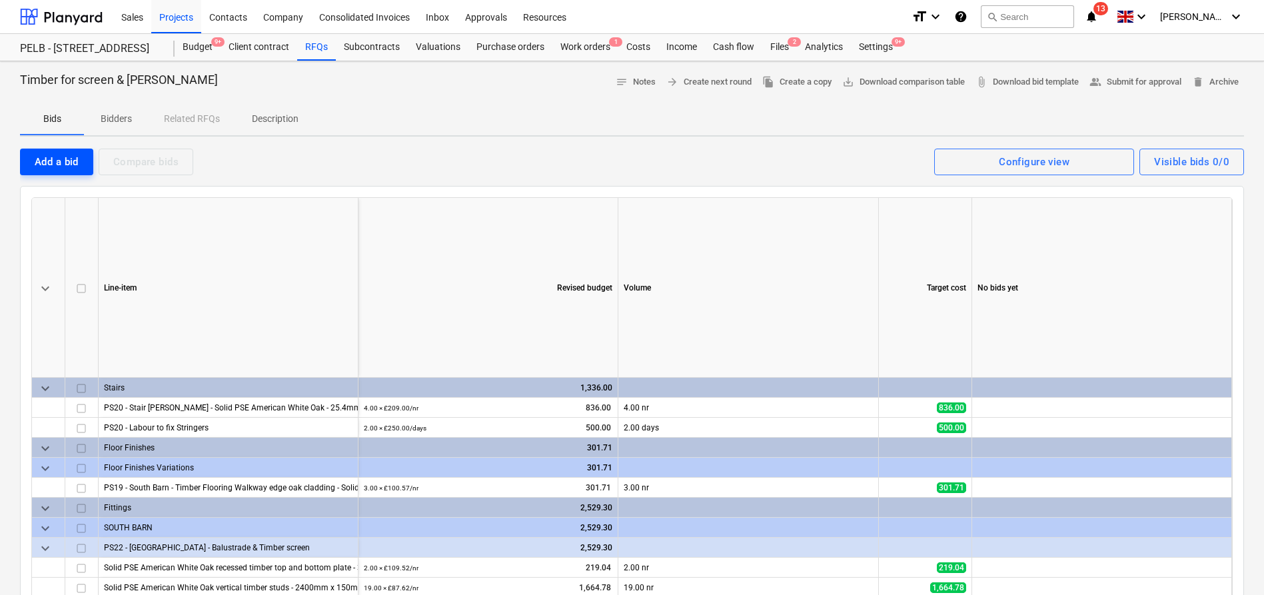
click at [61, 161] on div "Add a bid" at bounding box center [57, 161] width 44 height 17
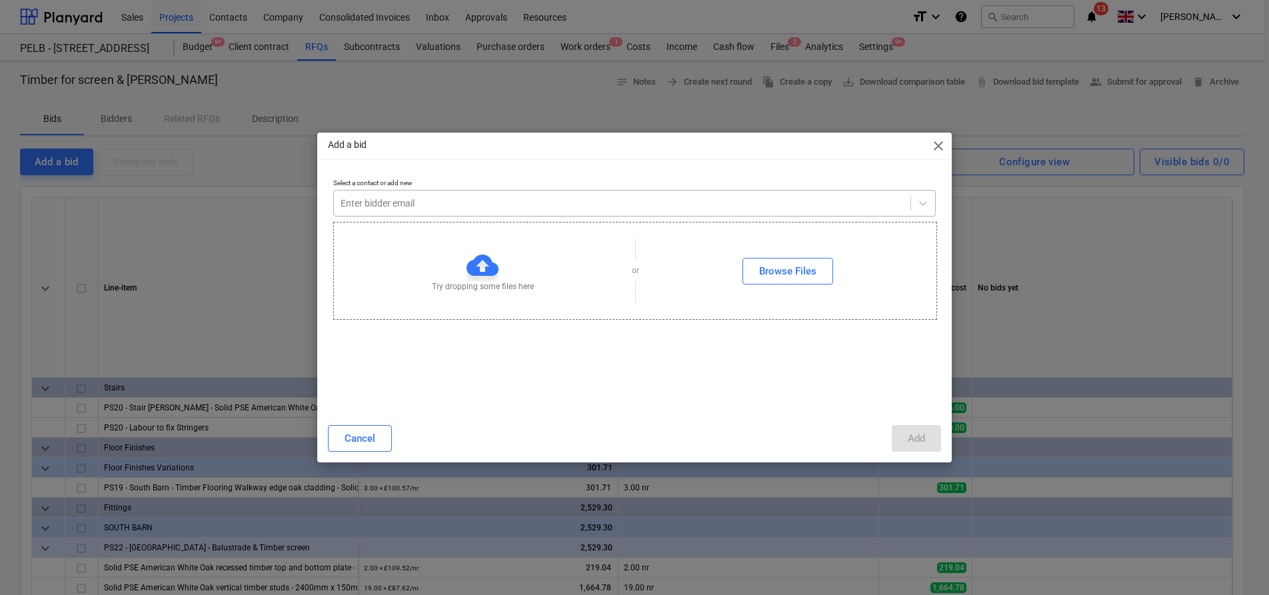
click at [466, 200] on div at bounding box center [622, 203] width 563 height 13
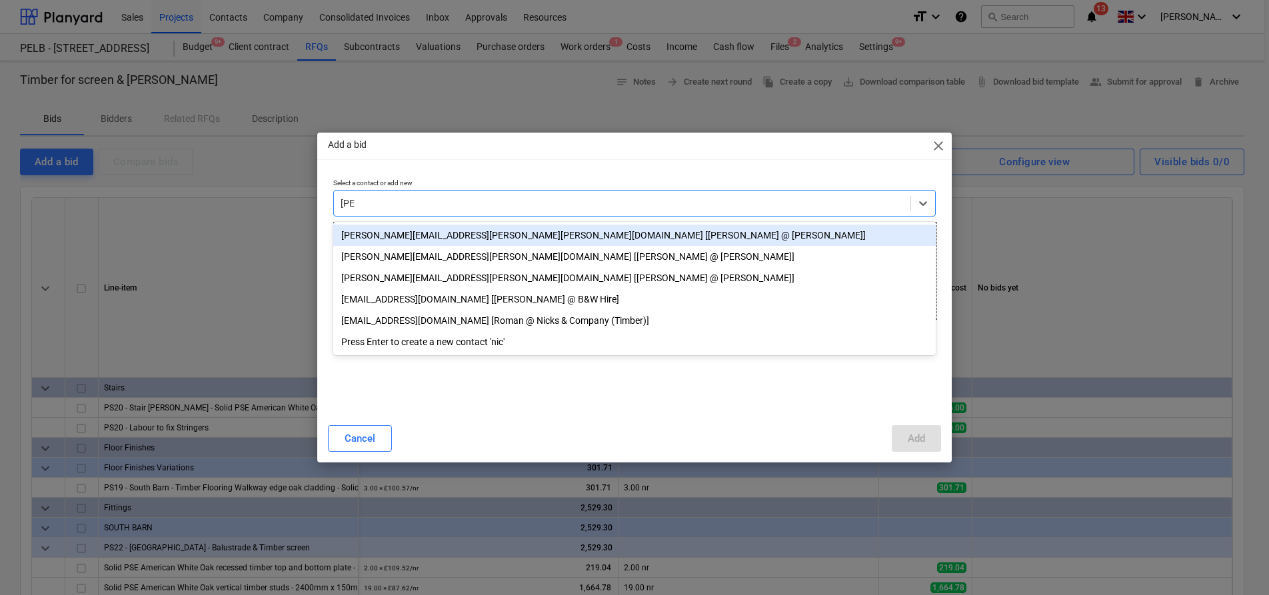
type input "nicks"
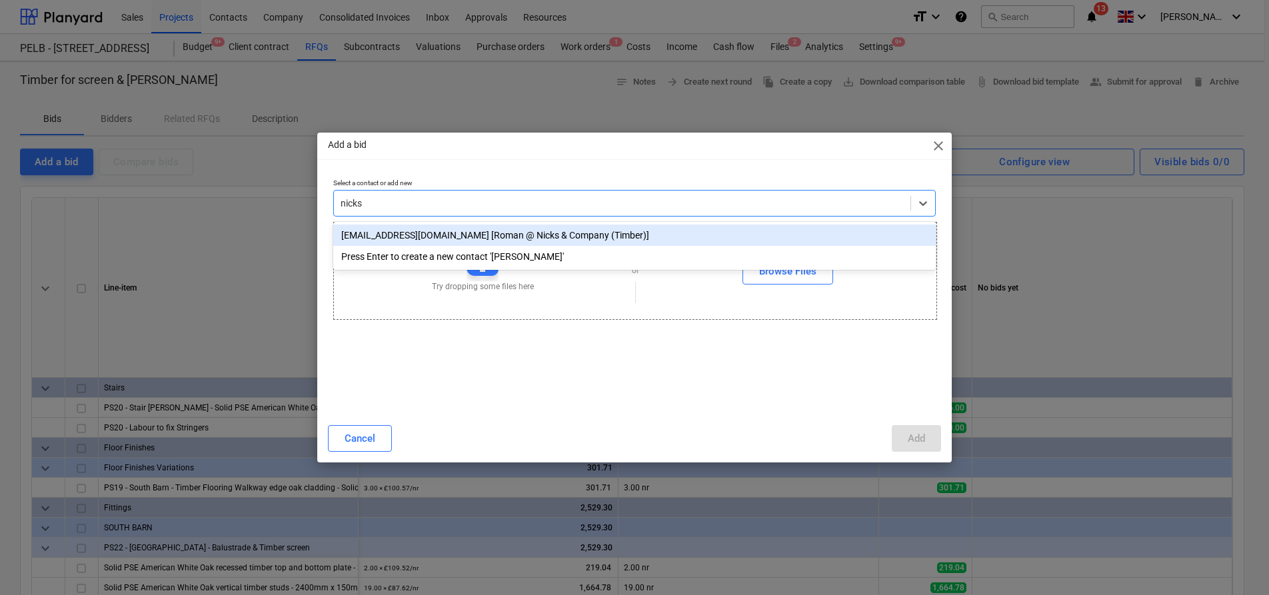
click at [468, 230] on div "[EMAIL_ADDRESS][DOMAIN_NAME] [Roman @ Nicks & Company (Timber)]" at bounding box center [634, 235] width 602 height 21
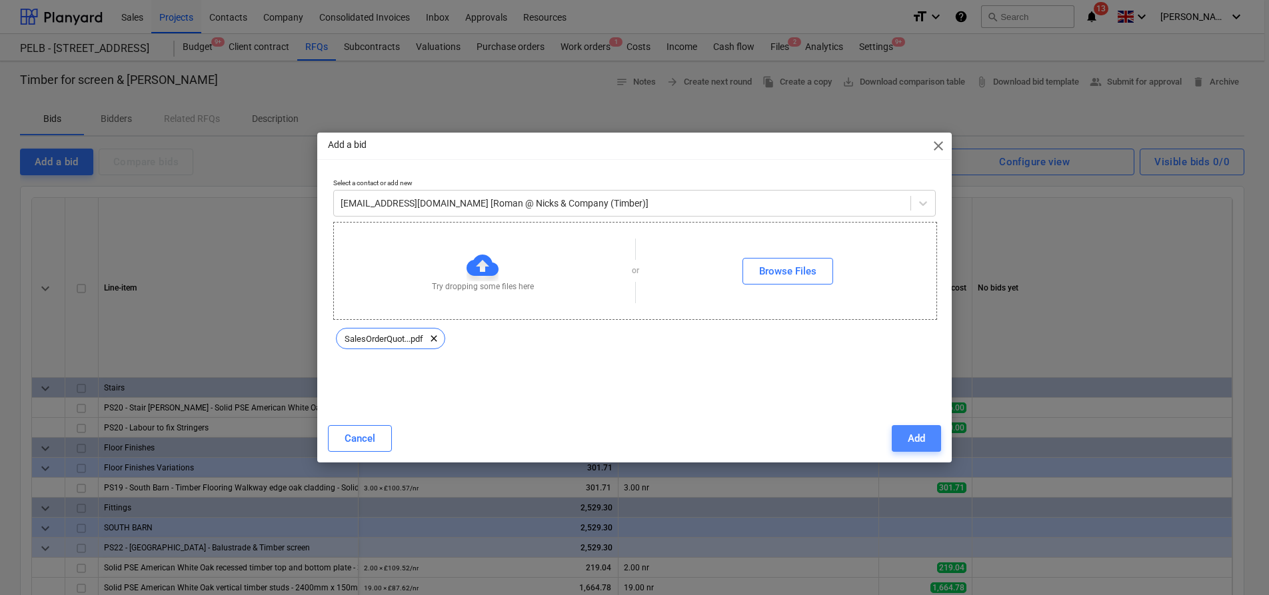
click at [938, 434] on button "Add" at bounding box center [916, 438] width 49 height 27
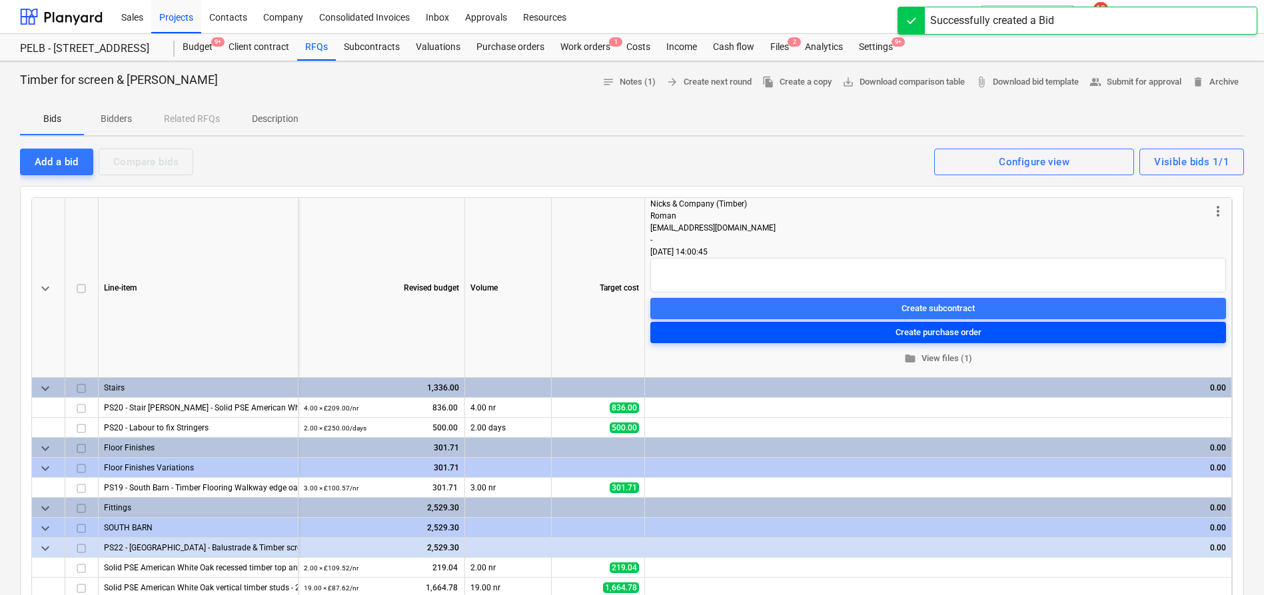
click at [956, 333] on div "Create purchase order" at bounding box center [939, 332] width 86 height 15
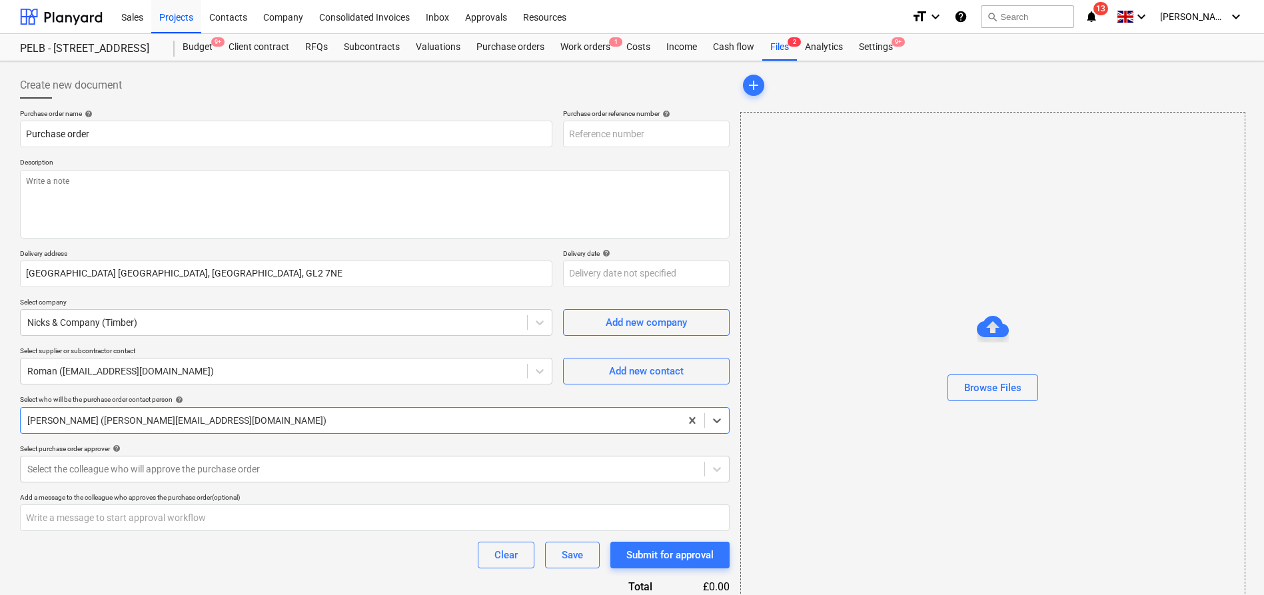
type textarea "x"
type input "003-PO-025"
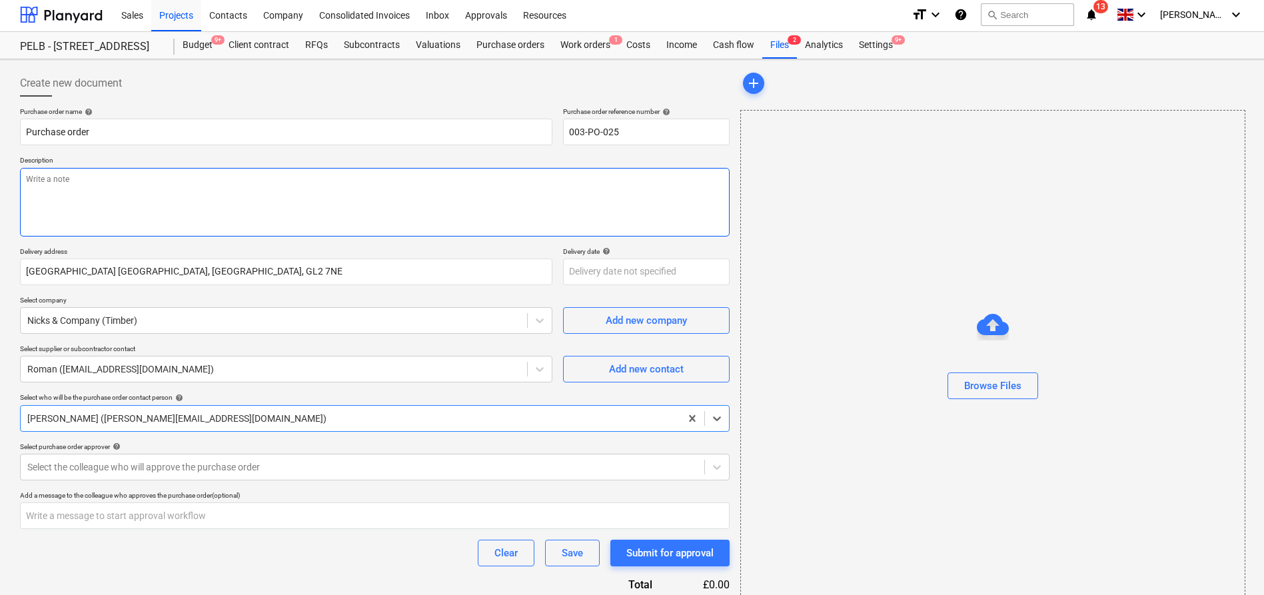
scroll to position [3, 0]
drag, startPoint x: 210, startPoint y: 140, endPoint x: -61, endPoint y: 107, distance: 272.5
click at [0, 107] on html "Sales Projects Contacts Company Consolidated Invoices Inbox Approvals Resources…" at bounding box center [632, 294] width 1264 height 595
type textarea "x"
type input "N"
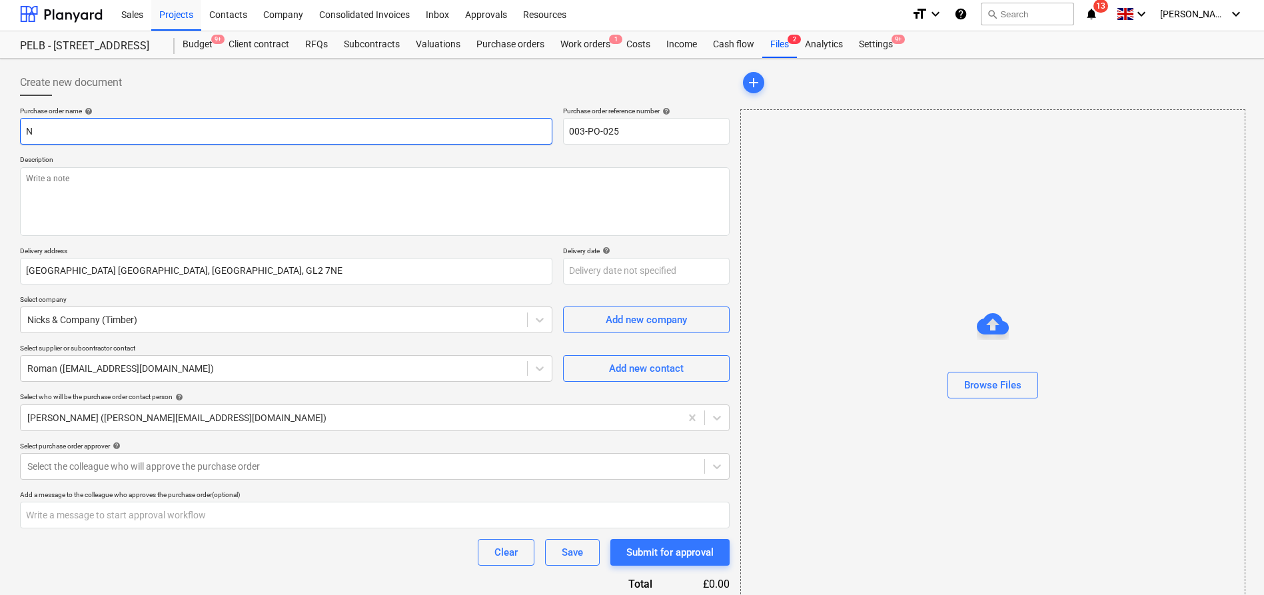
type textarea "x"
type input "Nc"
type textarea "x"
type input "N"
type textarea "x"
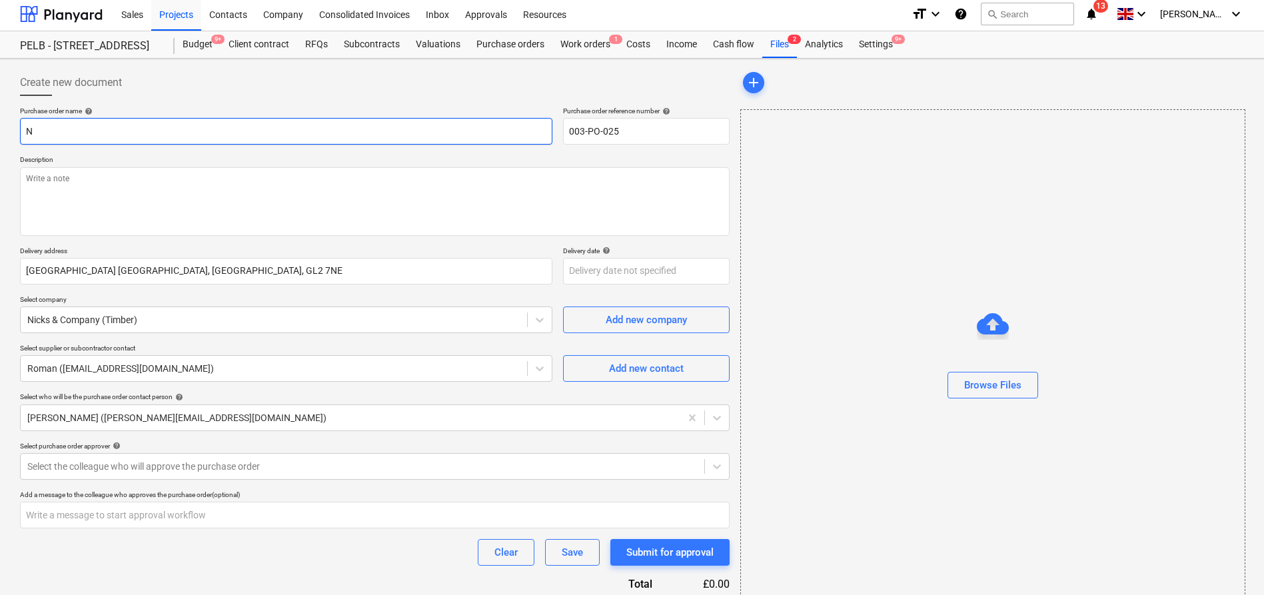
type input "Ni"
type textarea "x"
type input "Nic"
type textarea "x"
type input "[PERSON_NAME]"
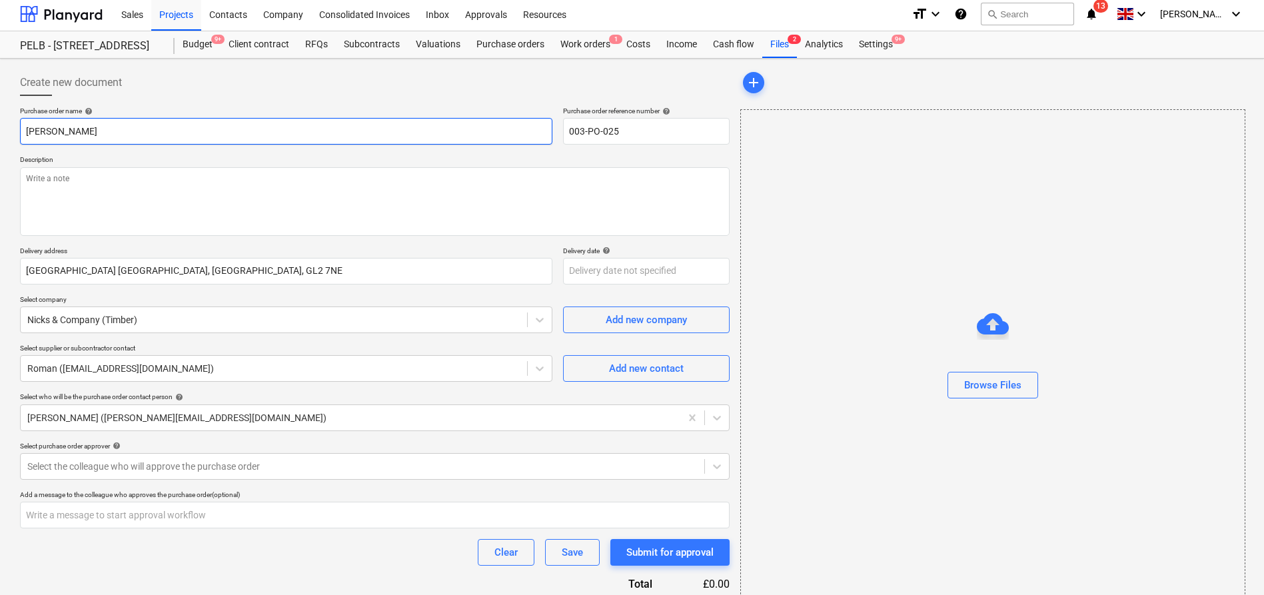
type textarea "x"
type input "Nicks"
type textarea "x"
type input "Nicks"
type textarea "x"
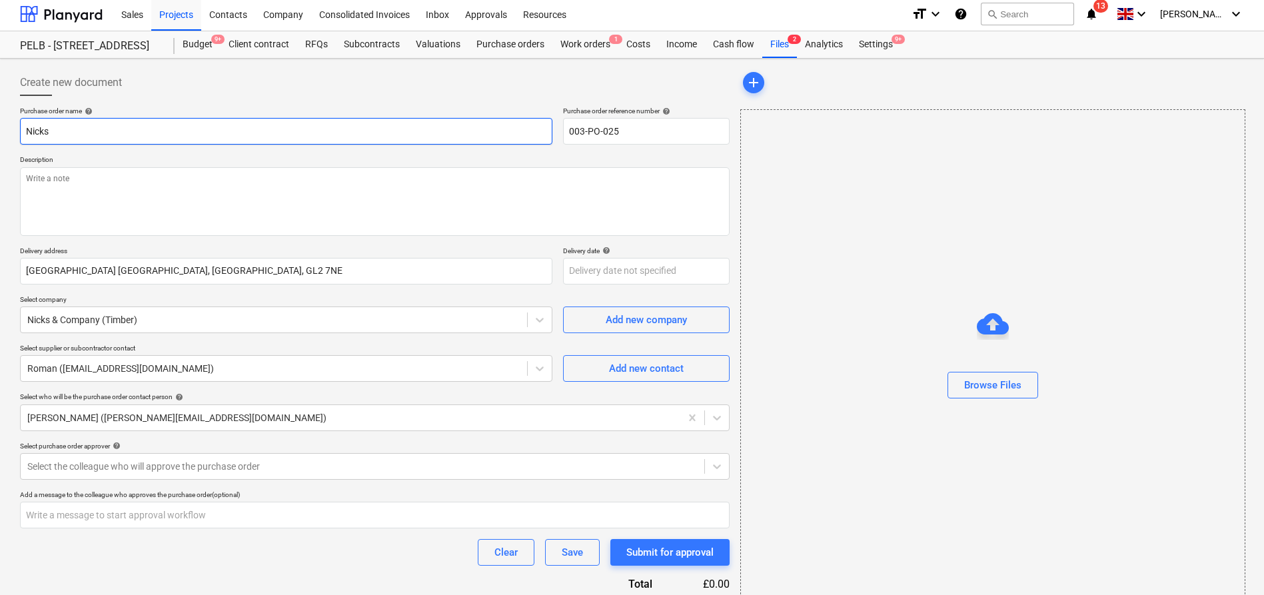
type input "Nicks T"
type textarea "x"
type input "[PERSON_NAME]"
type textarea "x"
type input "Nicks T"
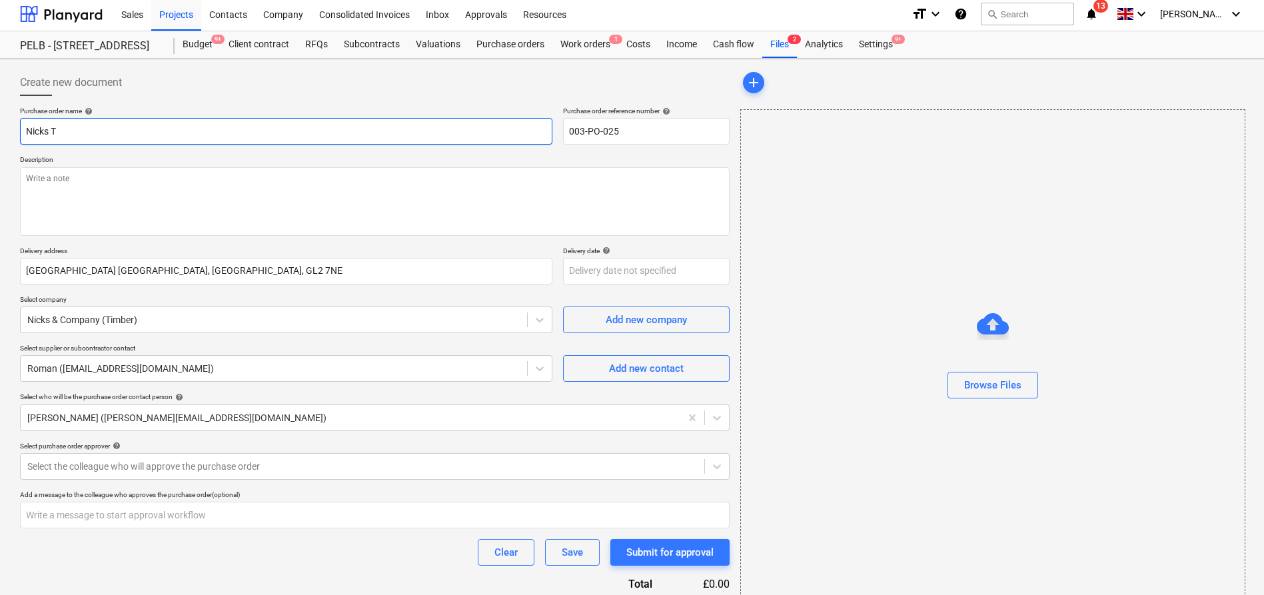
type textarea "x"
type input "Nicks Ti"
type textarea "x"
type input "[PERSON_NAME]"
type textarea "x"
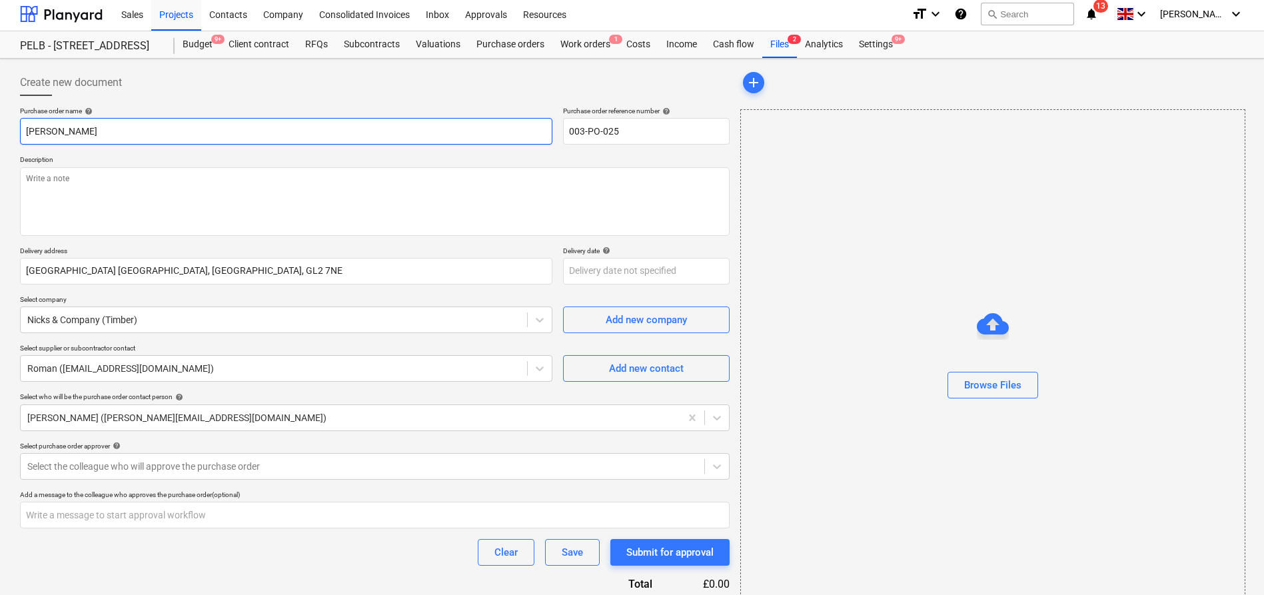
type input "[PERSON_NAME]"
type textarea "x"
type input "[PERSON_NAME]"
type textarea "x"
type input "[PERSON_NAME]"
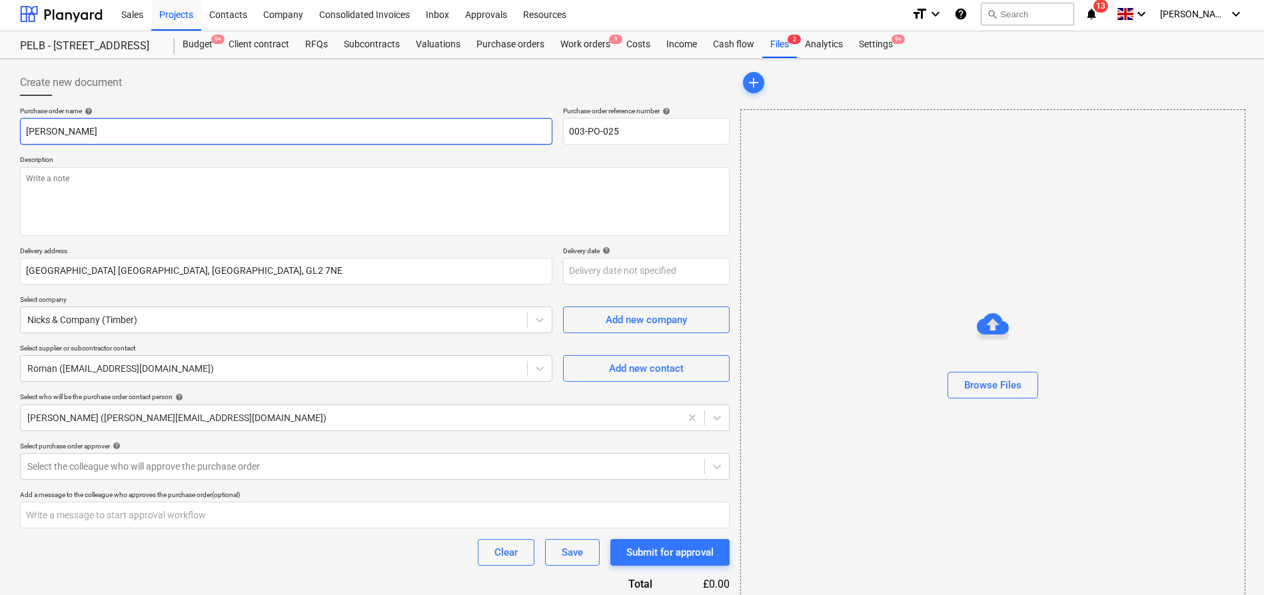
type textarea "x"
type input "[PERSON_NAME]"
type textarea "x"
type input "[PERSON_NAME] -"
type textarea "x"
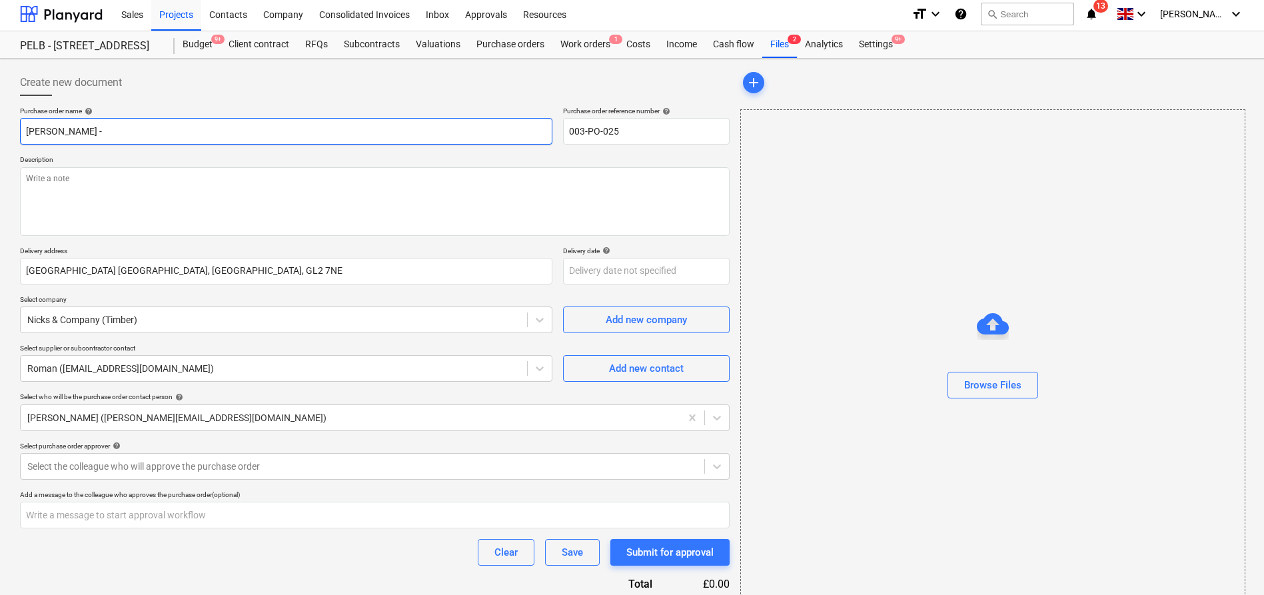
type input "[PERSON_NAME] -"
type textarea "x"
type input "[PERSON_NAME] - A"
type textarea "x"
type input "[PERSON_NAME] - Atr"
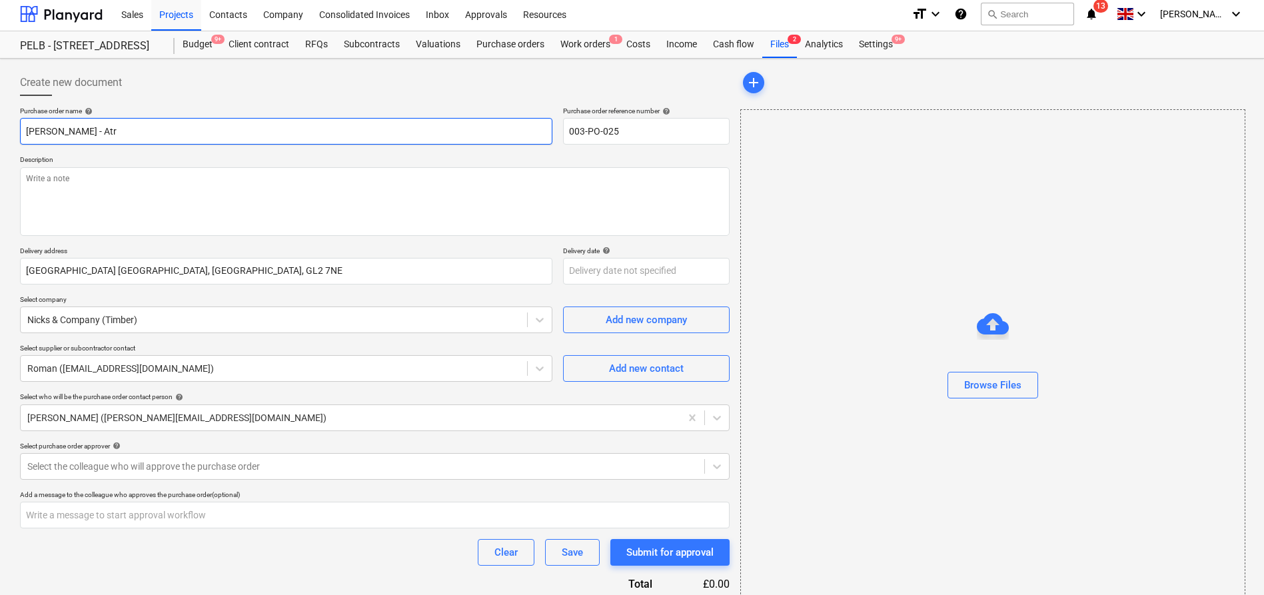
type textarea "x"
type input "[PERSON_NAME] - Atri"
type textarea "x"
type input "[PERSON_NAME] - Atrin"
type textarea "x"
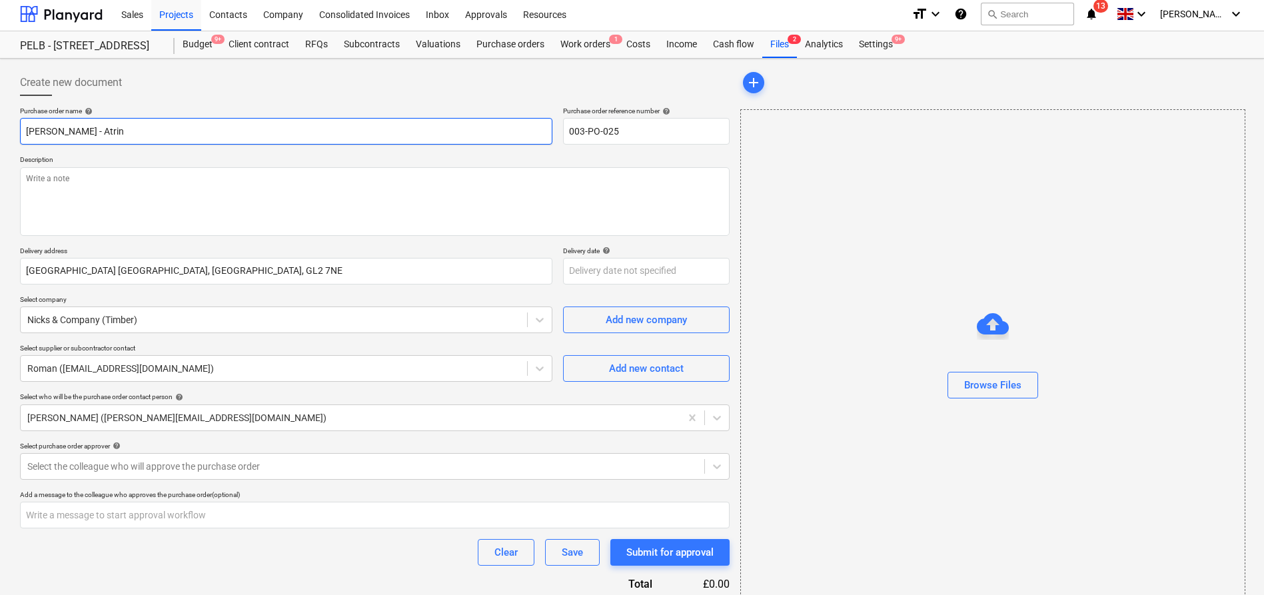
type input "[PERSON_NAME] - Atring"
type textarea "x"
type input "[PERSON_NAME] - Atringe"
type textarea "x"
type input "[PERSON_NAME] - Atring"
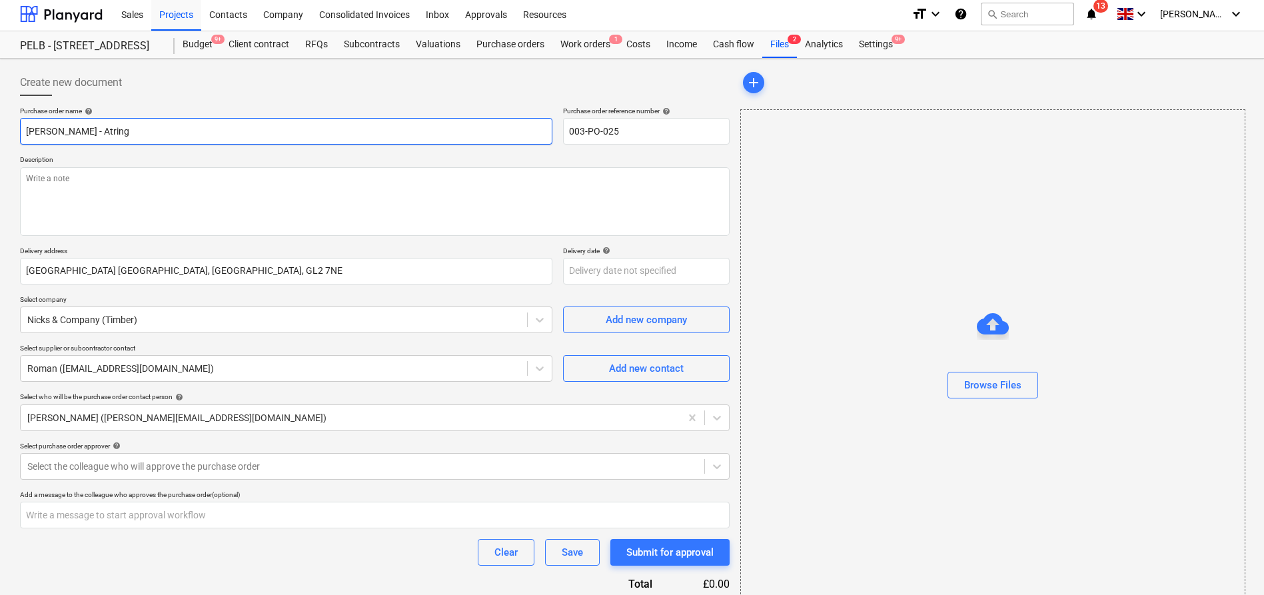
type textarea "x"
type input "[PERSON_NAME] - Atrin"
type textarea "x"
type input "[PERSON_NAME] - Atri"
type textarea "x"
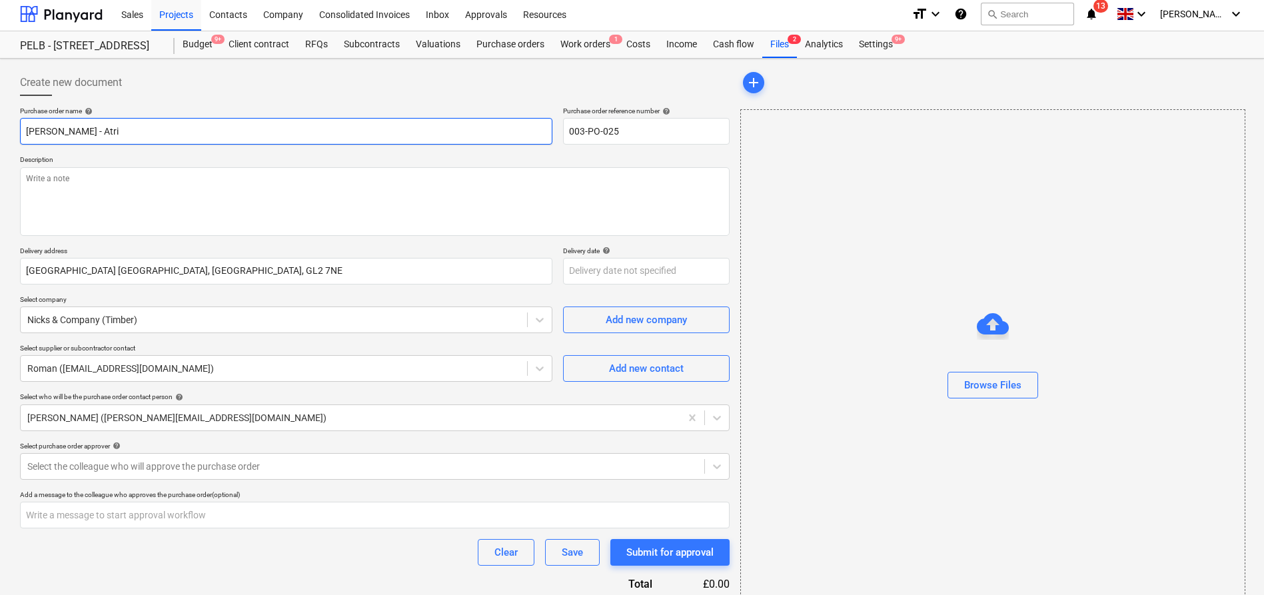
type input "[PERSON_NAME] - Atr"
type textarea "x"
type input "[PERSON_NAME] - At"
type textarea "x"
type input "[PERSON_NAME] - A"
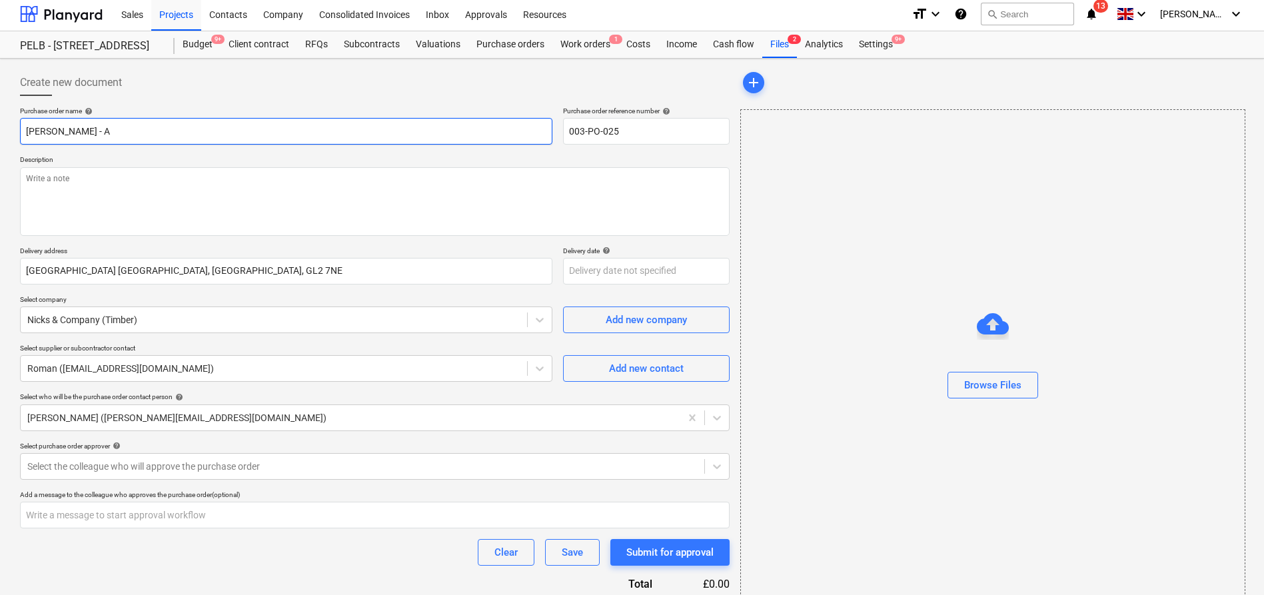
type textarea "x"
type input "[PERSON_NAME] -"
type textarea "x"
type input "[PERSON_NAME] - A"
type textarea "x"
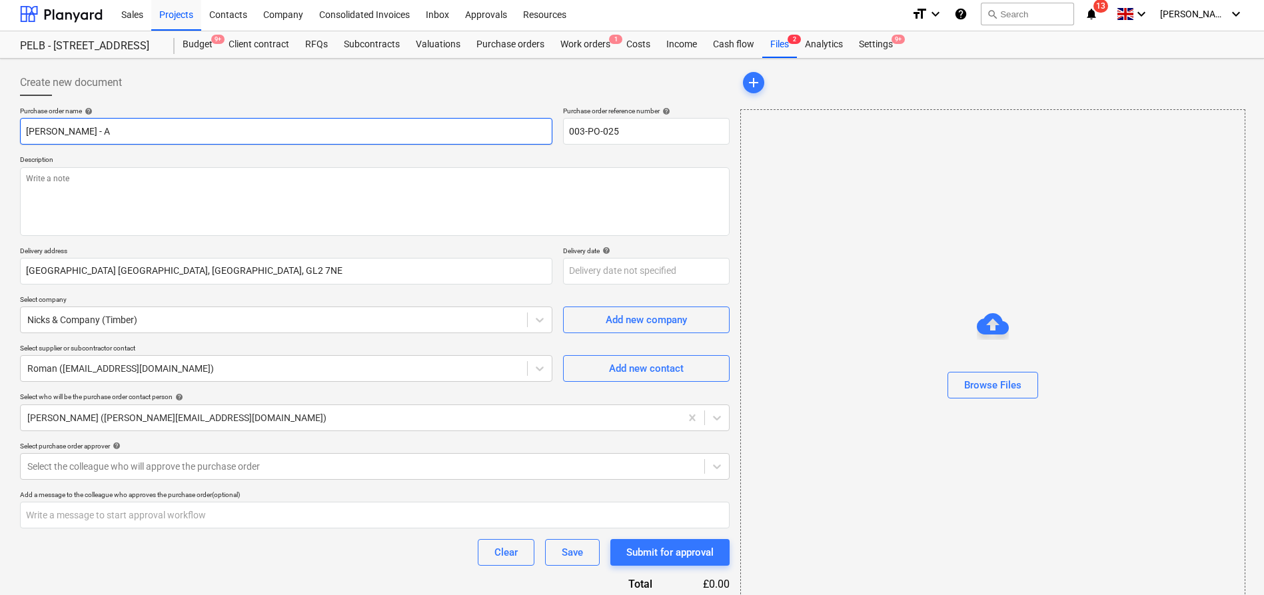
type input "[PERSON_NAME] - Am"
type textarea "x"
type input "[PERSON_NAME] - Ame"
type textarea "x"
type input "[PERSON_NAME] - Ameri"
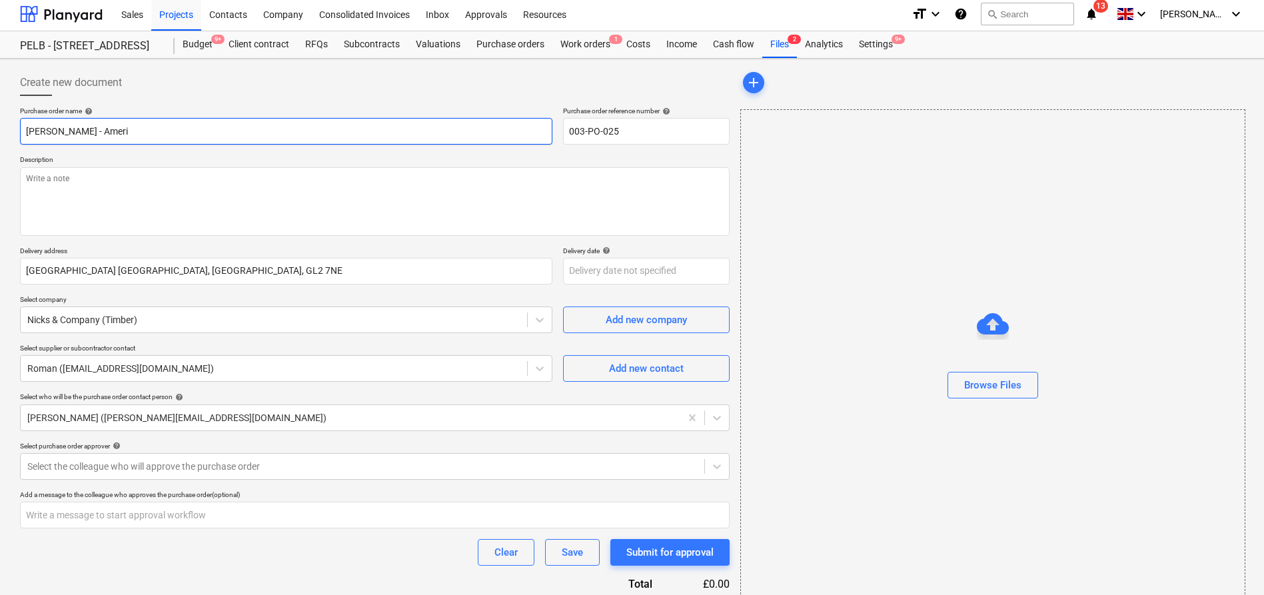
type textarea "x"
type input "[PERSON_NAME] - Americ"
type textarea "x"
type input "[PERSON_NAME] - American"
type textarea "x"
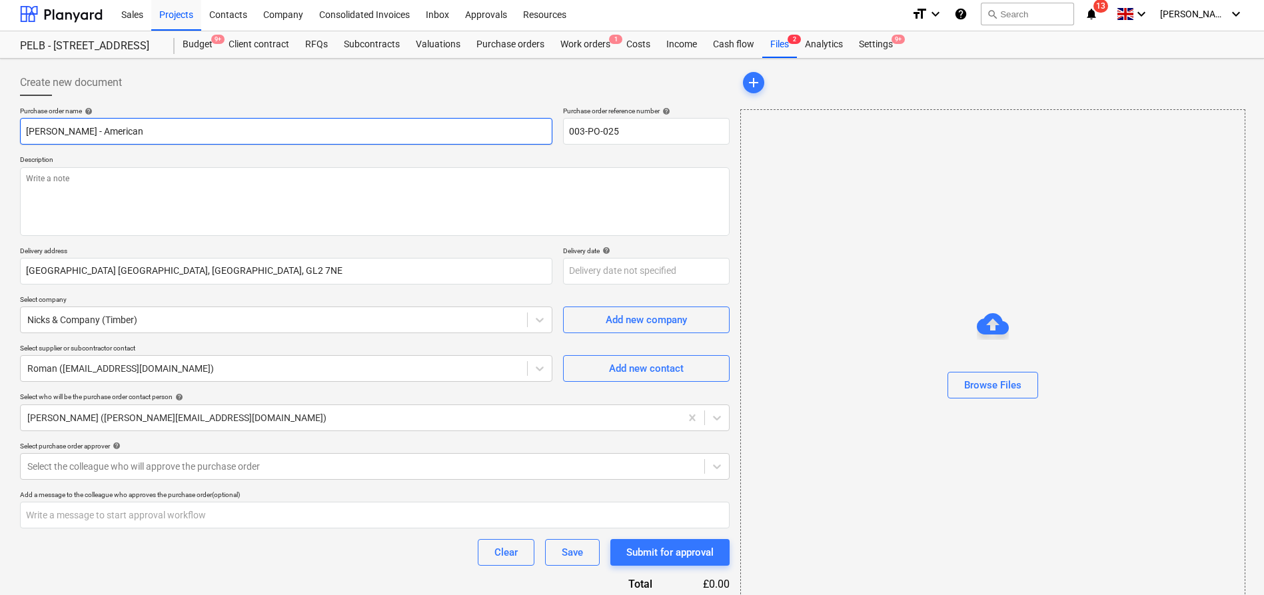
type input "[PERSON_NAME] - American"
type textarea "x"
type input "[PERSON_NAME] - American W"
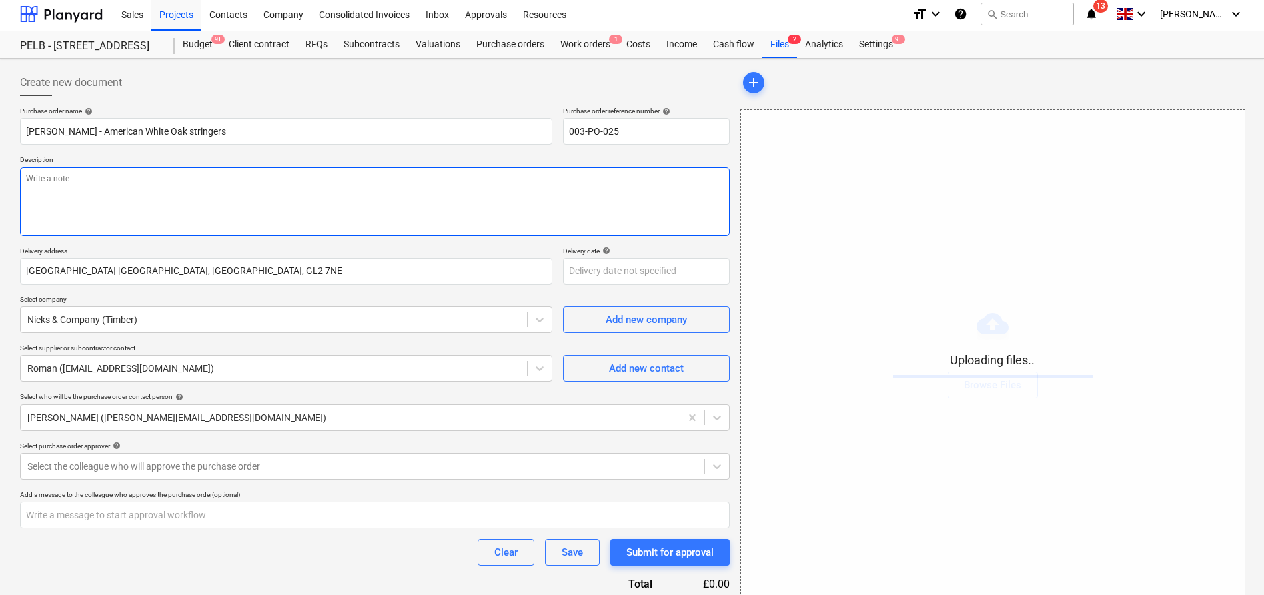
click at [182, 192] on textarea at bounding box center [375, 201] width 710 height 69
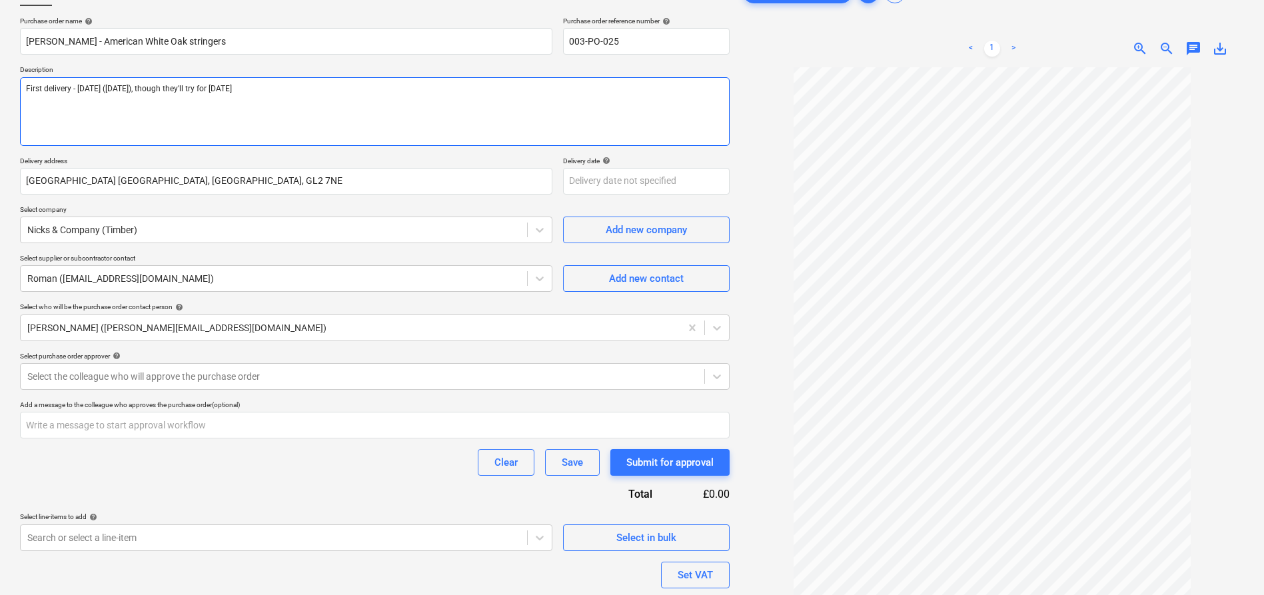
scroll to position [95, 0]
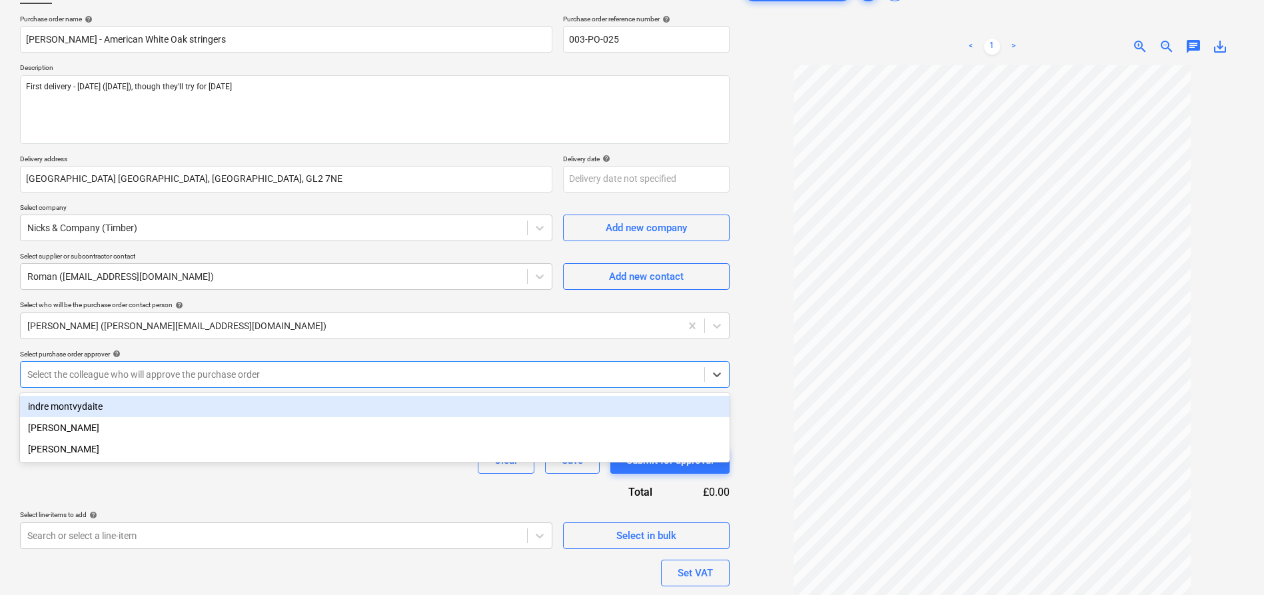
click at [219, 368] on div at bounding box center [362, 374] width 670 height 13
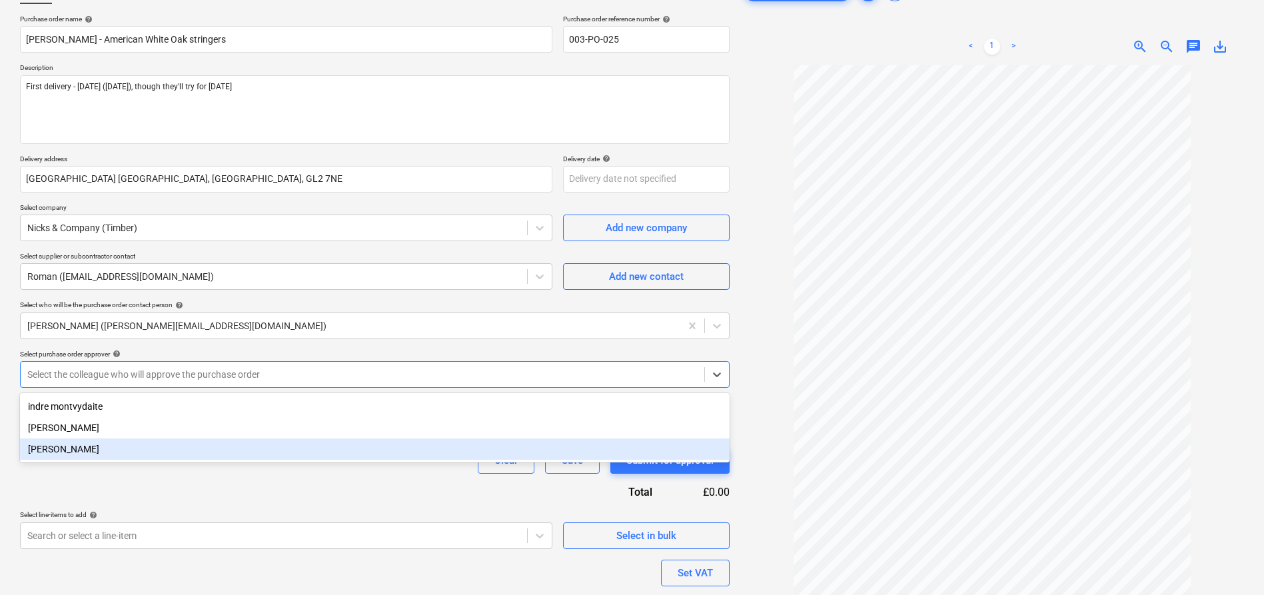
click at [211, 438] on div "[PERSON_NAME]" at bounding box center [375, 448] width 710 height 21
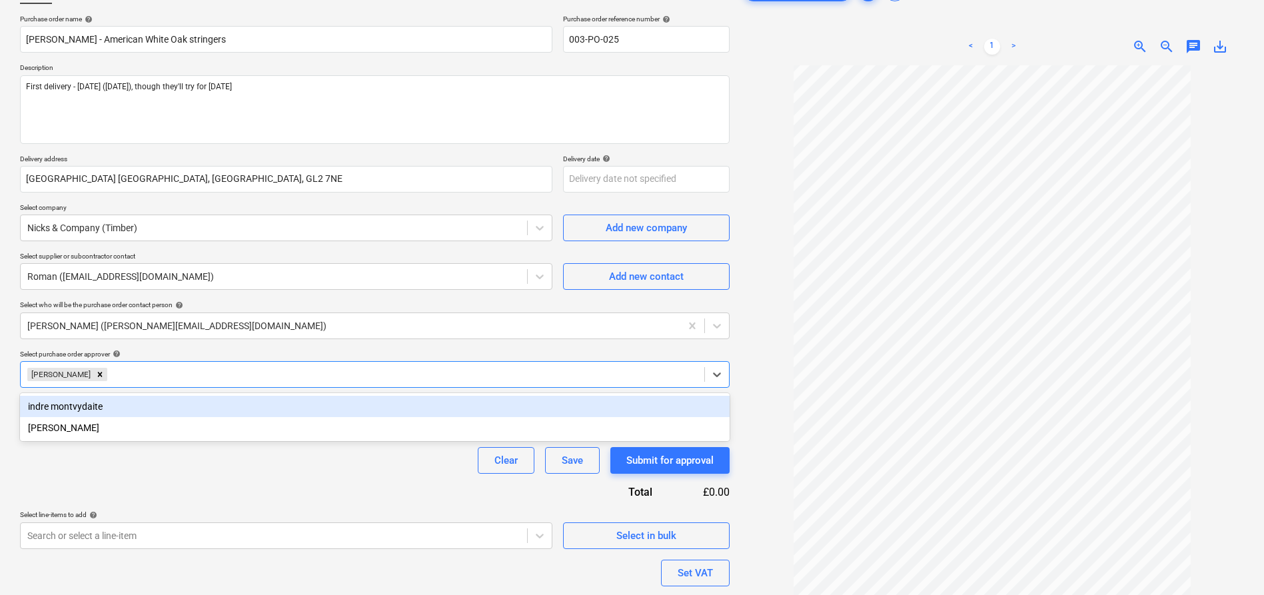
click at [761, 364] on div at bounding box center [992, 344] width 504 height 558
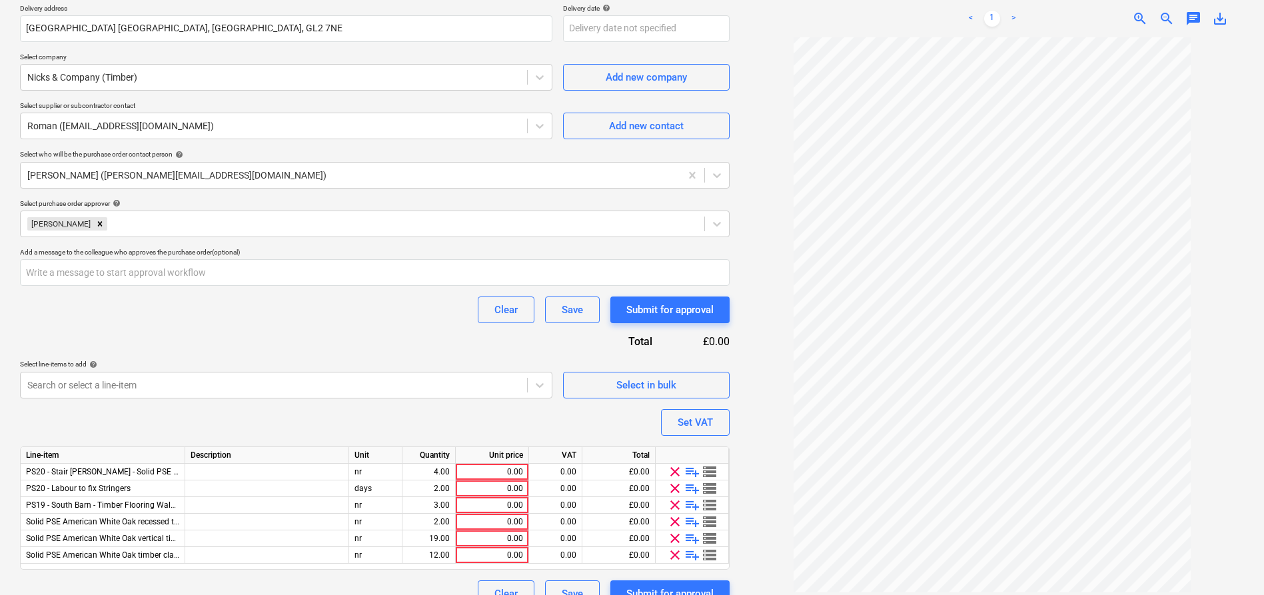
scroll to position [268, 0]
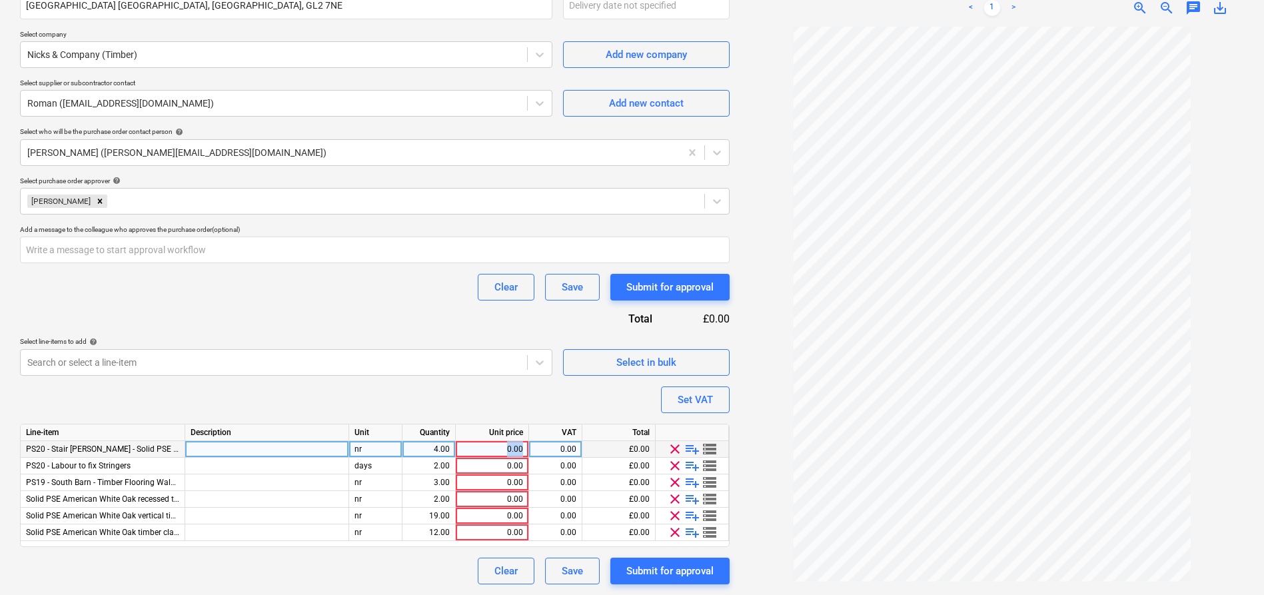
drag, startPoint x: 504, startPoint y: 448, endPoint x: 522, endPoint y: 448, distance: 18.0
click at [522, 448] on div "0.00" at bounding box center [492, 449] width 62 height 17
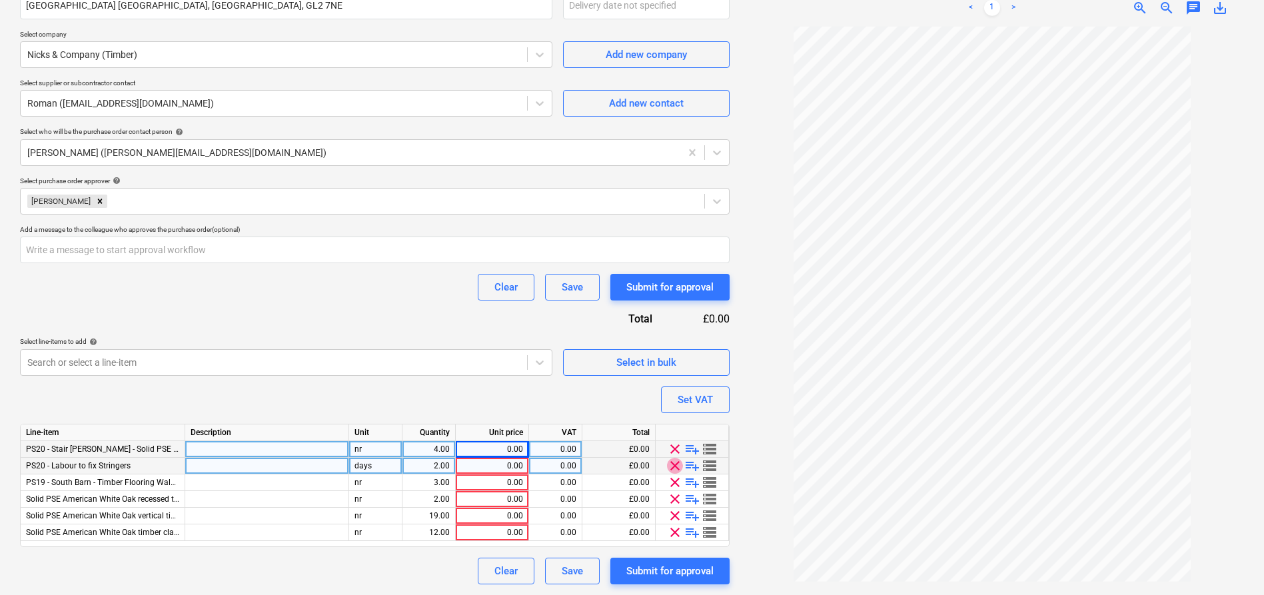
click at [677, 465] on span "clear" at bounding box center [675, 466] width 16 height 16
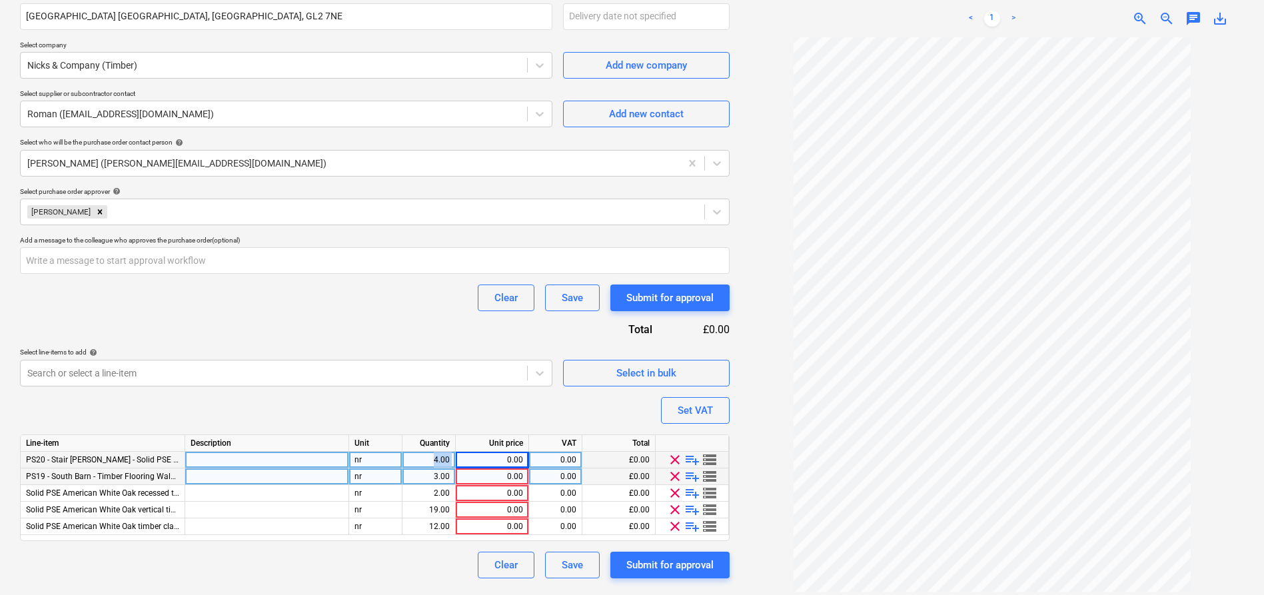
drag, startPoint x: 428, startPoint y: 458, endPoint x: 463, endPoint y: 456, distance: 34.7
click at [0, 0] on div "PS20 - Stair [PERSON_NAME] - Solid PSE American White Oak - 25.4mm (20mm finish…" at bounding box center [0, 0] width 0 height 0
click at [552, 458] on div "0.00" at bounding box center [555, 460] width 42 height 17
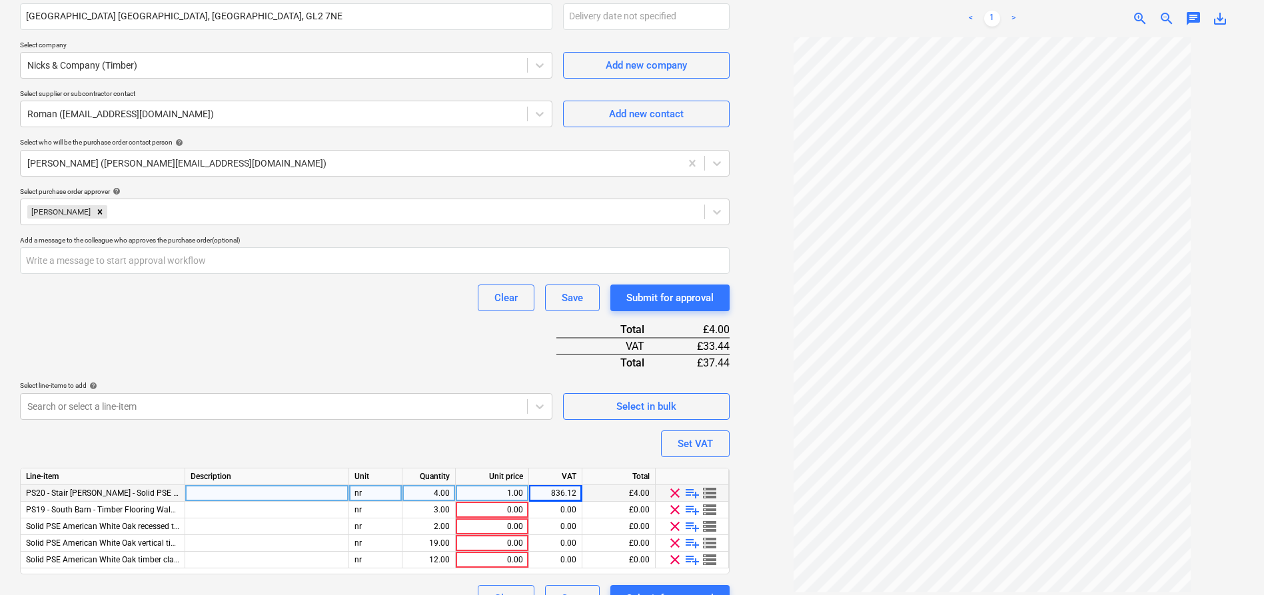
drag, startPoint x: 436, startPoint y: 474, endPoint x: 480, endPoint y: 479, distance: 44.3
click at [484, 476] on div "Line-item Description Unit Quantity Unit price VAT Total PS20 - Stair [PERSON_N…" at bounding box center [375, 521] width 710 height 107
drag, startPoint x: 442, startPoint y: 490, endPoint x: 459, endPoint y: 490, distance: 17.3
click at [0, 0] on div "PS20 - Stair [PERSON_NAME] - Solid PSE American White Oak - 25.4mm (20mm finish…" at bounding box center [0, 0] width 0 height 0
click at [573, 490] on input "1" at bounding box center [555, 493] width 53 height 16
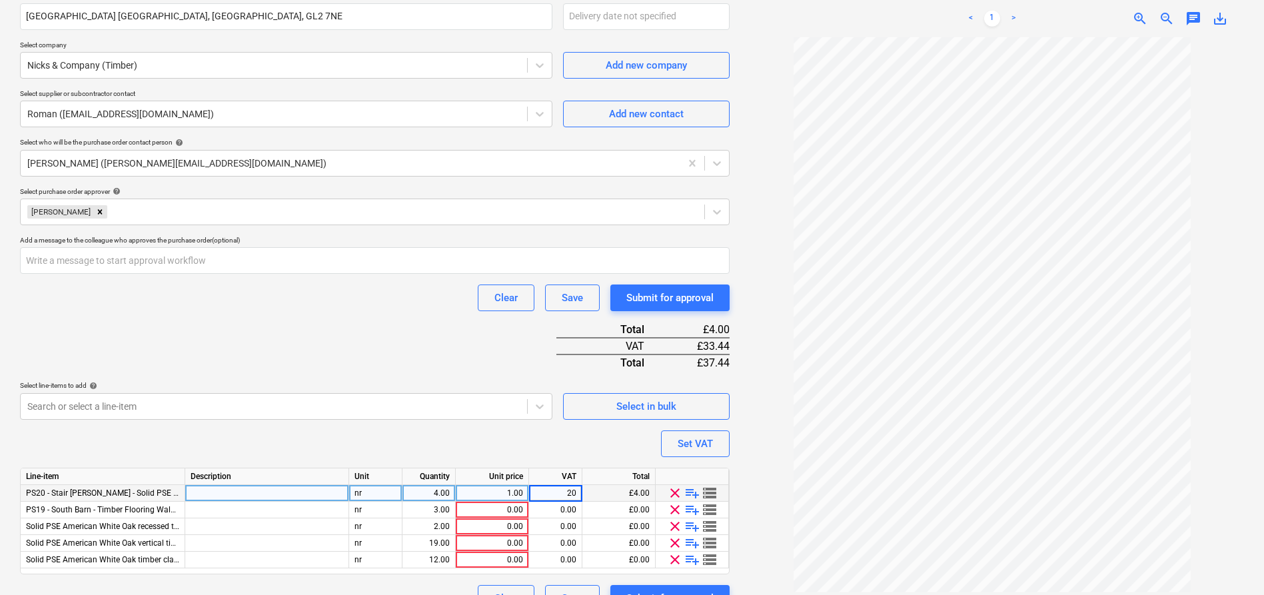
click at [450, 497] on div "4.00" at bounding box center [428, 493] width 53 height 17
click at [448, 494] on input "4" at bounding box center [428, 493] width 53 height 16
click at [440, 494] on input "4" at bounding box center [428, 493] width 53 height 16
click at [474, 494] on div "1.00" at bounding box center [492, 493] width 62 height 17
drag, startPoint x: 491, startPoint y: 490, endPoint x: 532, endPoint y: 492, distance: 40.7
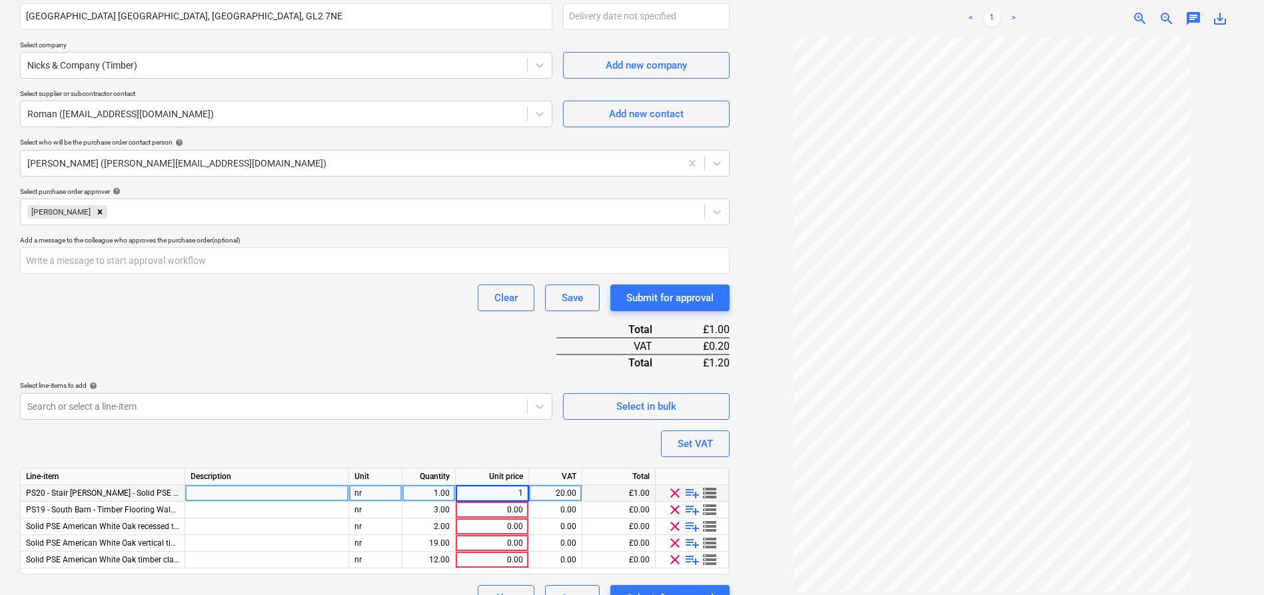
click at [0, 0] on div "PS20 - Stair [PERSON_NAME] - Solid PSE American White Oak - 25.4mm (20mm finish…" at bounding box center [0, 0] width 0 height 0
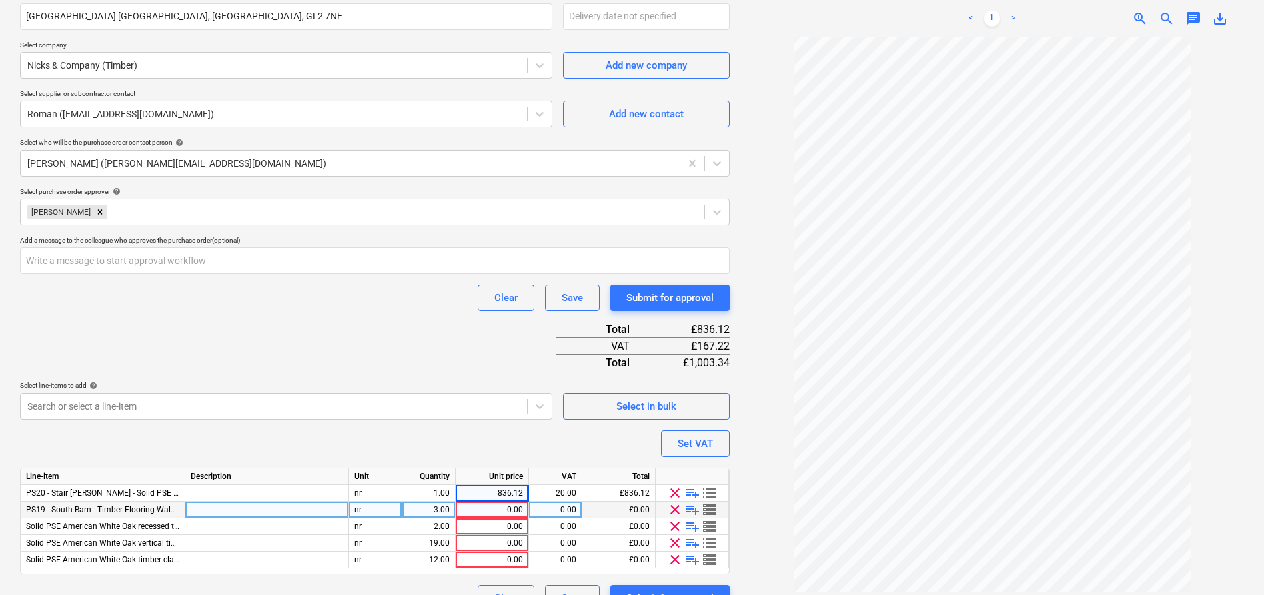
click at [440, 507] on div "3.00" at bounding box center [429, 510] width 42 height 17
click at [508, 506] on div "0.00" at bounding box center [492, 510] width 62 height 17
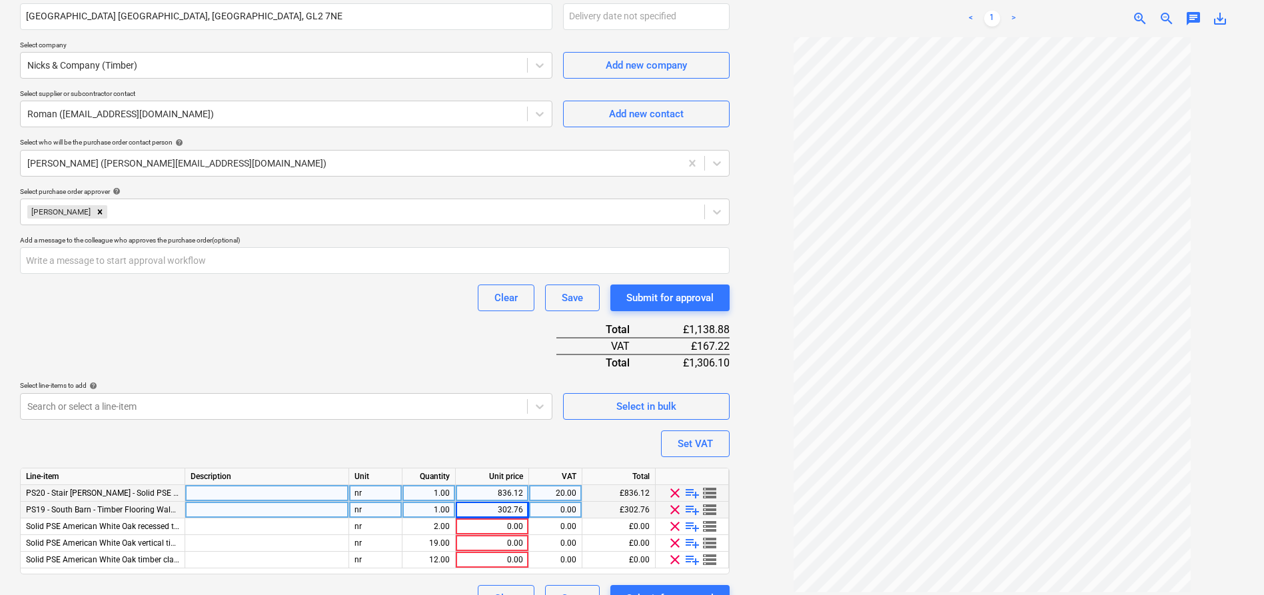
drag, startPoint x: 426, startPoint y: 493, endPoint x: 464, endPoint y: 493, distance: 38.0
click at [0, 0] on div "PS20 - Stair [PERSON_NAME] - Solid PSE American White Oak - 25.4mm (20mm finish…" at bounding box center [0, 0] width 0 height 0
drag, startPoint x: 435, startPoint y: 492, endPoint x: 468, endPoint y: 492, distance: 32.7
click at [0, 0] on div "PS20 - Stair [PERSON_NAME] - Solid PSE American White Oak - 25.4mm (20mm finish…" at bounding box center [0, 0] width 0 height 0
drag, startPoint x: 367, startPoint y: 493, endPoint x: 339, endPoint y: 488, distance: 28.4
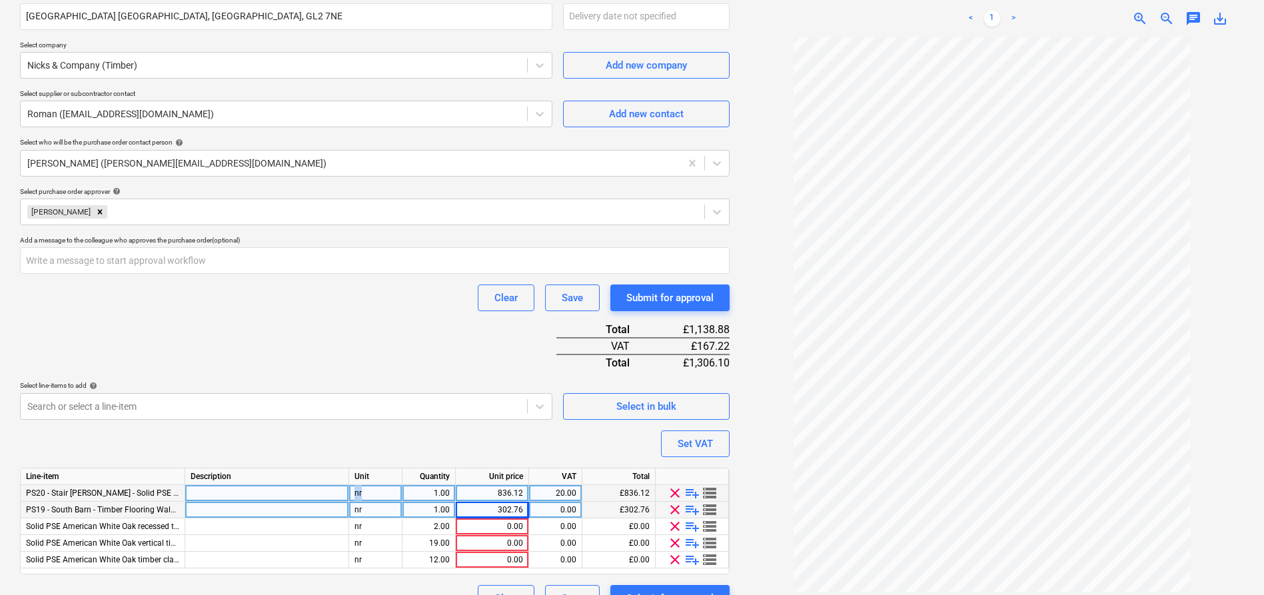
click at [0, 0] on div "PS20 - Stair [PERSON_NAME] - Solid PSE American White Oak - 25.4mm (20mm finish…" at bounding box center [0, 0] width 0 height 0
drag, startPoint x: 364, startPoint y: 506, endPoint x: 356, endPoint y: 506, distance: 8.7
click at [356, 506] on div "nr" at bounding box center [375, 510] width 53 height 17
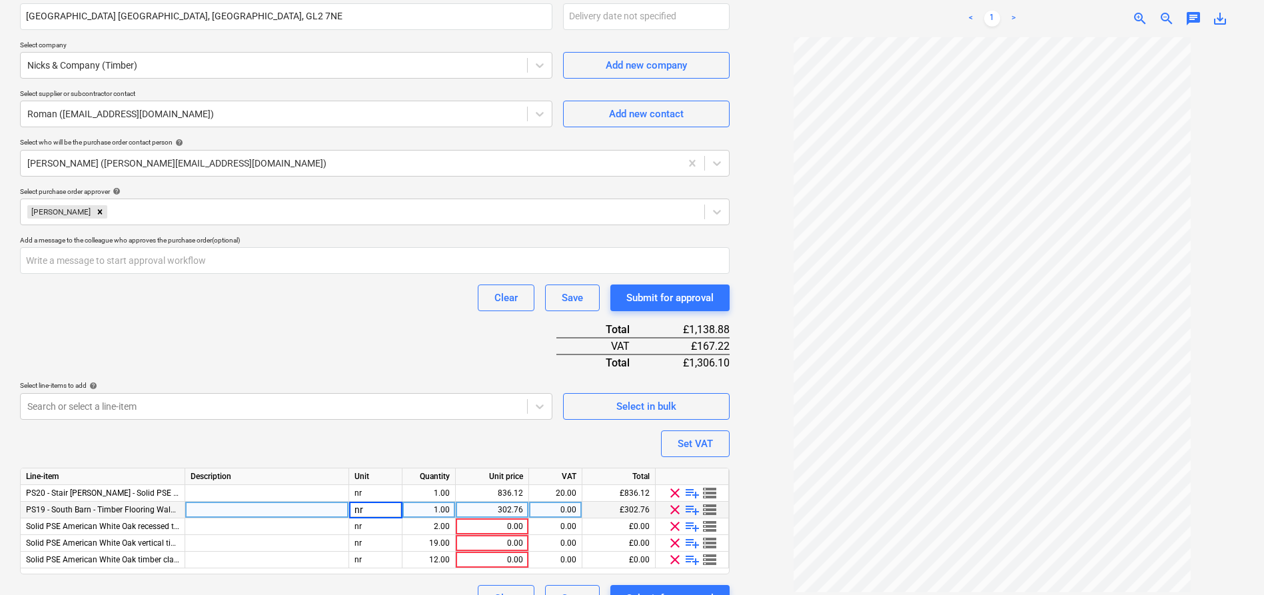
drag, startPoint x: 363, startPoint y: 508, endPoint x: 343, endPoint y: 506, distance: 20.7
click at [0, 0] on div "PS19 - South Barn - Timber Flooring Walkway edge oak cladding - Solid PSE Ameri…" at bounding box center [0, 0] width 0 height 0
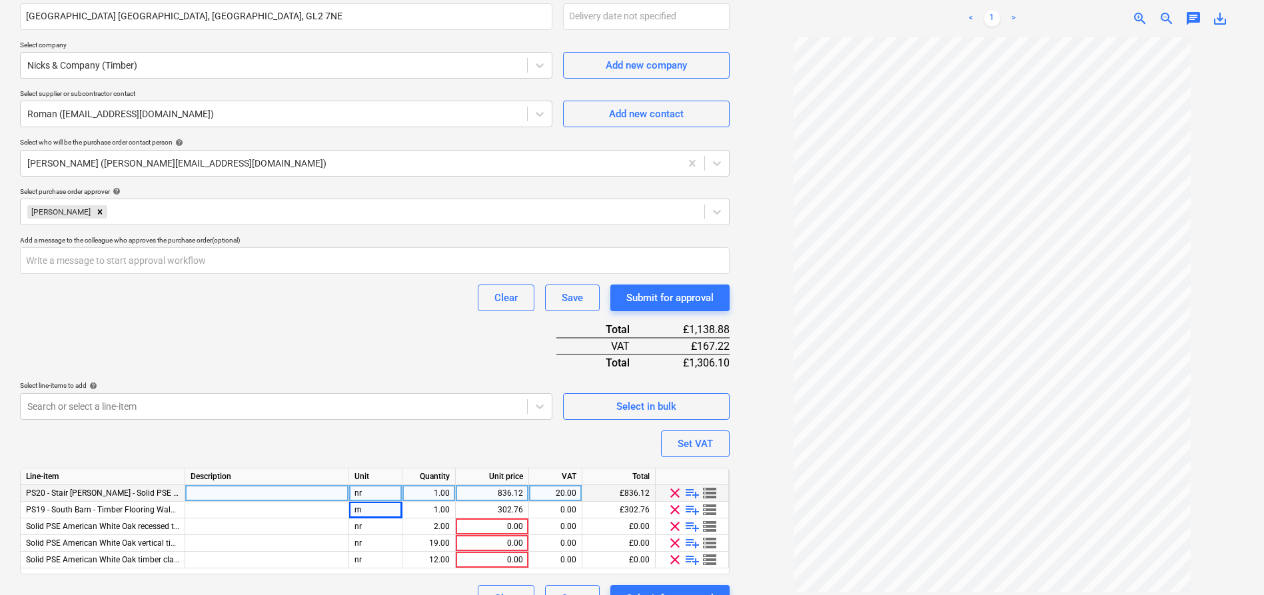
drag, startPoint x: 378, startPoint y: 493, endPoint x: 339, endPoint y: 494, distance: 38.7
click at [0, 0] on div "PS20 - Stair [PERSON_NAME] - Solid PSE American White Oak - 25.4mm (20mm finish…" at bounding box center [0, 0] width 0 height 0
drag, startPoint x: 366, startPoint y: 492, endPoint x: 347, endPoint y: 491, distance: 20.0
click at [0, 0] on div "PS20 - Stair [PERSON_NAME] - Solid PSE American White Oak - 25.4mm (20mm finish…" at bounding box center [0, 0] width 0 height 0
click at [369, 494] on div "nr" at bounding box center [375, 493] width 53 height 17
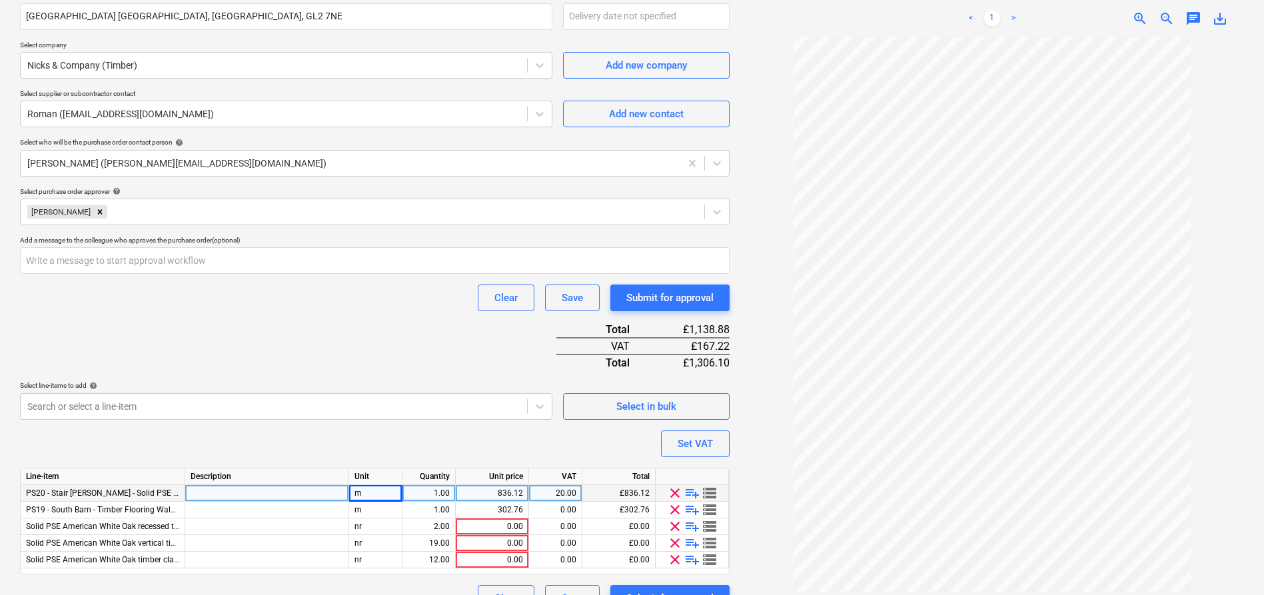
click at [434, 491] on div "1.00" at bounding box center [429, 493] width 42 height 17
drag, startPoint x: 497, startPoint y: 492, endPoint x: 517, endPoint y: 493, distance: 20.0
click at [517, 493] on div "836.12" at bounding box center [492, 493] width 62 height 17
drag, startPoint x: 498, startPoint y: 492, endPoint x: 536, endPoint y: 494, distance: 38.0
click at [0, 0] on div "PS20 - Stair [PERSON_NAME] - Solid PSE American White Oak - 25.4mm (20mm finish…" at bounding box center [0, 0] width 0 height 0
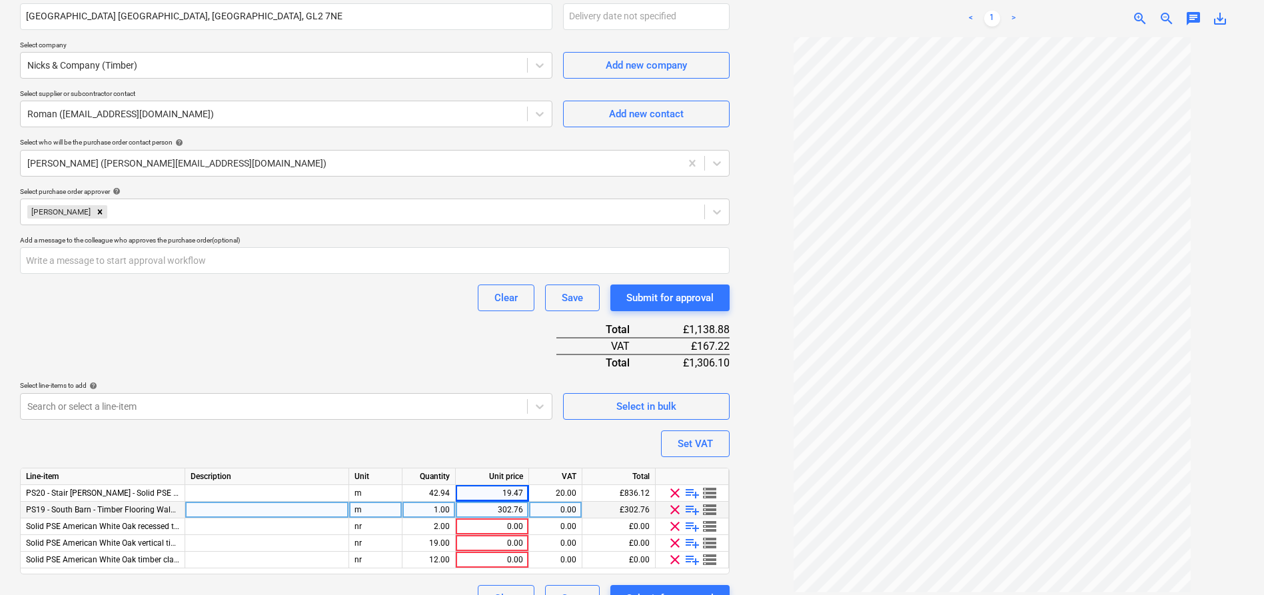
click at [502, 507] on div "302.76" at bounding box center [492, 510] width 62 height 17
click at [436, 509] on div "1.00" at bounding box center [429, 510] width 42 height 17
click at [506, 513] on div "302.76" at bounding box center [492, 510] width 62 height 17
click at [522, 438] on div "Purchase order name help [PERSON_NAME] - American White Oak stringers Purchase …" at bounding box center [375, 232] width 710 height 760
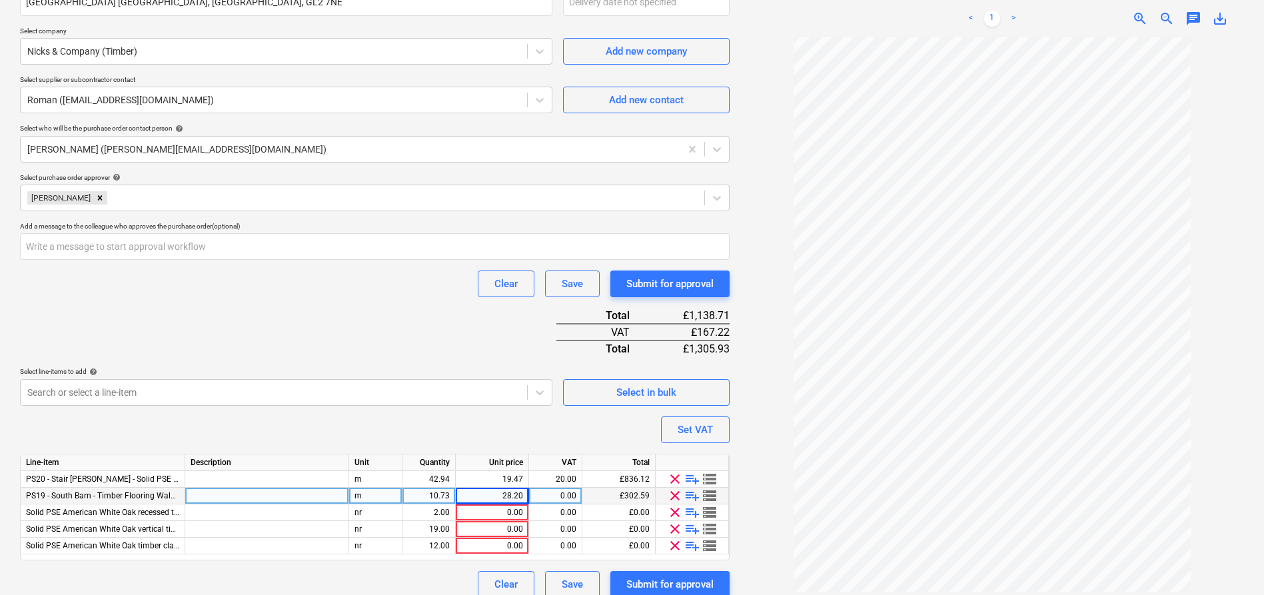
scroll to position [275, 0]
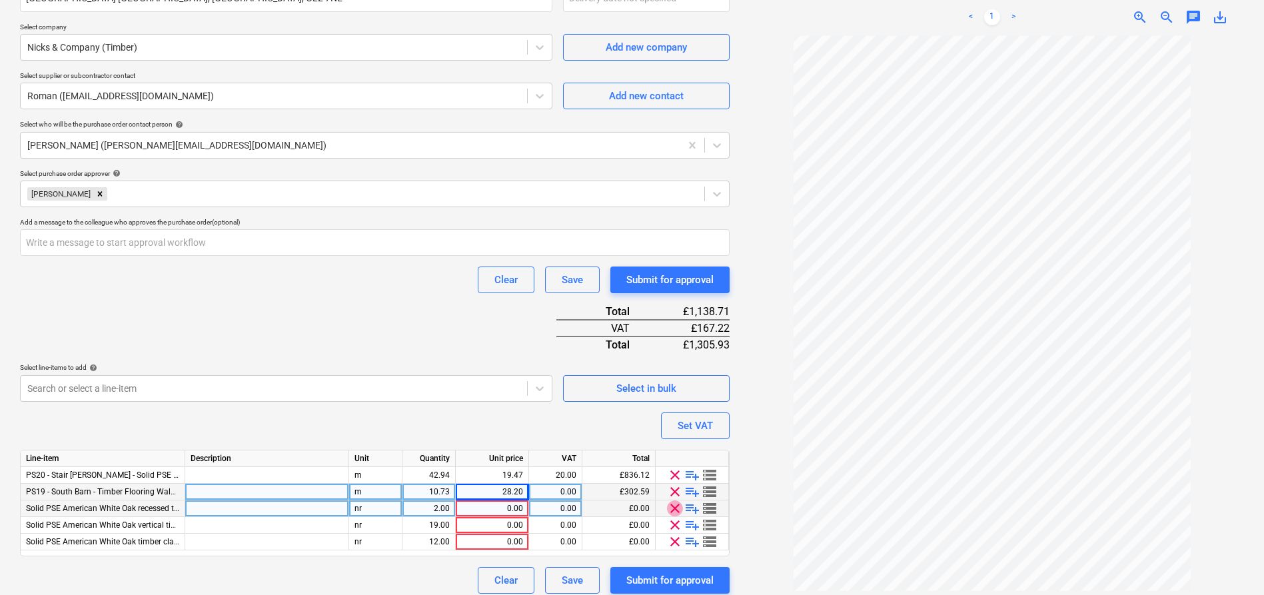
click at [676, 507] on span "clear" at bounding box center [675, 508] width 16 height 16
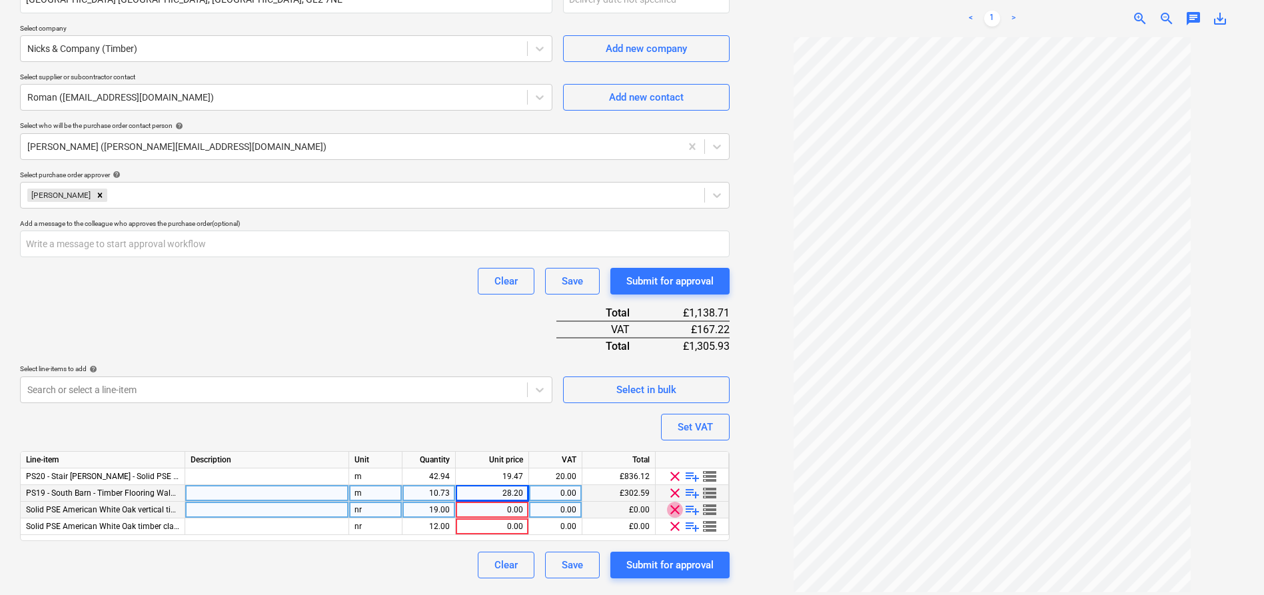
click at [676, 507] on span "clear" at bounding box center [675, 510] width 16 height 16
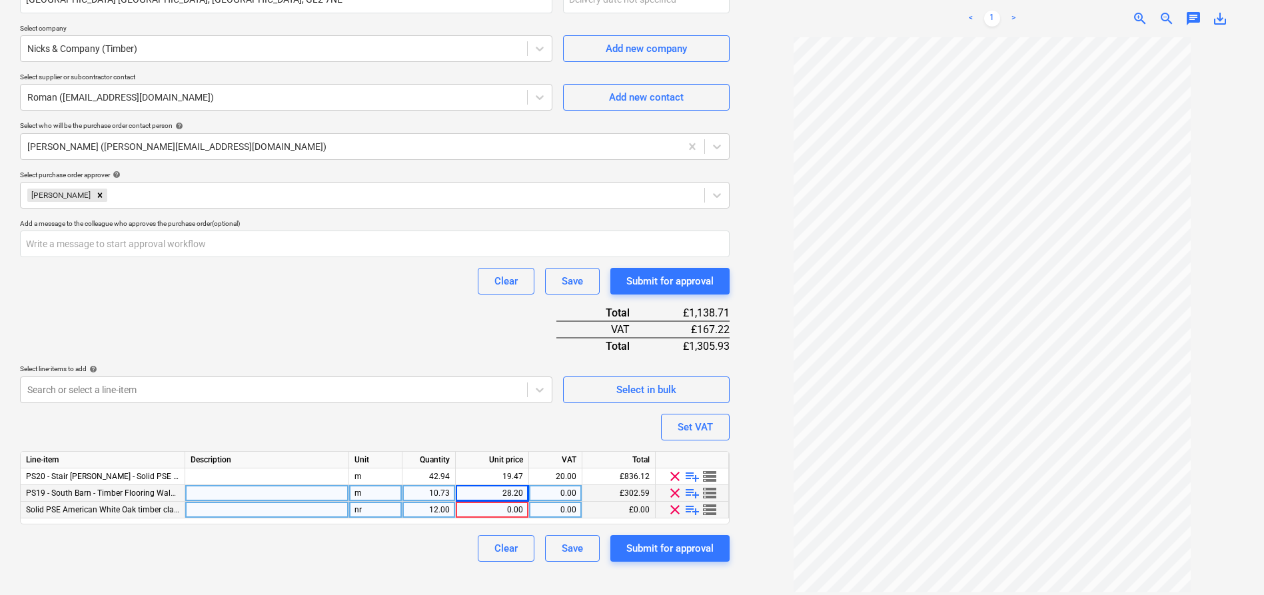
click at [674, 512] on span "clear" at bounding box center [675, 510] width 16 height 16
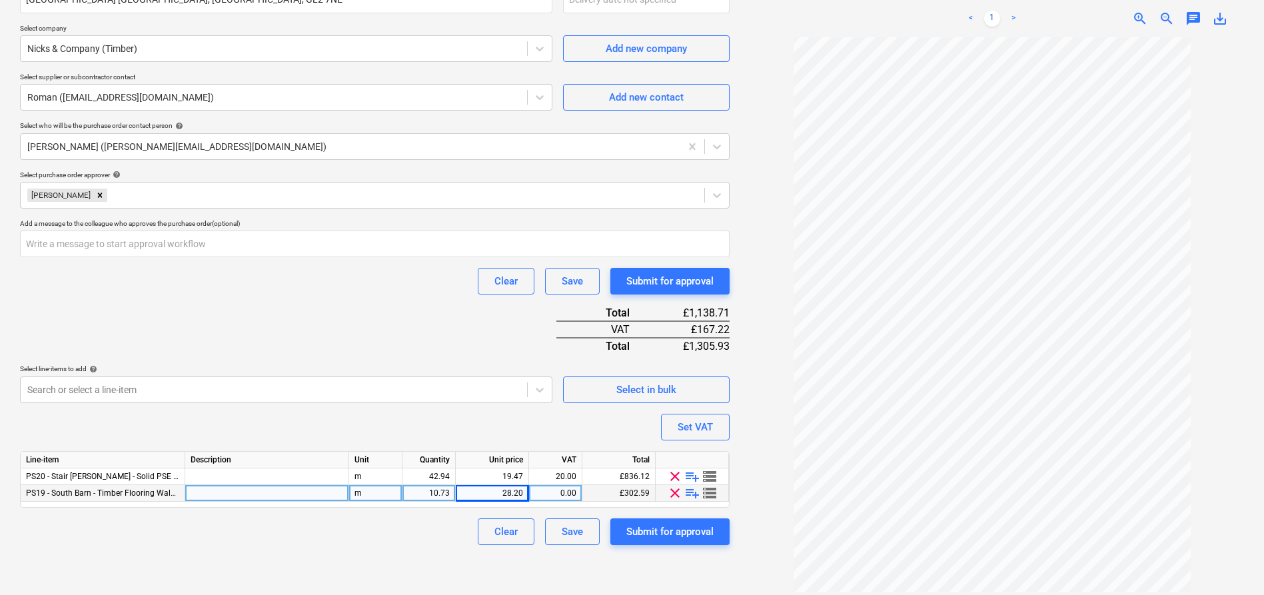
click at [568, 430] on div "Purchase order name help [PERSON_NAME] - American White Oak stringers Purchase …" at bounding box center [375, 190] width 710 height 710
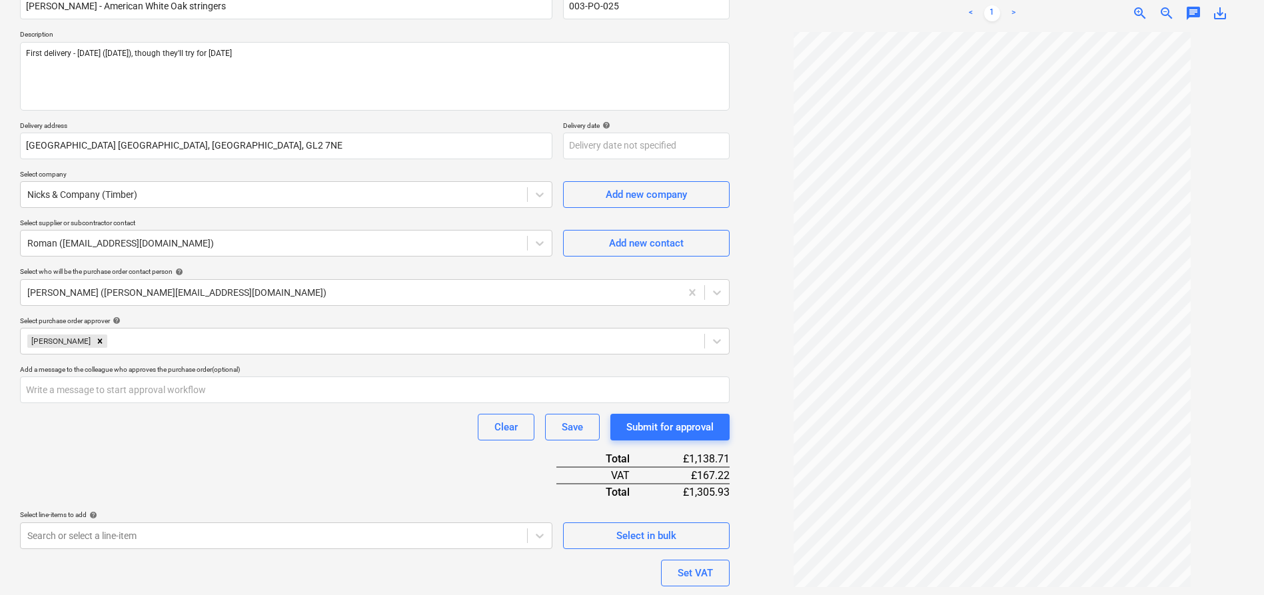
scroll to position [235, 0]
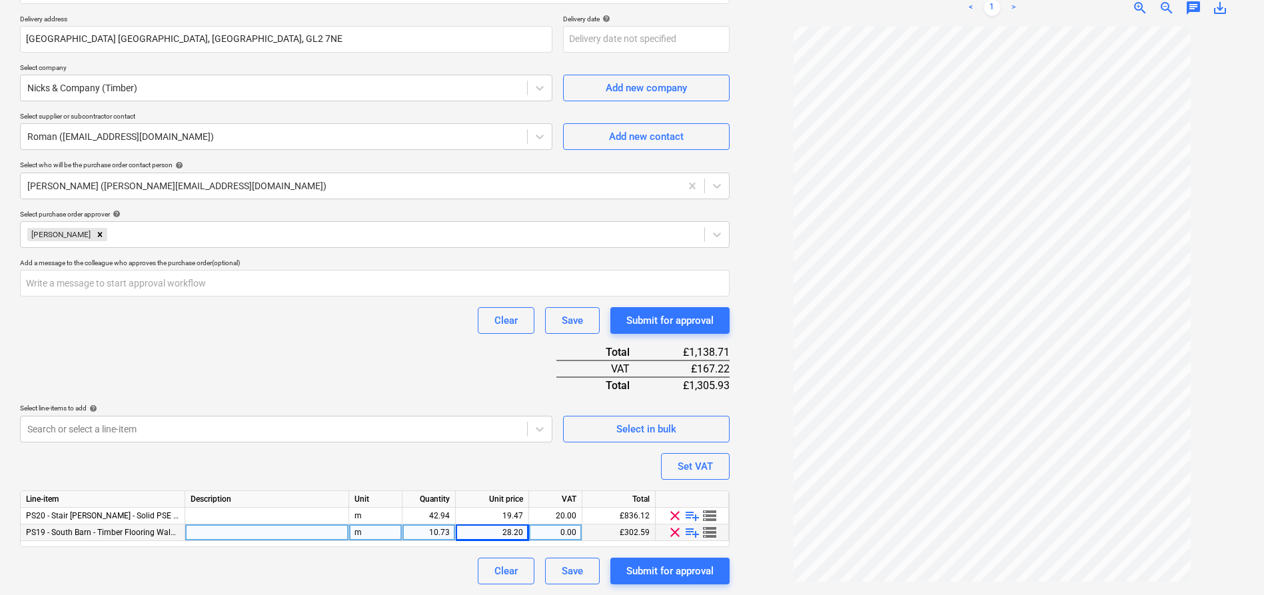
click at [556, 530] on div "0.00" at bounding box center [555, 532] width 42 height 17
click at [570, 468] on div "Purchase order name help [PERSON_NAME] - American White Oak stringers Purchase …" at bounding box center [375, 230] width 710 height 710
click at [628, 468] on div "Purchase order name help [PERSON_NAME] - American White Oak stringers Purchase …" at bounding box center [375, 230] width 710 height 710
click at [638, 529] on div "£302.59" at bounding box center [618, 532] width 73 height 17
click at [524, 530] on div "28.20" at bounding box center [492, 532] width 73 height 17
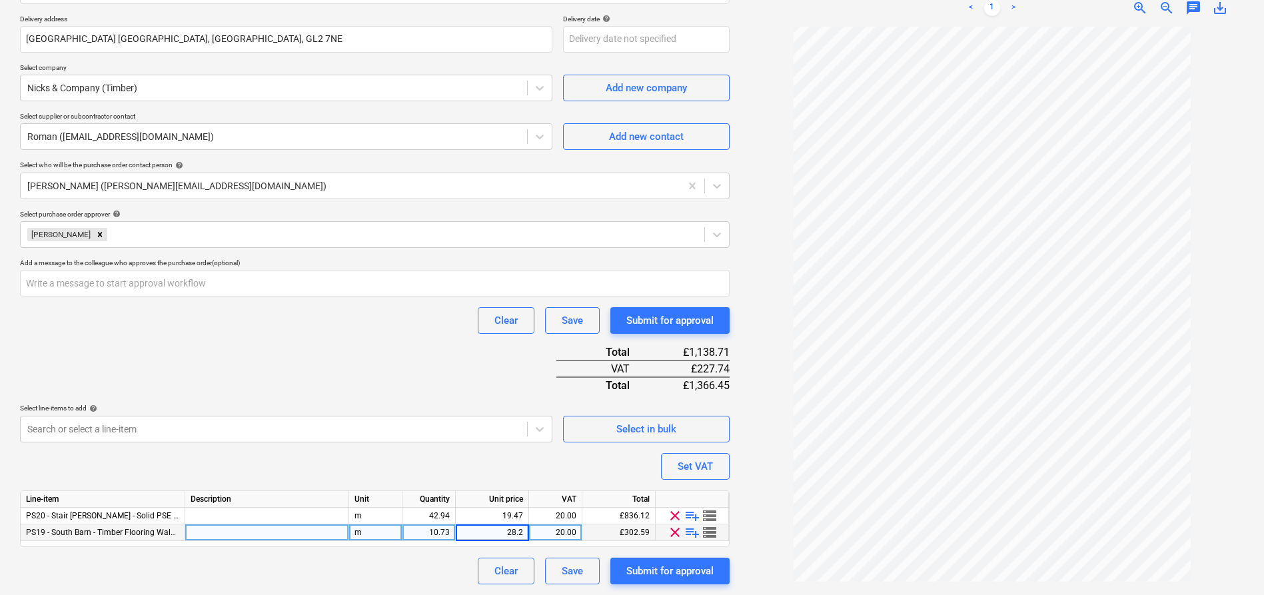
click at [588, 449] on div "Purchase order name help [PERSON_NAME] - American White Oak stringers Purchase …" at bounding box center [375, 230] width 710 height 710
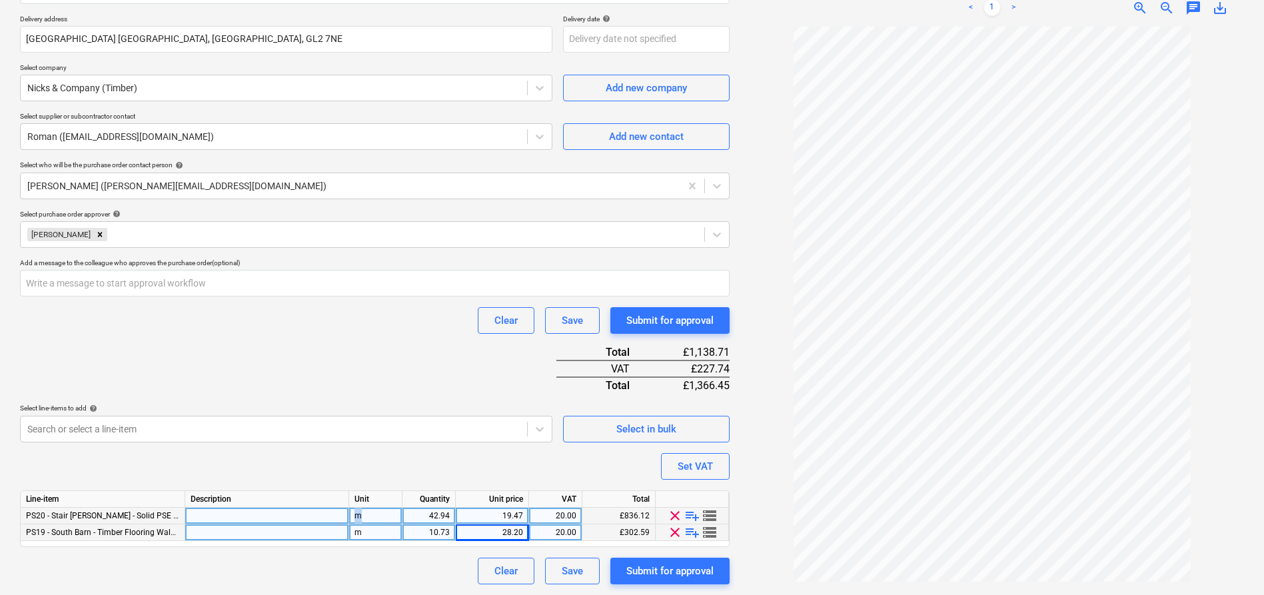
click at [354, 509] on div "m" at bounding box center [375, 516] width 53 height 17
click at [317, 509] on div at bounding box center [267, 516] width 164 height 17
drag, startPoint x: 241, startPoint y: 513, endPoint x: 185, endPoint y: 511, distance: 56.7
click at [185, 511] on div "42.944" at bounding box center [267, 516] width 164 height 17
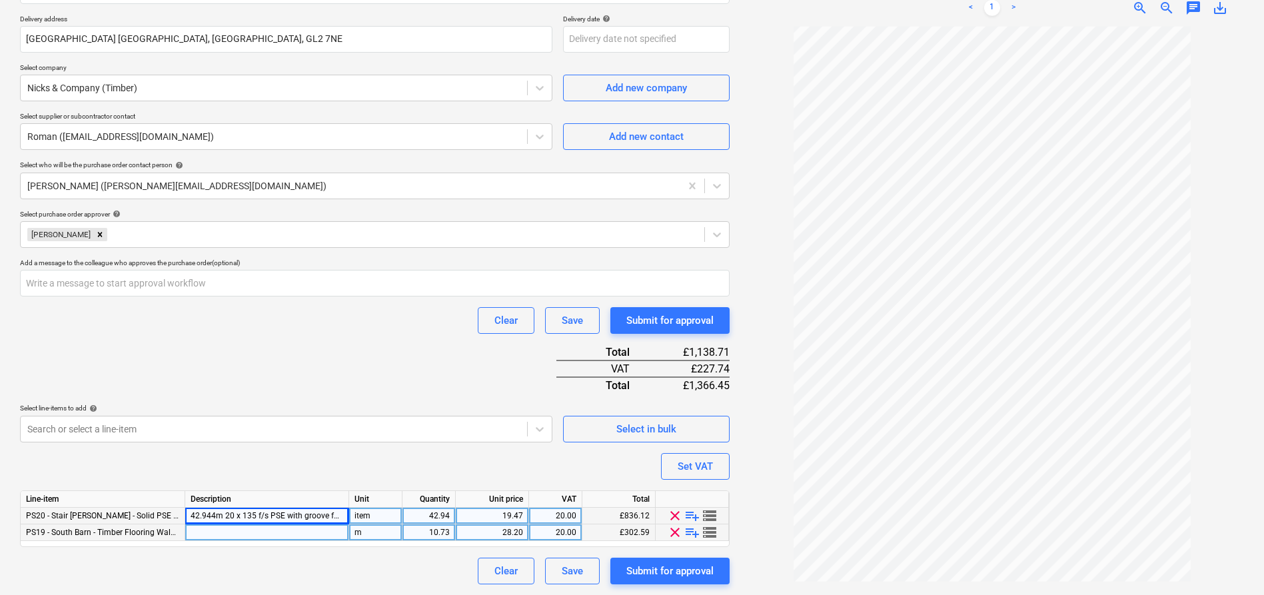
click at [233, 532] on div at bounding box center [267, 532] width 164 height 17
click at [392, 517] on div "item" at bounding box center [375, 516] width 53 height 17
drag, startPoint x: 433, startPoint y: 515, endPoint x: 456, endPoint y: 513, distance: 23.4
click at [0, 0] on div "PS20 - Stair [PERSON_NAME] - Solid PSE American White Oak - 25.4mm (20mm finish…" at bounding box center [0, 0] width 0 height 0
drag, startPoint x: 427, startPoint y: 509, endPoint x: 442, endPoint y: 512, distance: 15.0
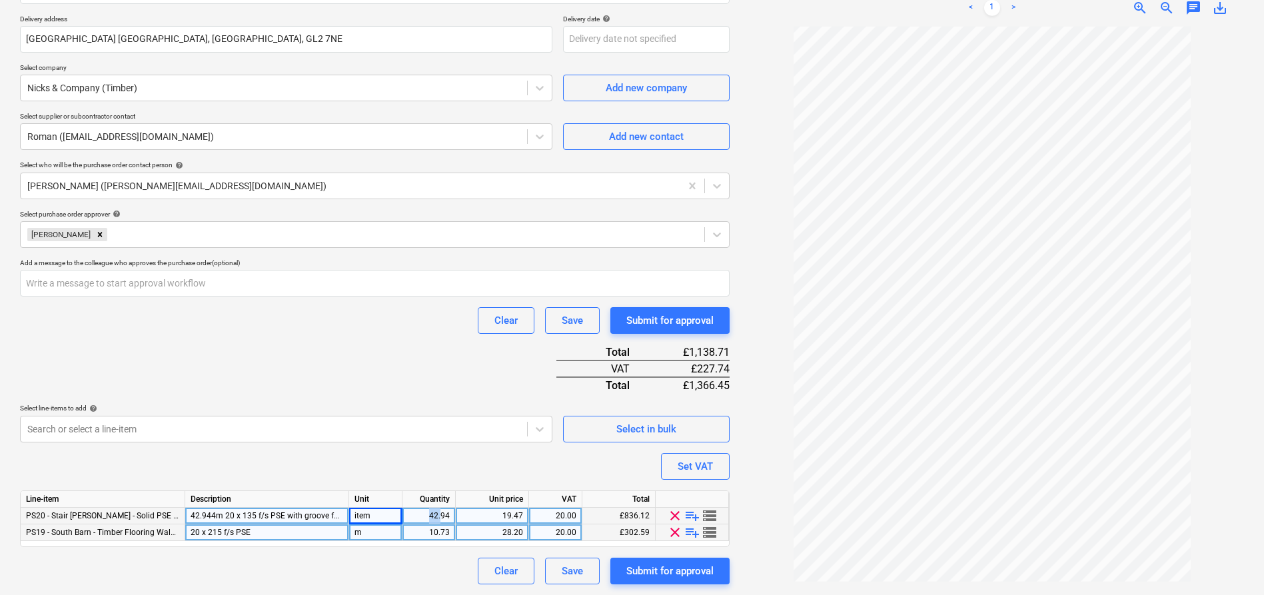
click at [442, 512] on div "42.94" at bounding box center [429, 516] width 42 height 17
click at [490, 512] on div "19.47" at bounding box center [492, 516] width 62 height 17
click at [519, 513] on div "836.00" at bounding box center [492, 516] width 62 height 17
click at [447, 534] on div "10.73" at bounding box center [429, 532] width 42 height 17
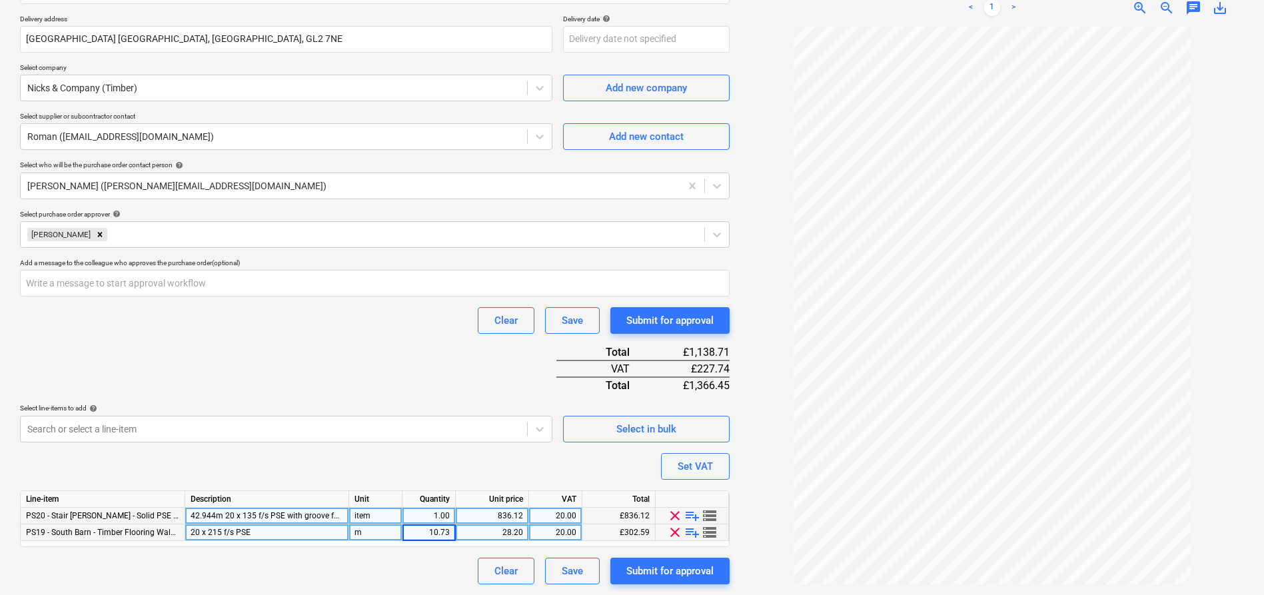
click at [368, 538] on div "m" at bounding box center [375, 532] width 53 height 17
click at [424, 533] on div "10.73" at bounding box center [429, 532] width 42 height 17
click at [499, 532] on div "28.20" at bounding box center [492, 532] width 62 height 17
click at [642, 462] on div "Purchase order name help [PERSON_NAME] - American White Oak stringers Purchase …" at bounding box center [375, 230] width 710 height 710
click at [654, 570] on div "Submit for approval" at bounding box center [669, 570] width 87 height 17
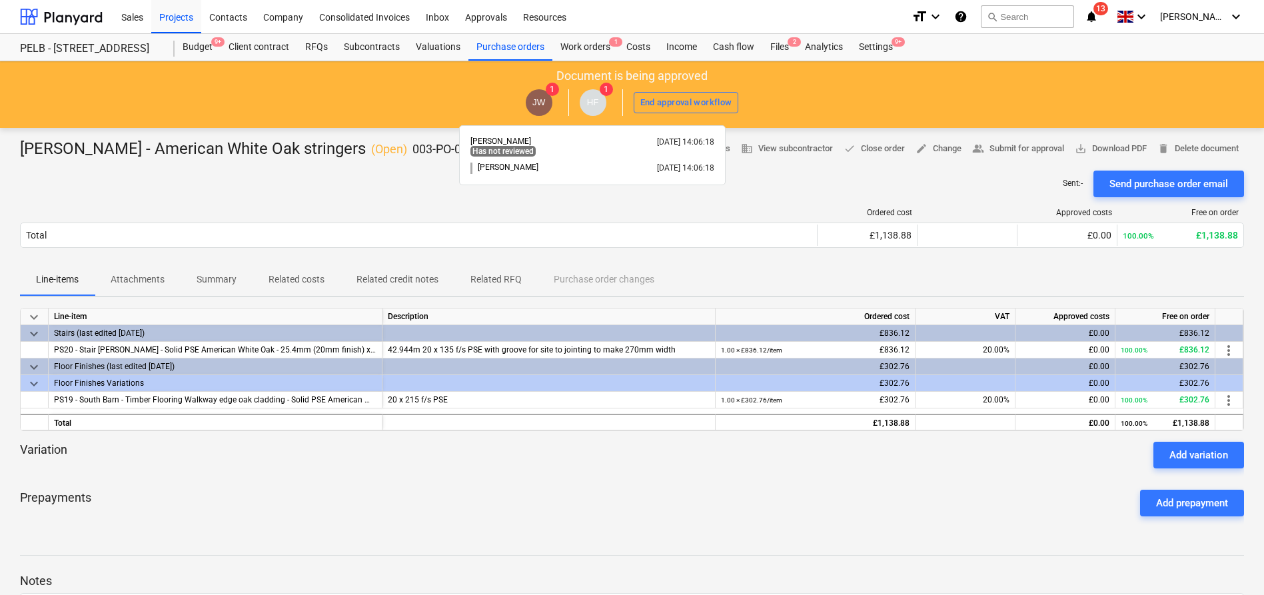
click at [584, 103] on span "HF" at bounding box center [593, 102] width 27 height 27
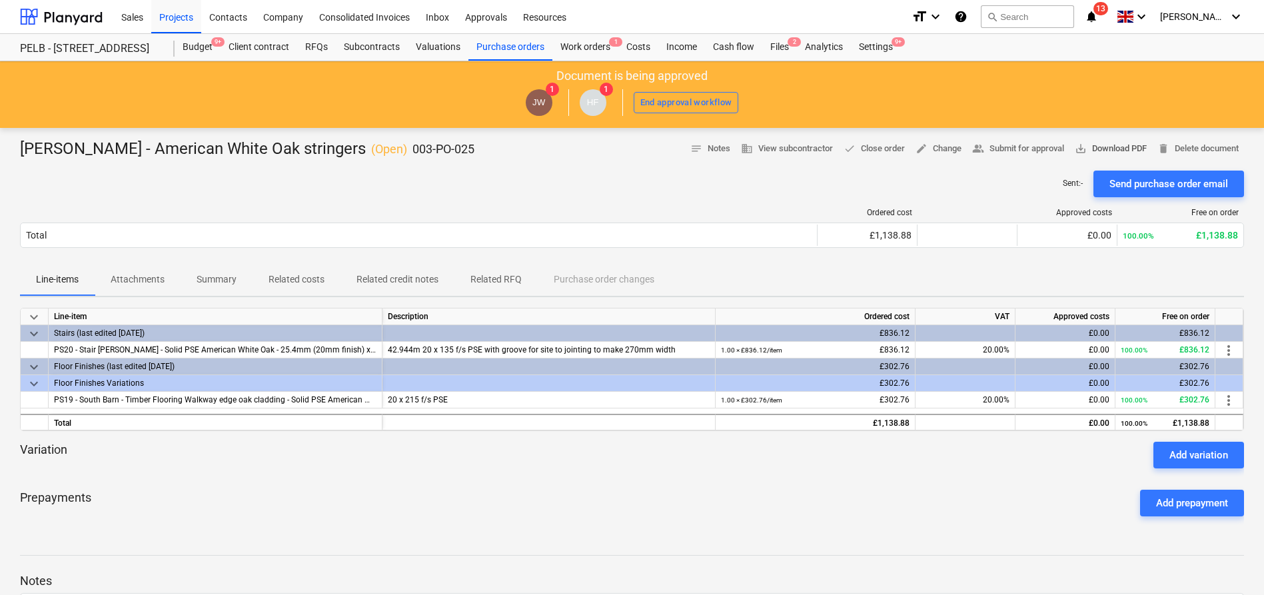
click at [1095, 142] on span "save_alt Download PDF" at bounding box center [1111, 148] width 72 height 15
